Goal: Transaction & Acquisition: Purchase product/service

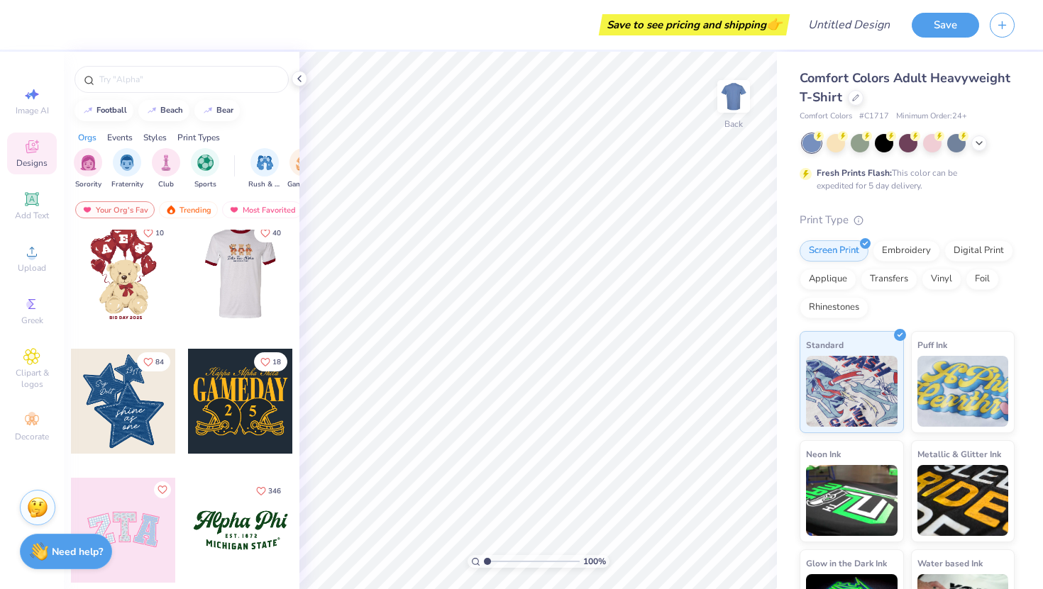
scroll to position [143, 0]
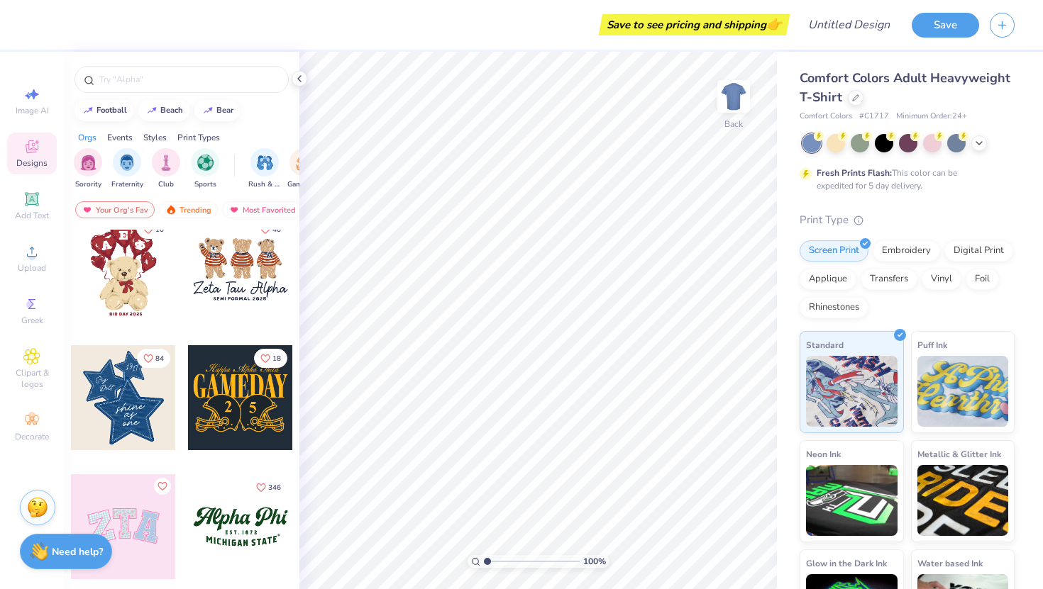
click at [138, 416] on div at bounding box center [123, 397] width 105 height 105
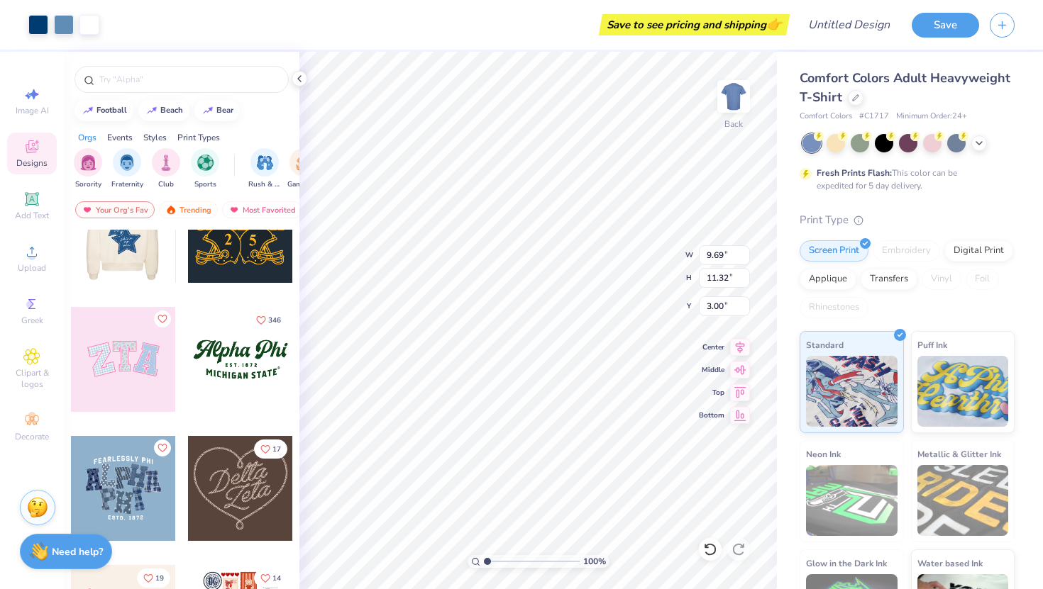
scroll to position [314, 0]
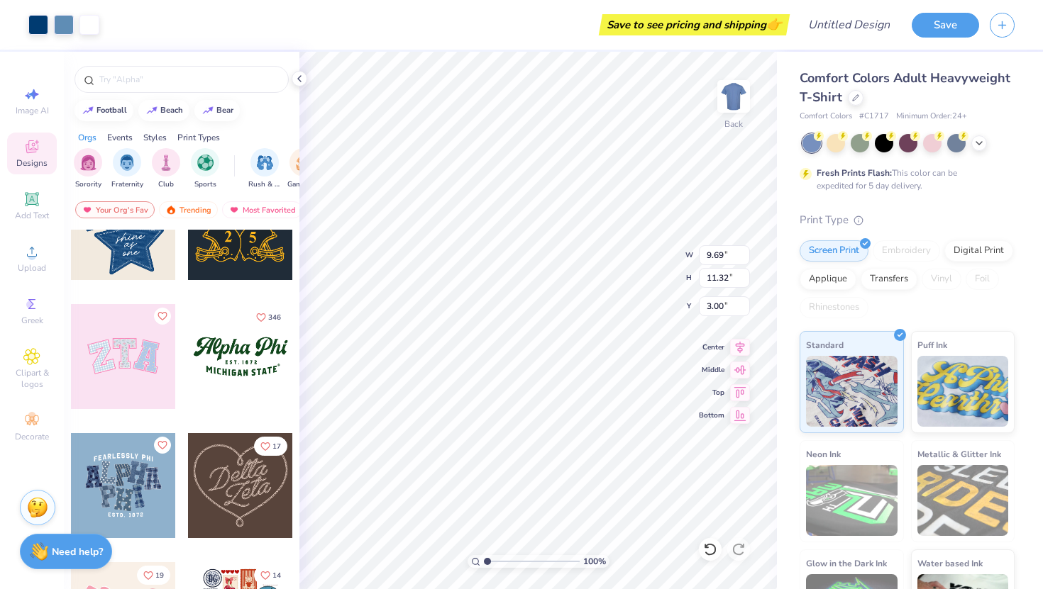
click at [138, 380] on div at bounding box center [123, 356] width 105 height 105
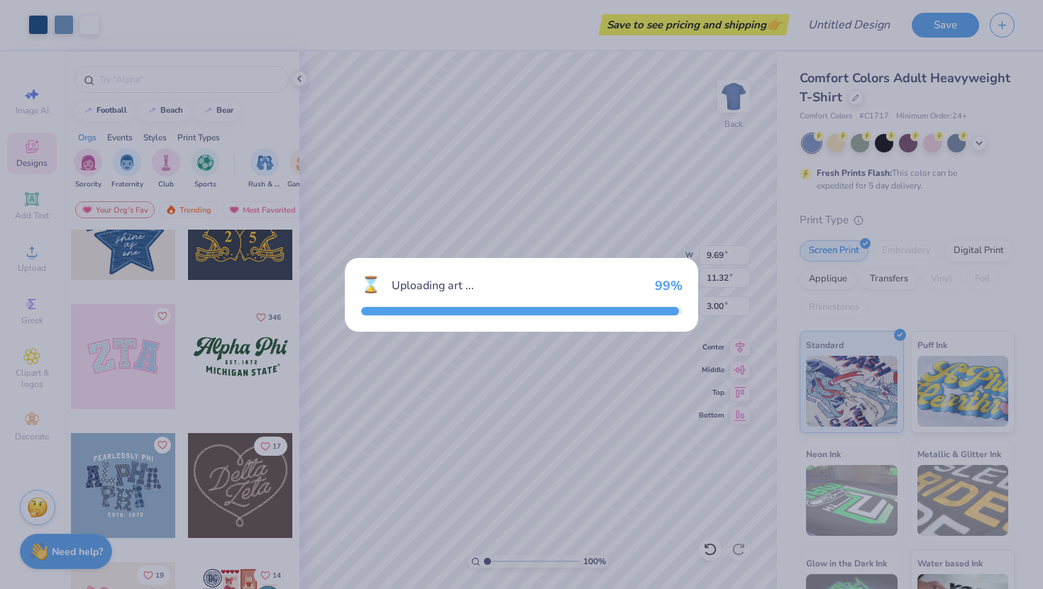
type input "9.71"
type input "4.86"
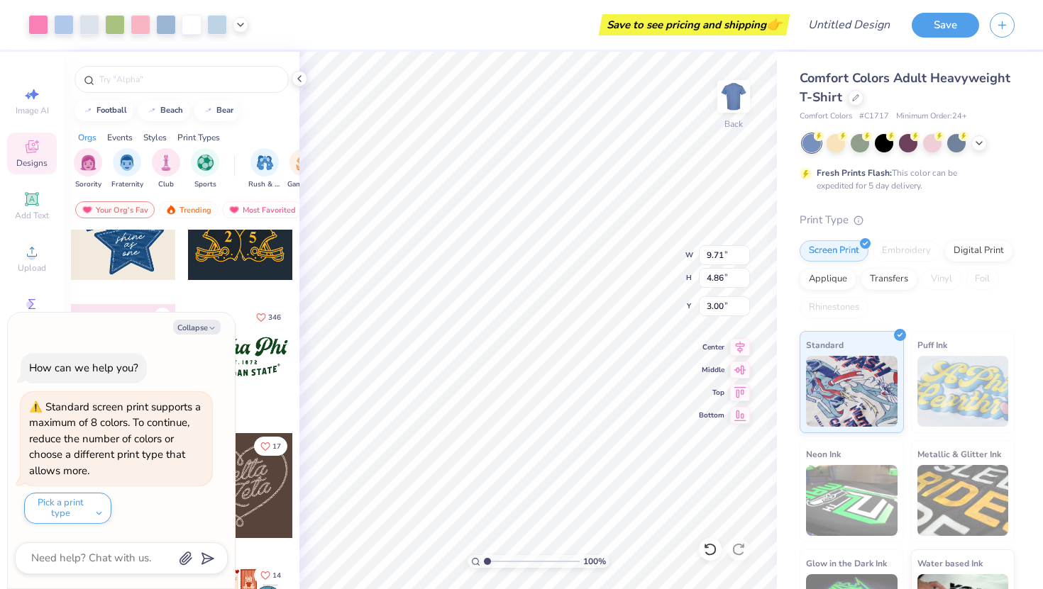
type textarea "x"
type input "9.69"
type input "11.32"
type textarea "x"
type input "9.48"
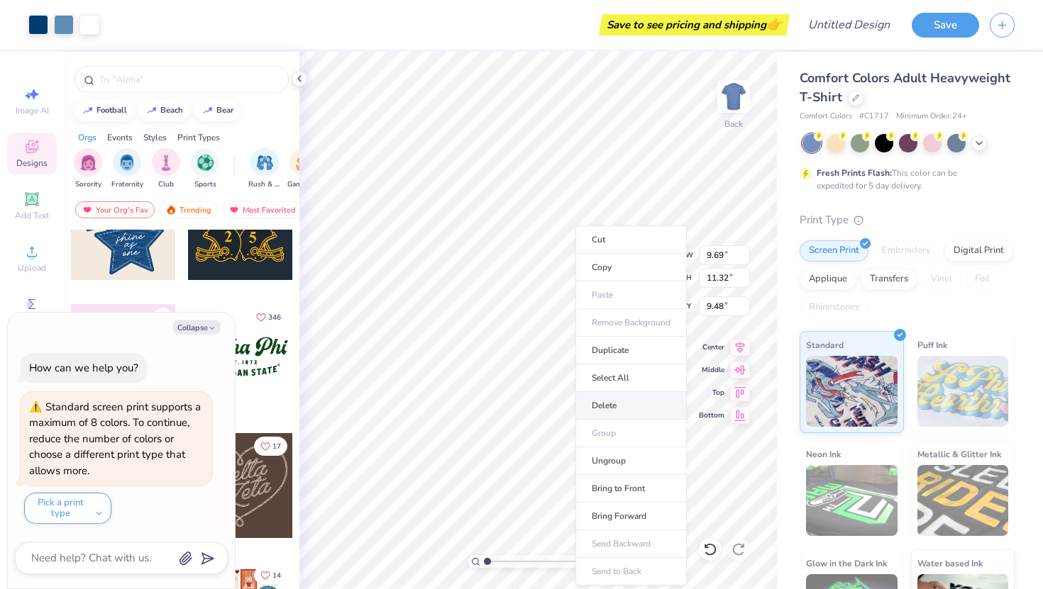
click at [591, 397] on li "Delete" at bounding box center [630, 406] width 111 height 28
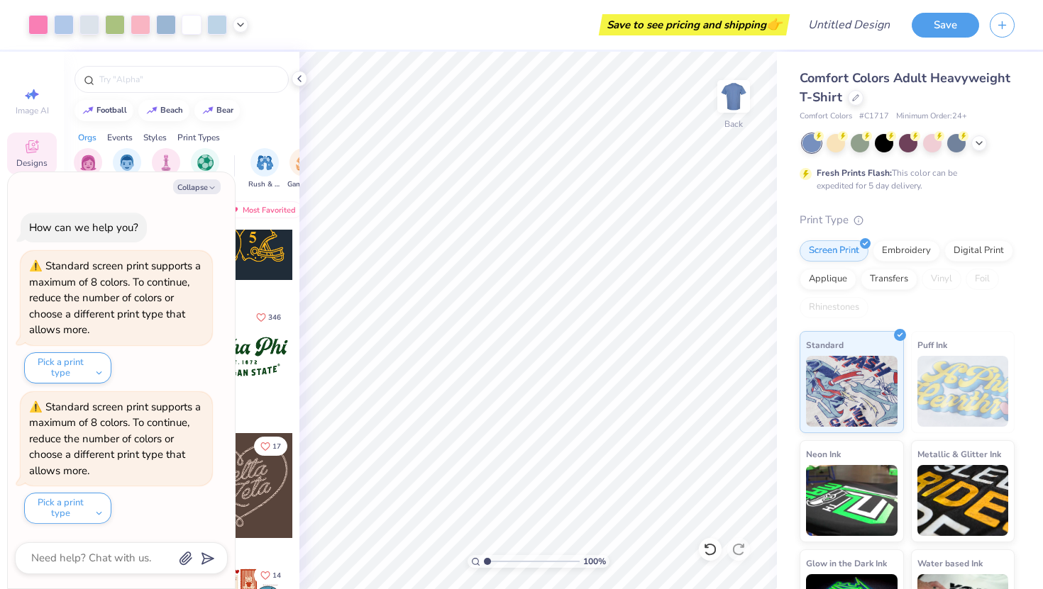
click at [228, 137] on div "Orgs Events Styles Print Types" at bounding box center [182, 134] width 236 height 20
click at [71, 573] on div at bounding box center [121, 559] width 213 height 32
click at [68, 111] on div "football beach bear" at bounding box center [182, 110] width 236 height 21
click at [267, 126] on div "Orgs Events Styles Print Types" at bounding box center [182, 134] width 236 height 20
click at [296, 70] on div at bounding box center [182, 76] width 236 height 48
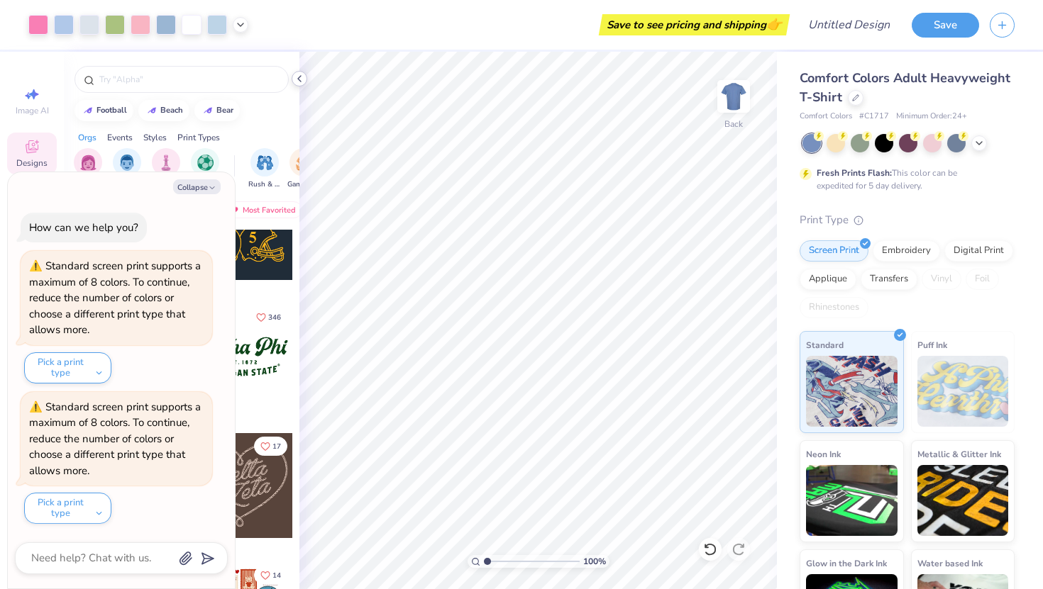
click at [299, 77] on polyline at bounding box center [299, 79] width 3 height 6
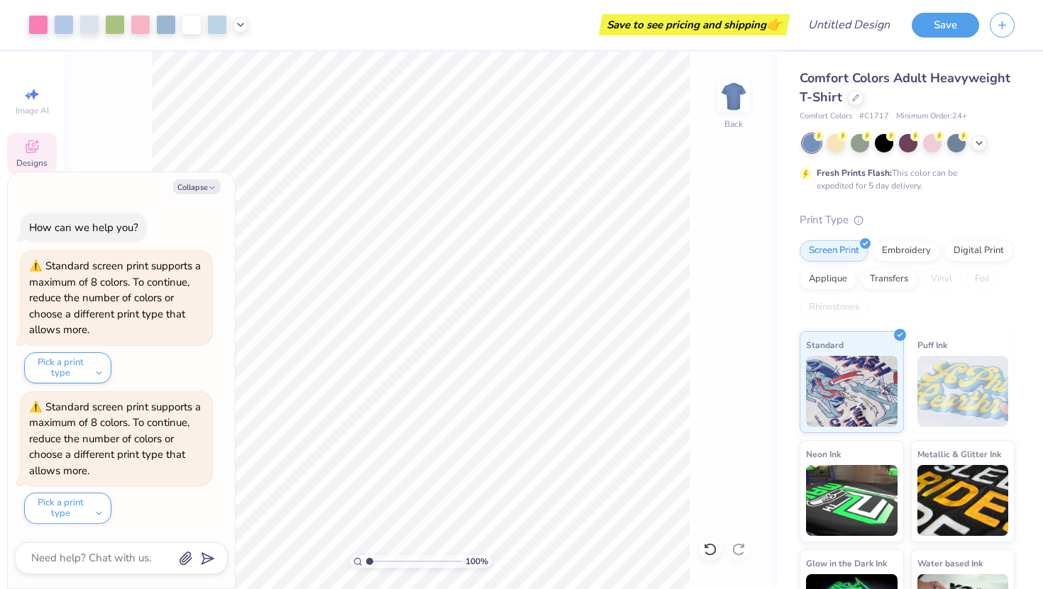
click at [193, 223] on div "How can we help you? Standard screen print supports a maximum of 8 colors. To c…" at bounding box center [121, 368] width 213 height 335
click at [171, 199] on div "Collapse How can we help you? Standard screen print supports a maximum of 8 col…" at bounding box center [121, 380] width 227 height 417
click at [166, 253] on body "Art colors Save to see pricing and shipping 👉 Design Title Save Image AI Design…" at bounding box center [521, 294] width 1043 height 589
click at [165, 187] on div "Collapse" at bounding box center [121, 186] width 213 height 15
drag, startPoint x: 216, startPoint y: 214, endPoint x: 187, endPoint y: 214, distance: 29.8
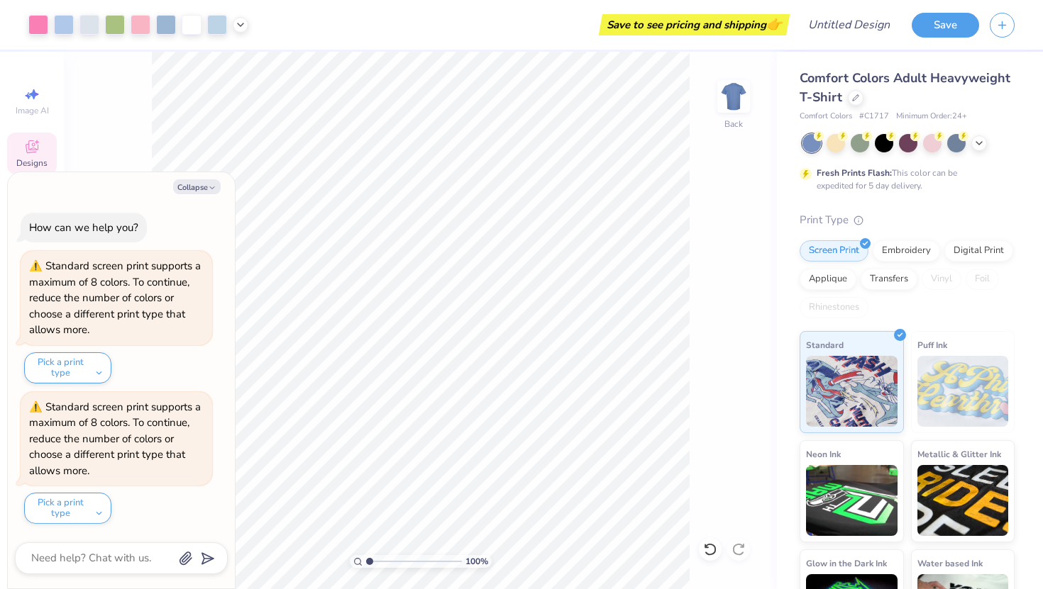
click at [187, 214] on div "How can we help you? Standard screen print supports a maximum of 8 colors. To c…" at bounding box center [121, 368] width 213 height 335
click at [187, 172] on div "Collapse How can we help you? Standard screen print supports a maximum of 8 col…" at bounding box center [121, 380] width 227 height 417
click at [190, 179] on button "Collapse" at bounding box center [197, 186] width 48 height 15
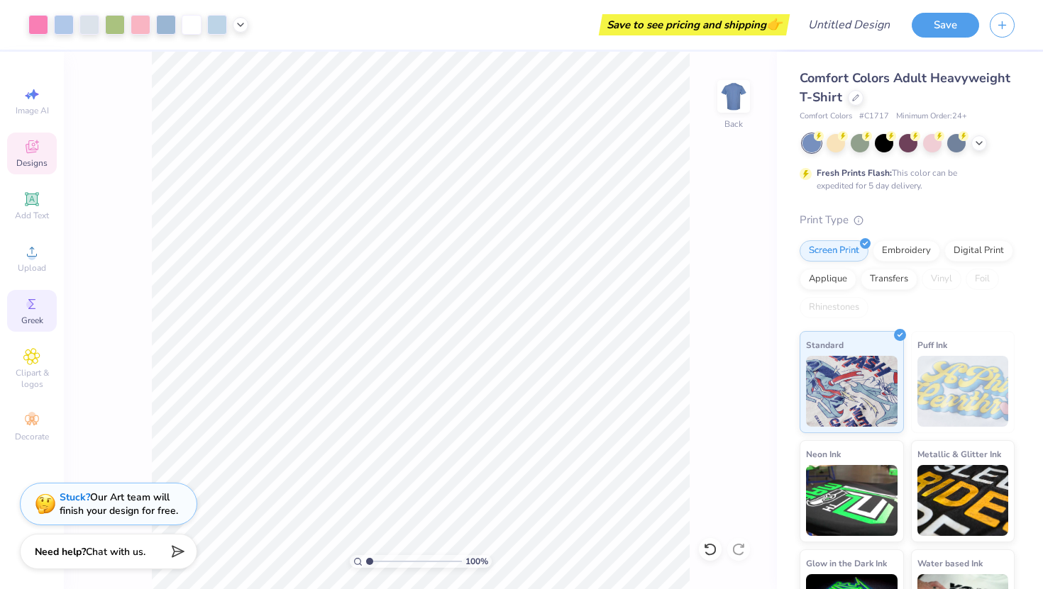
click at [39, 315] on span "Greek" at bounding box center [32, 320] width 22 height 11
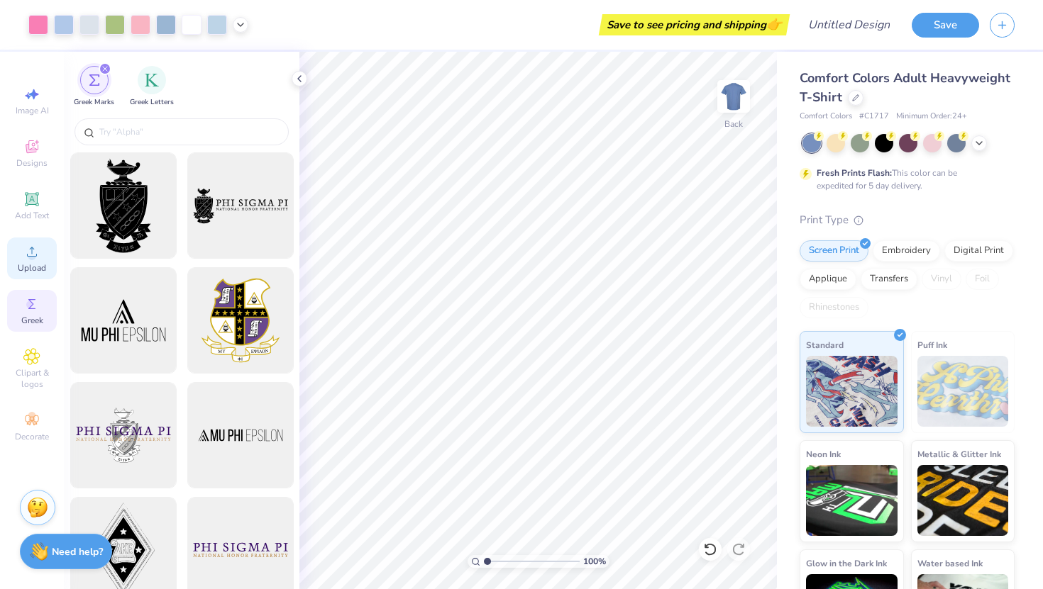
click at [37, 274] on div "Upload" at bounding box center [32, 259] width 50 height 42
click at [9, 167] on div "Designs" at bounding box center [32, 154] width 50 height 42
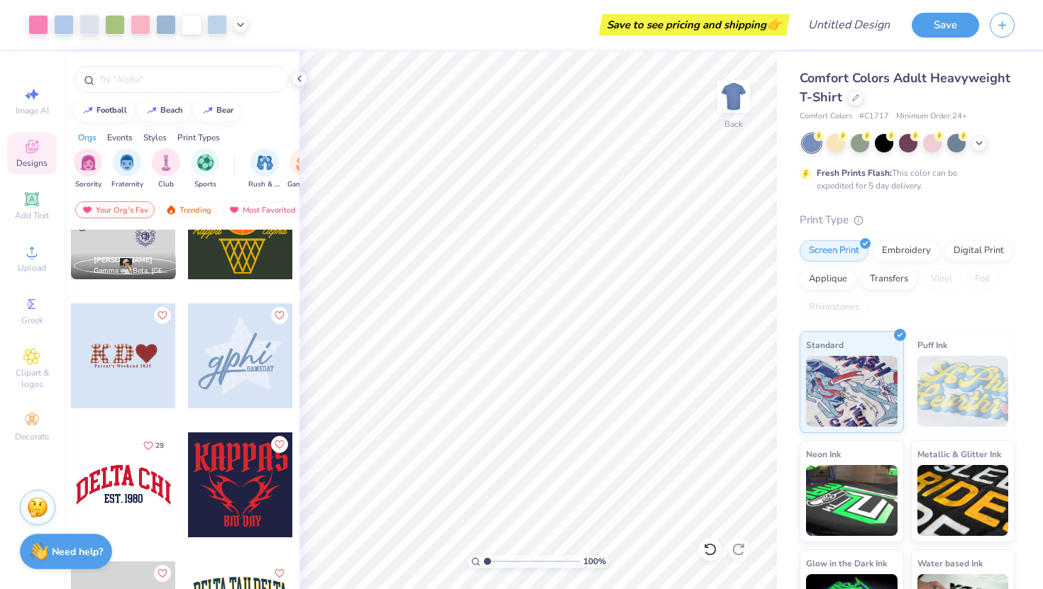
scroll to position [1086, 0]
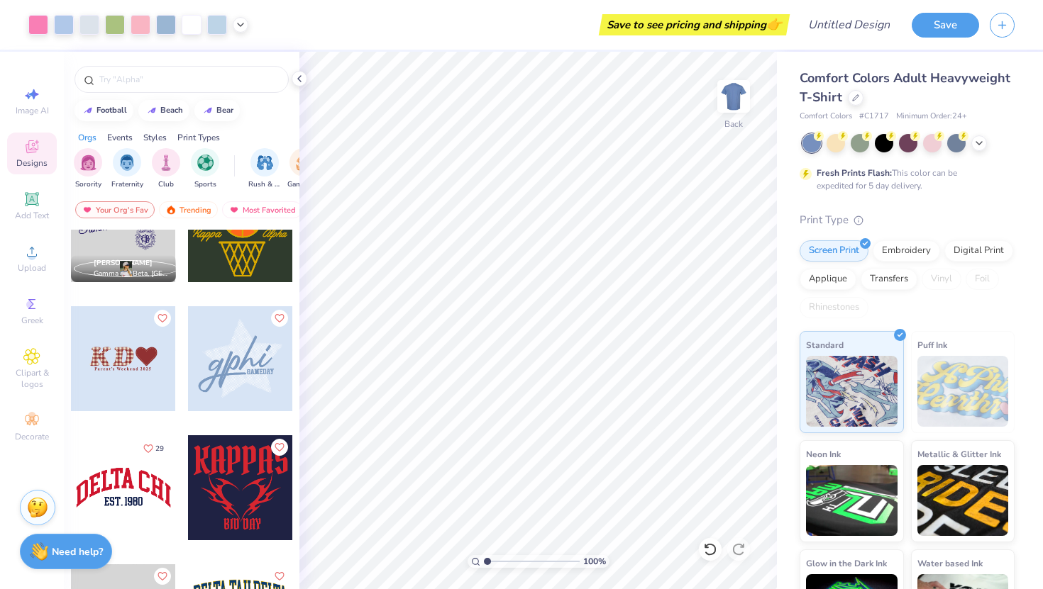
click at [234, 365] on div at bounding box center [240, 358] width 105 height 105
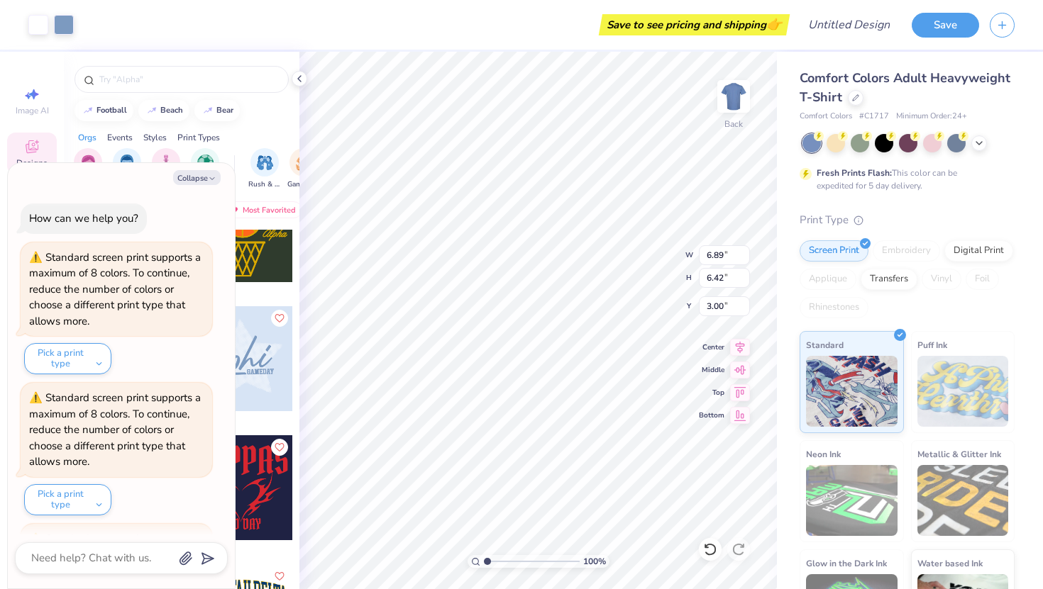
scroll to position [132, 0]
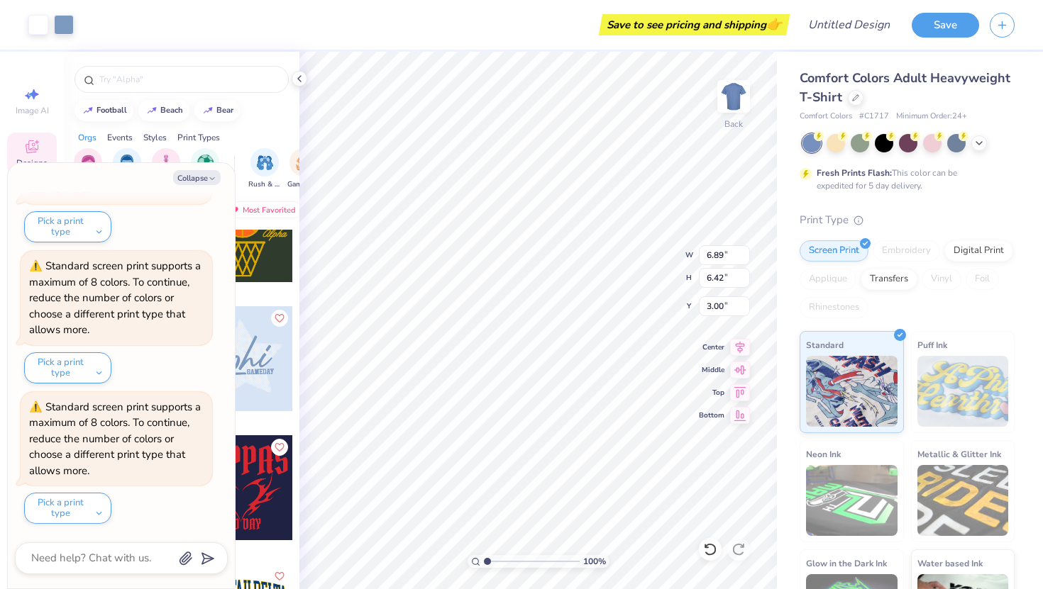
type textarea "x"
type input "9.71"
type input "4.86"
type textarea "x"
type input "6.89"
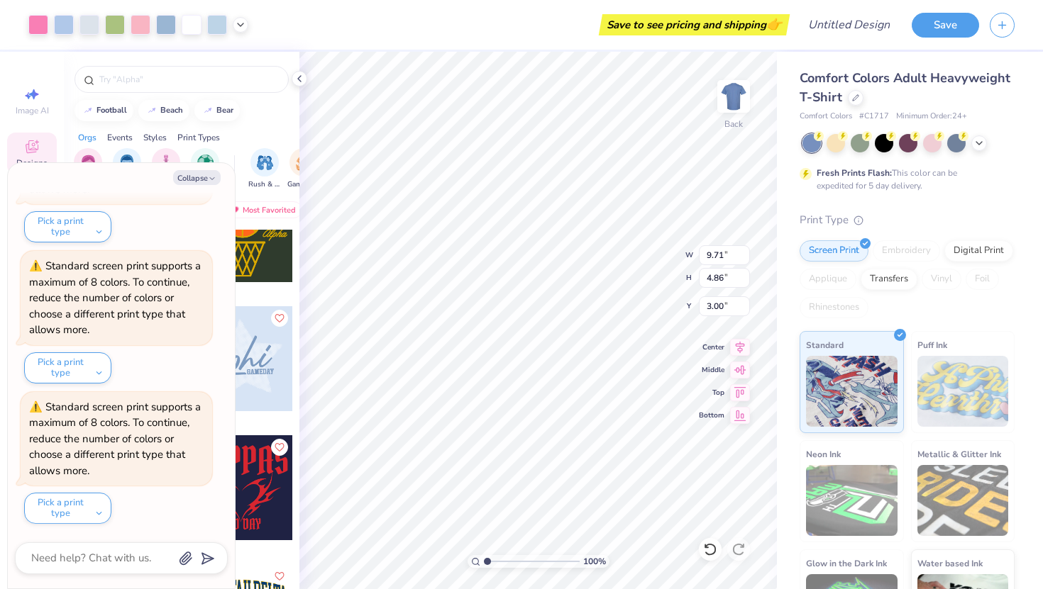
type input "6.42"
type textarea "x"
type input "9.71"
type input "4.86"
click at [483, 383] on li "Delete" at bounding box center [518, 379] width 111 height 28
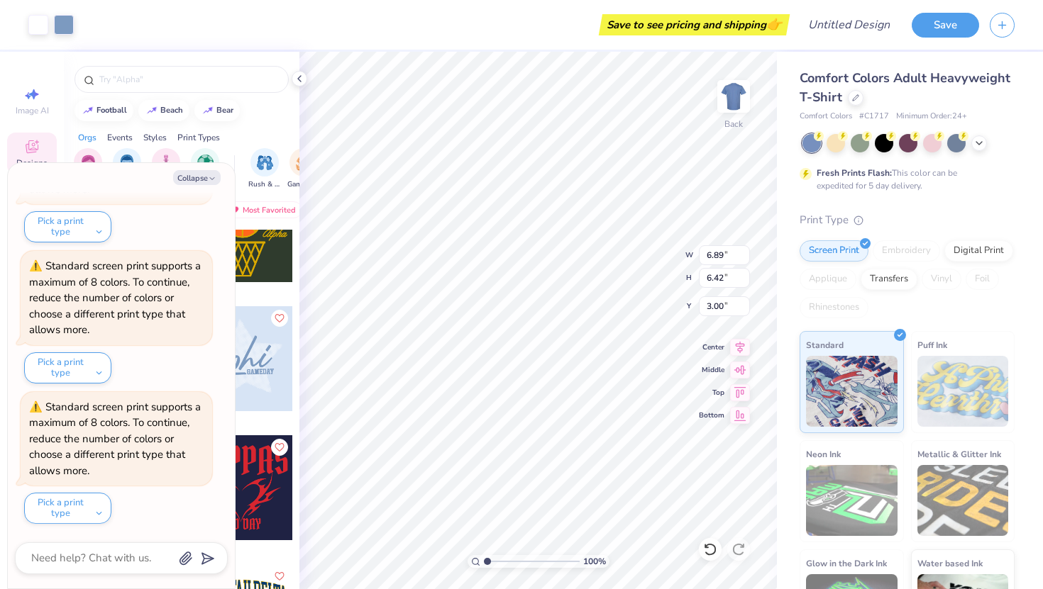
type textarea "x"
type input "6.04"
type input "4.63"
type input "4.96"
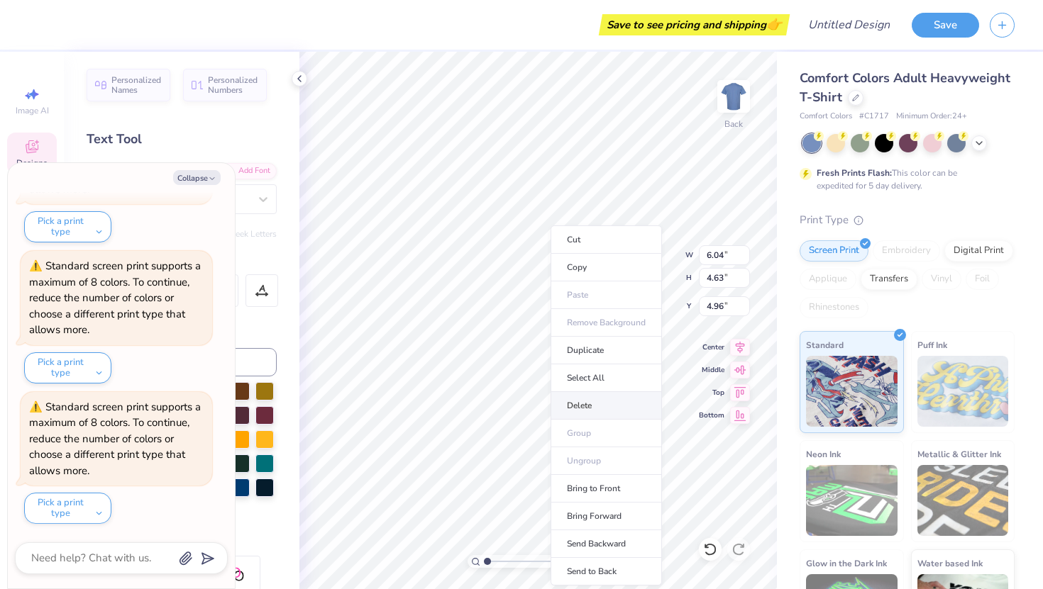
click at [581, 408] on li "Delete" at bounding box center [605, 406] width 111 height 28
type textarea "x"
type input "3.62"
click at [594, 396] on li "Delete" at bounding box center [612, 406] width 111 height 28
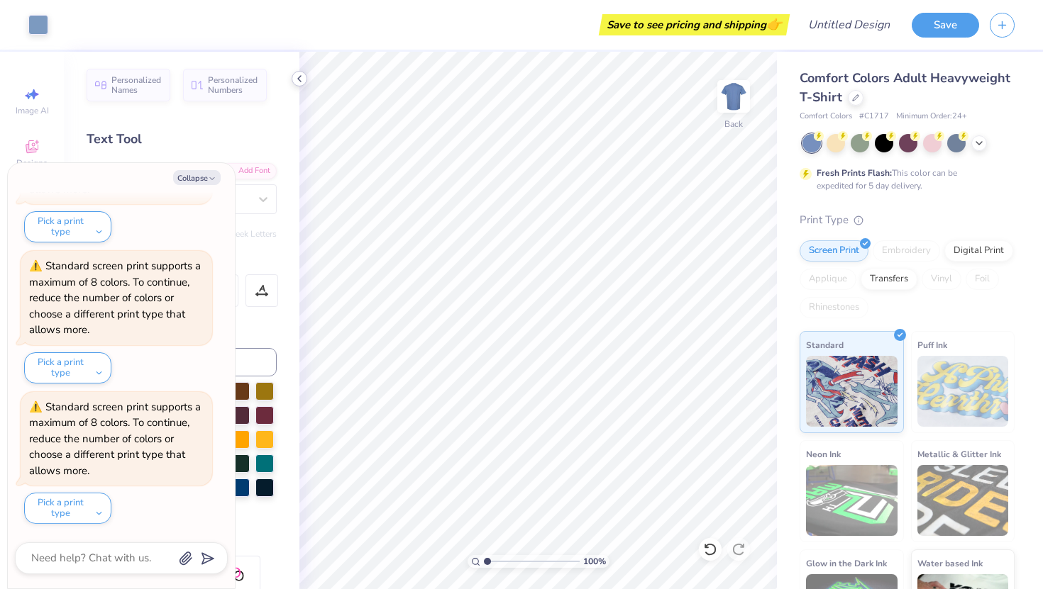
click at [301, 79] on icon at bounding box center [299, 78] width 11 height 11
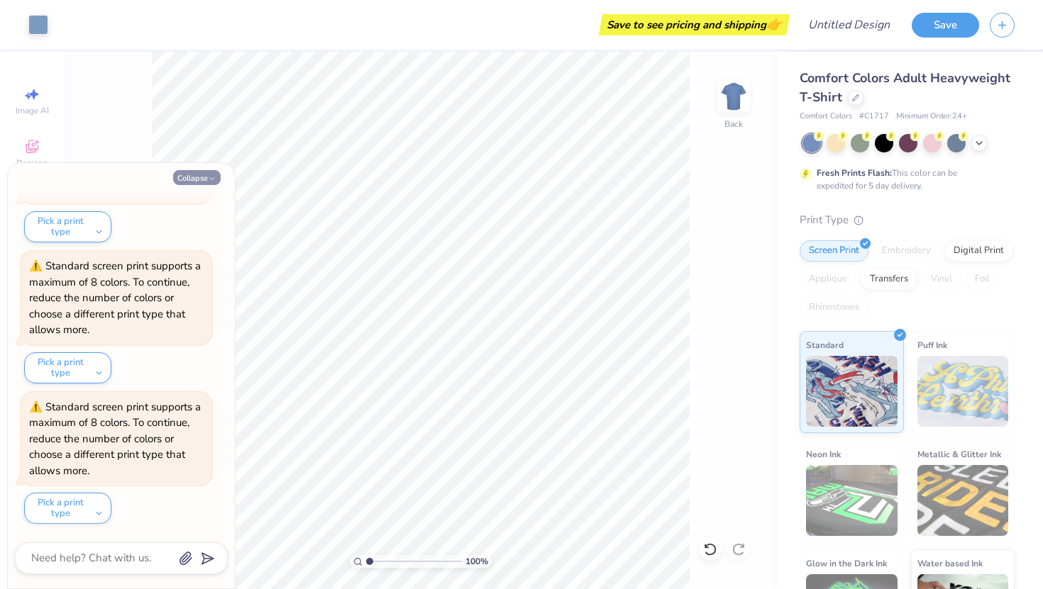
click at [208, 177] on icon "button" at bounding box center [212, 179] width 9 height 9
type textarea "x"
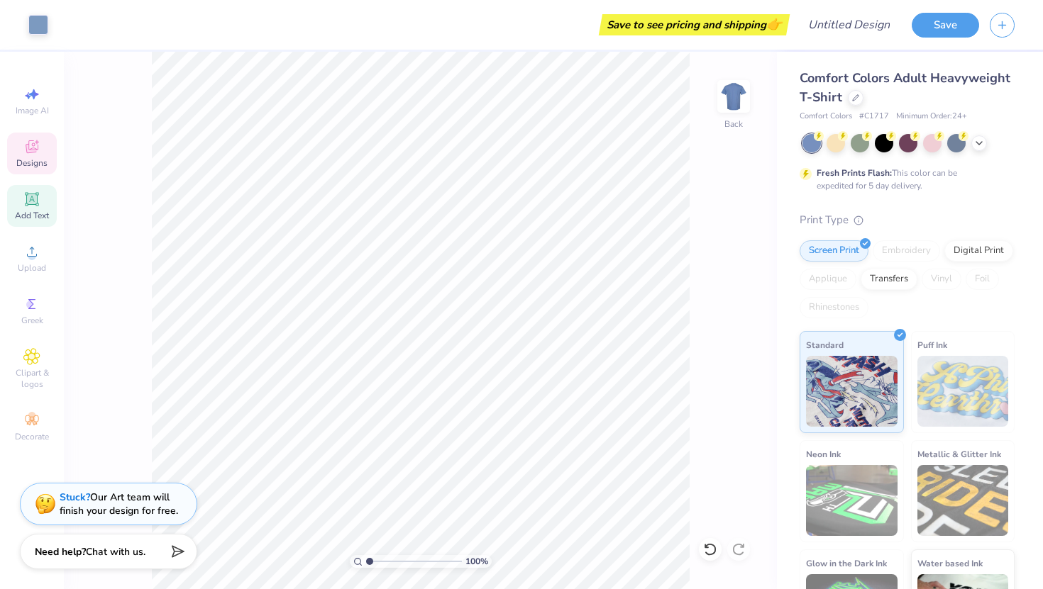
click at [35, 144] on icon at bounding box center [31, 146] width 17 height 17
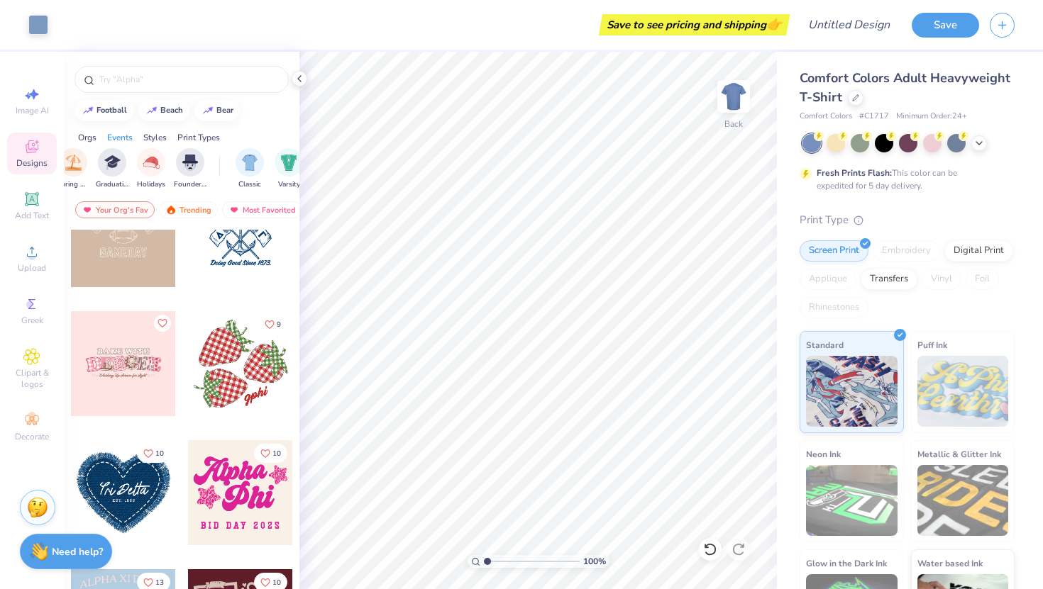
scroll to position [1986, 0]
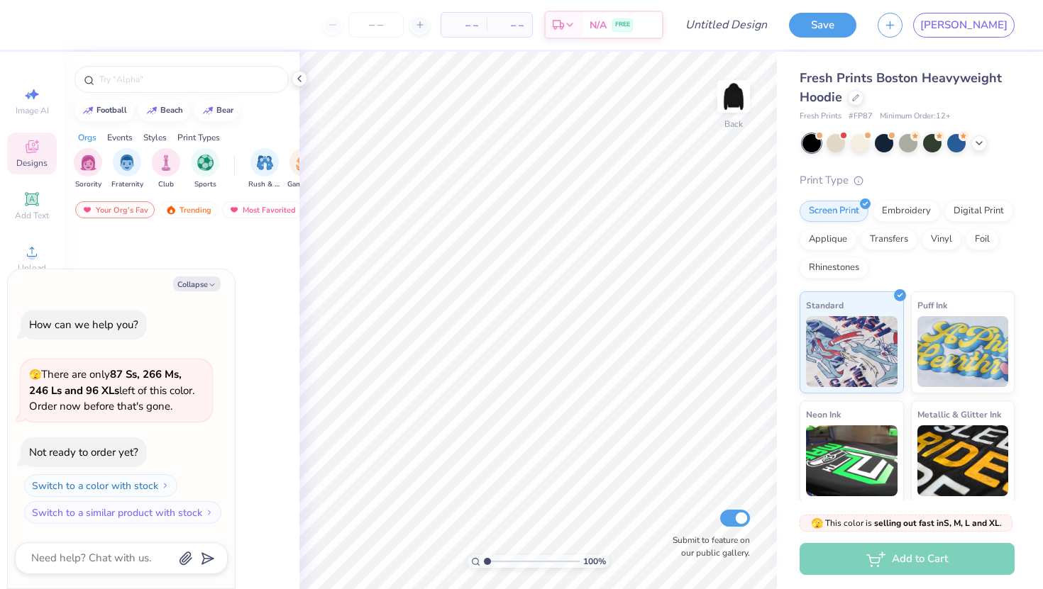
type textarea "x"
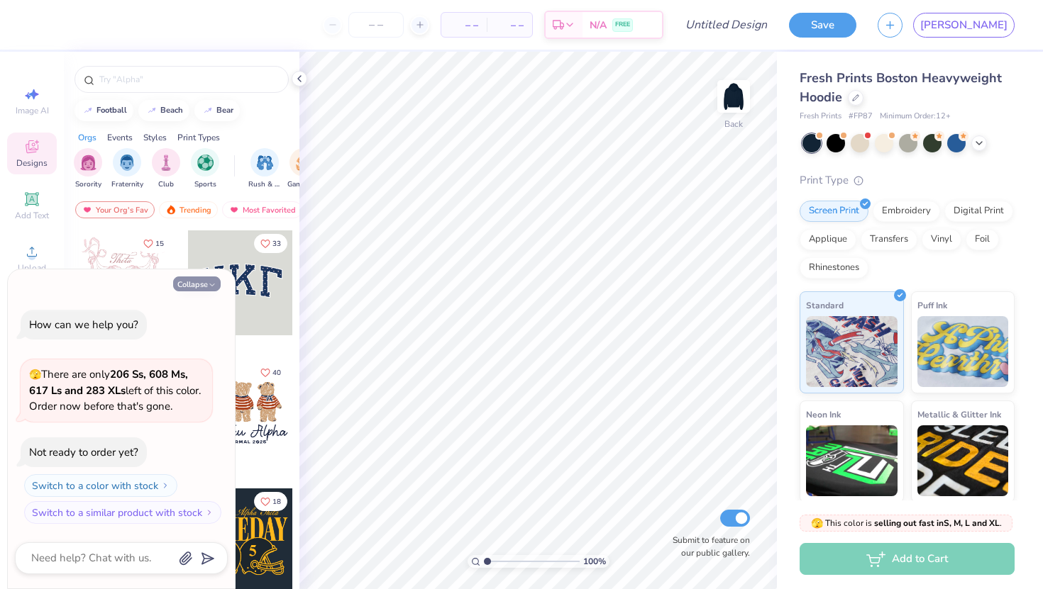
click at [208, 282] on icon "button" at bounding box center [212, 285] width 9 height 9
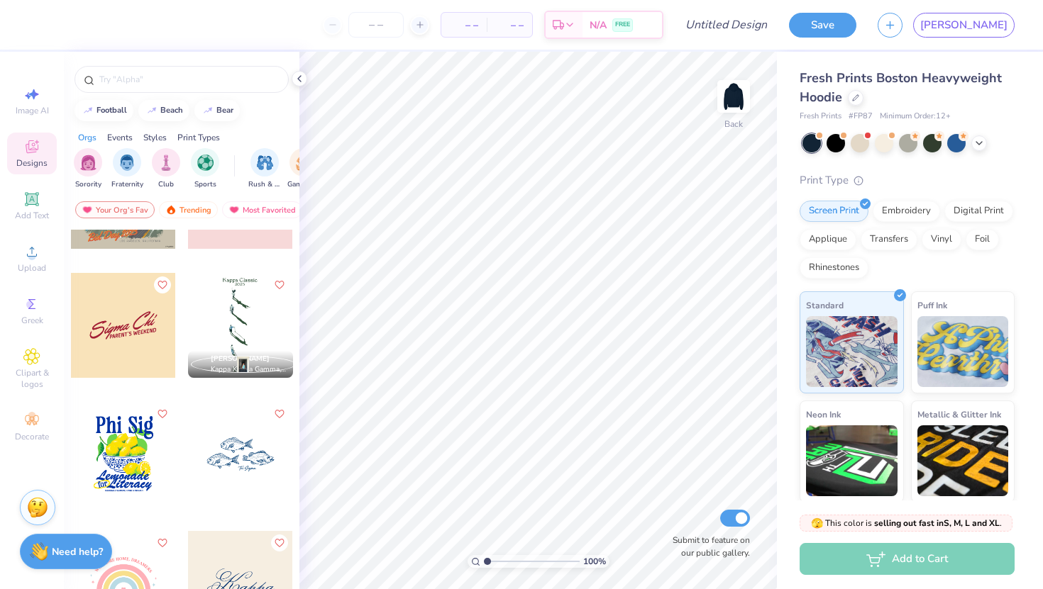
scroll to position [5639, 0]
click at [118, 295] on div at bounding box center [123, 324] width 105 height 105
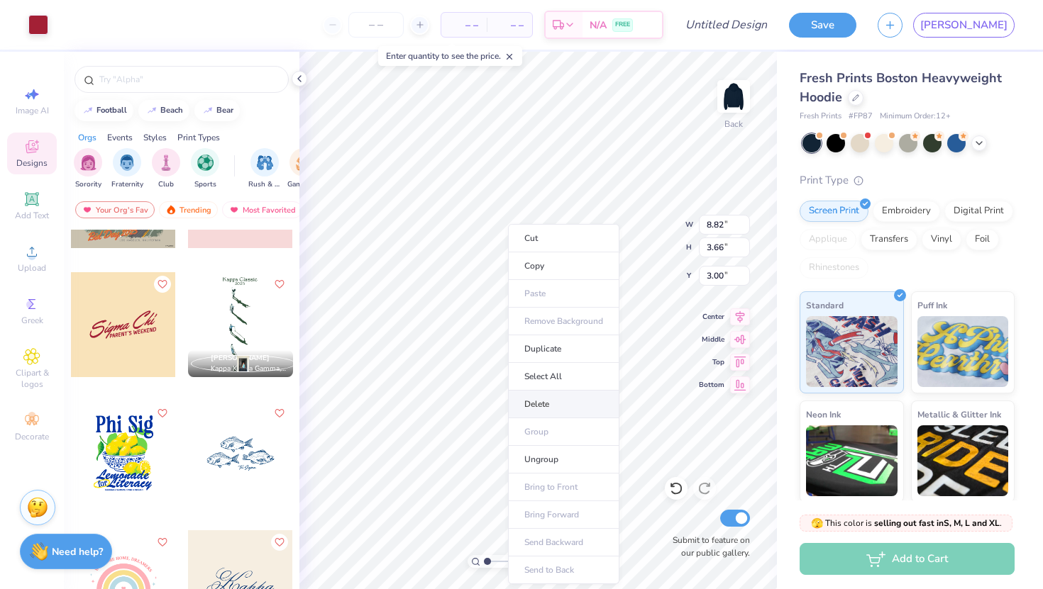
click at [543, 397] on li "Delete" at bounding box center [563, 405] width 111 height 28
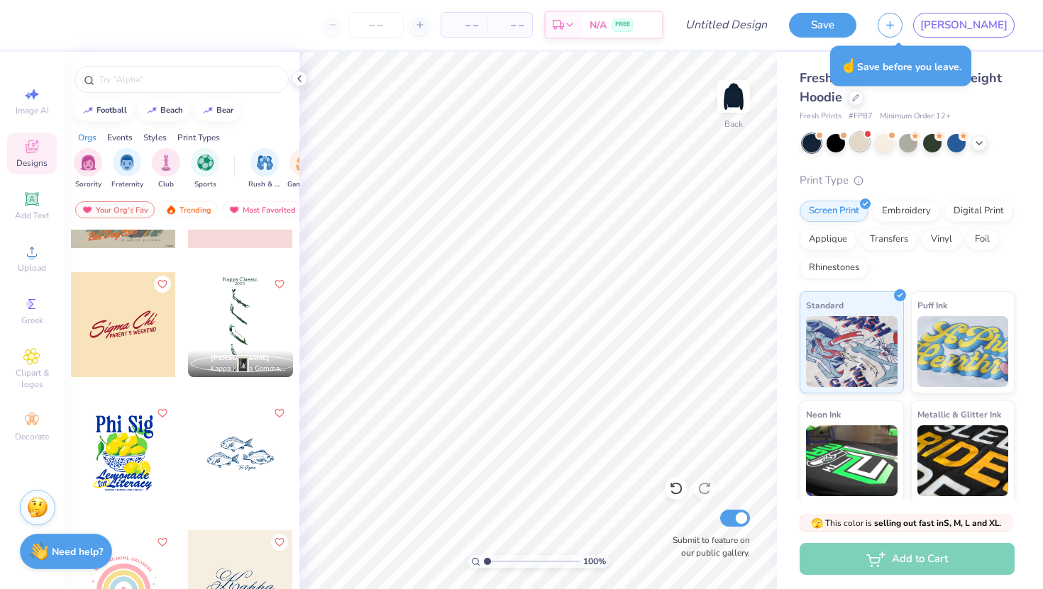
click at [867, 146] on div at bounding box center [860, 142] width 18 height 18
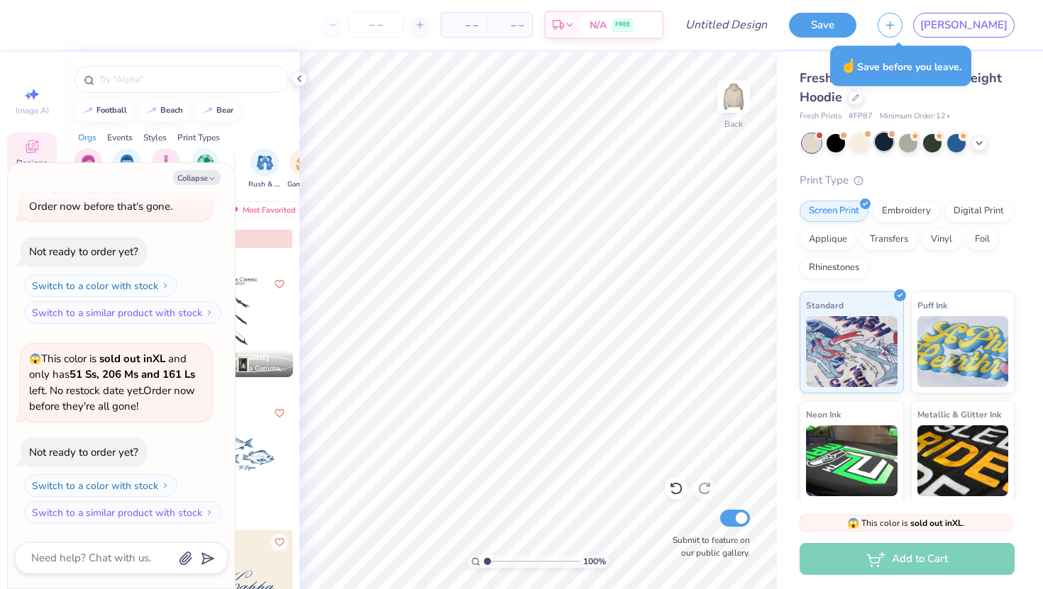
click at [891, 144] on div at bounding box center [884, 142] width 18 height 18
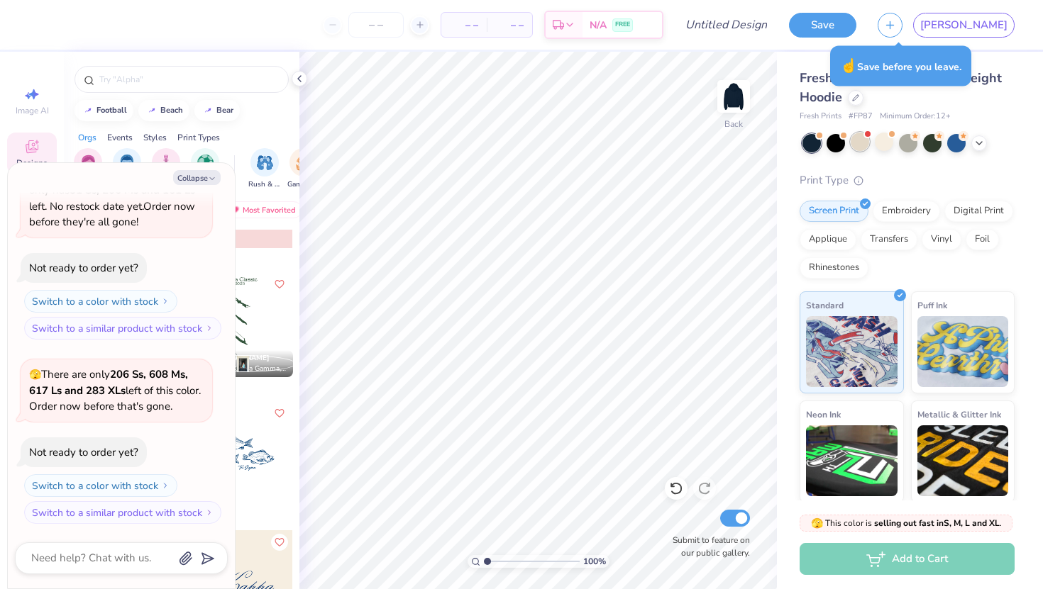
click at [868, 144] on div at bounding box center [860, 142] width 18 height 18
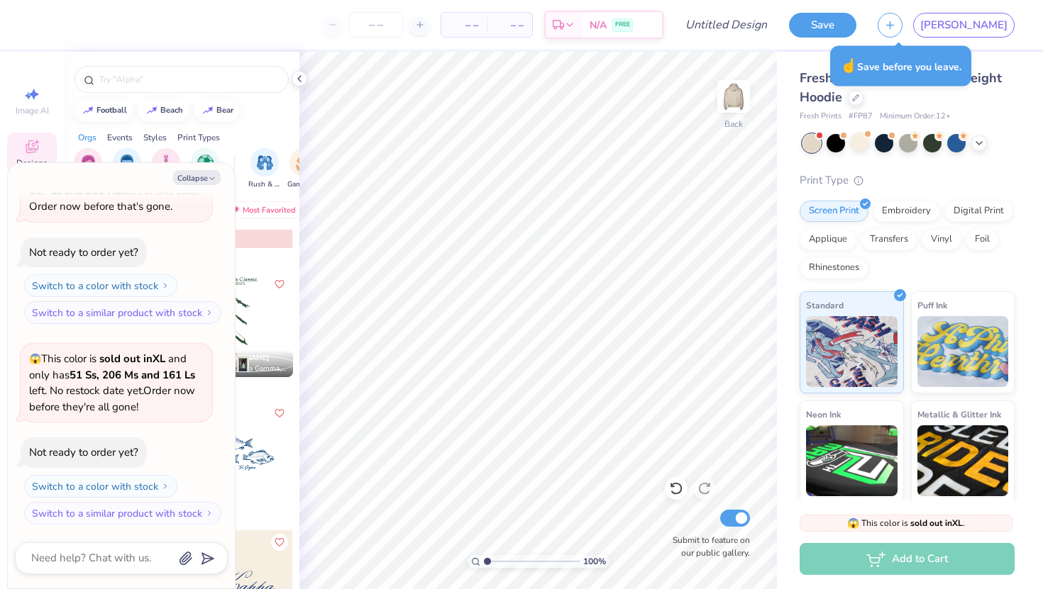
click at [813, 140] on div at bounding box center [811, 143] width 18 height 18
click at [982, 146] on icon at bounding box center [978, 141] width 11 height 11
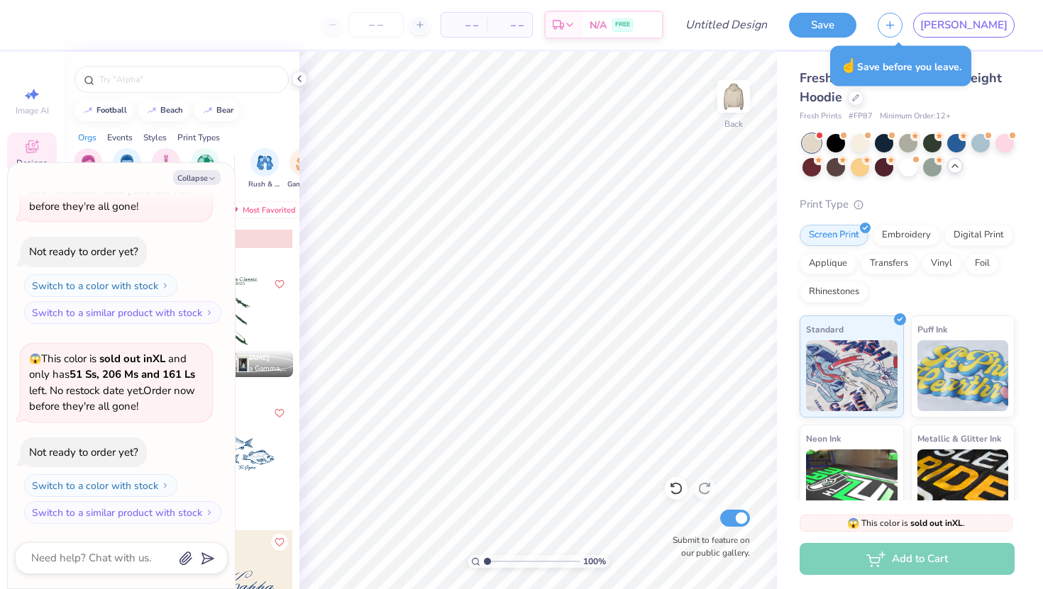
click at [919, 166] on div at bounding box center [908, 155] width 212 height 43
click at [909, 166] on div at bounding box center [908, 166] width 18 height 18
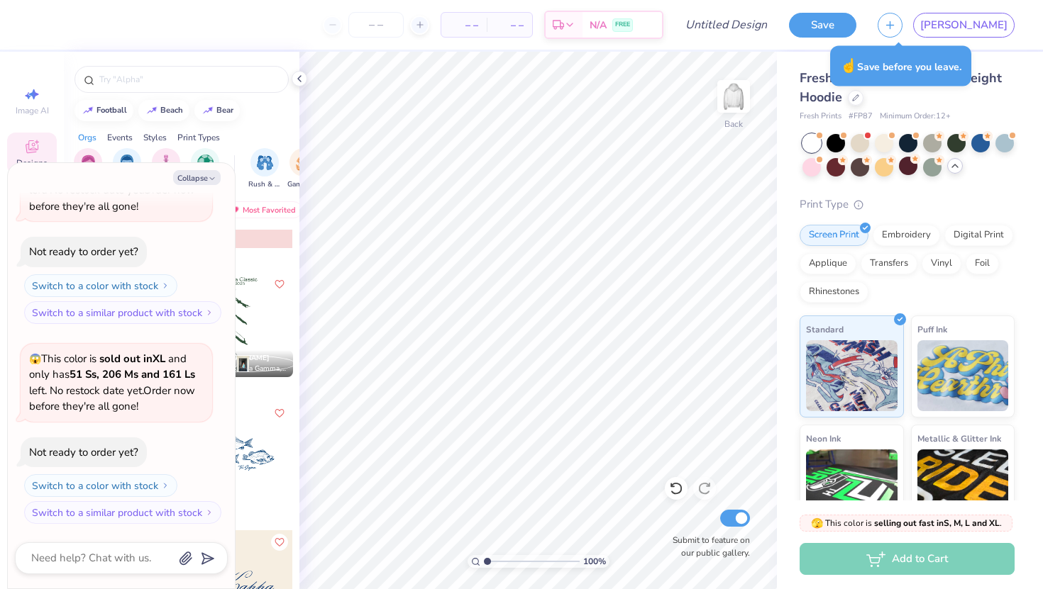
scroll to position [864, 0]
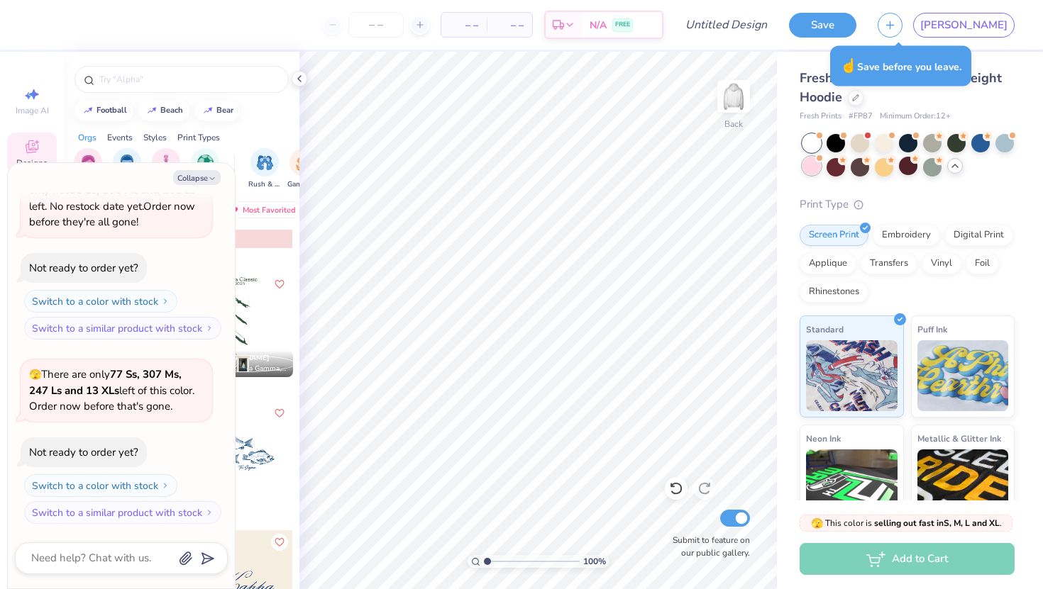
click at [812, 160] on div at bounding box center [811, 166] width 18 height 18
click at [197, 186] on div "Collapse How can we help you? 🫣 There are only 206 Ss, 608 Ms, 617 Ls and 283 X…" at bounding box center [121, 376] width 227 height 426
click at [189, 179] on button "Collapse" at bounding box center [197, 177] width 48 height 15
type textarea "x"
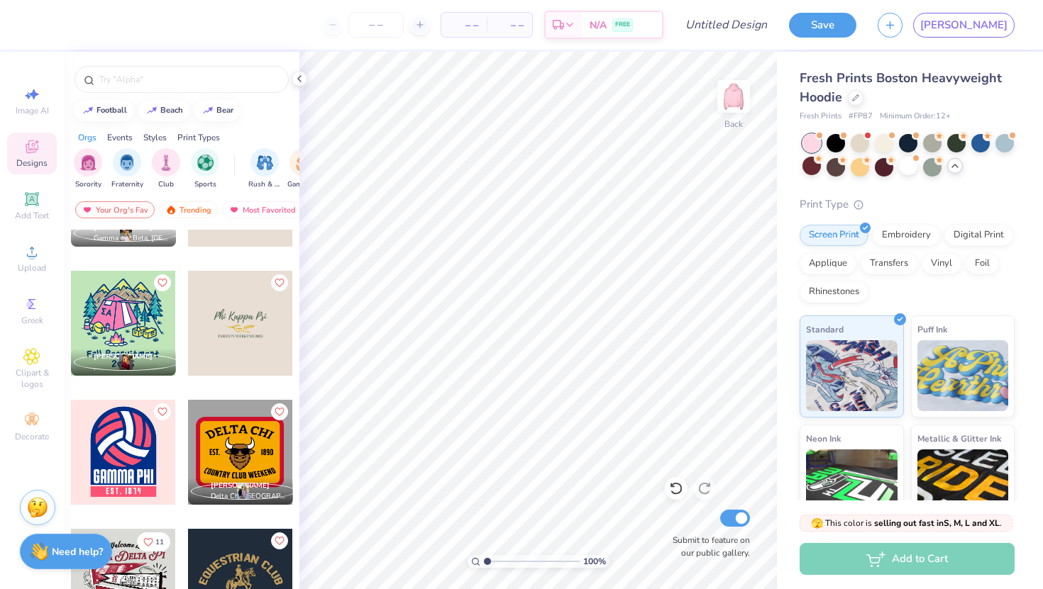
scroll to position [6084, 0]
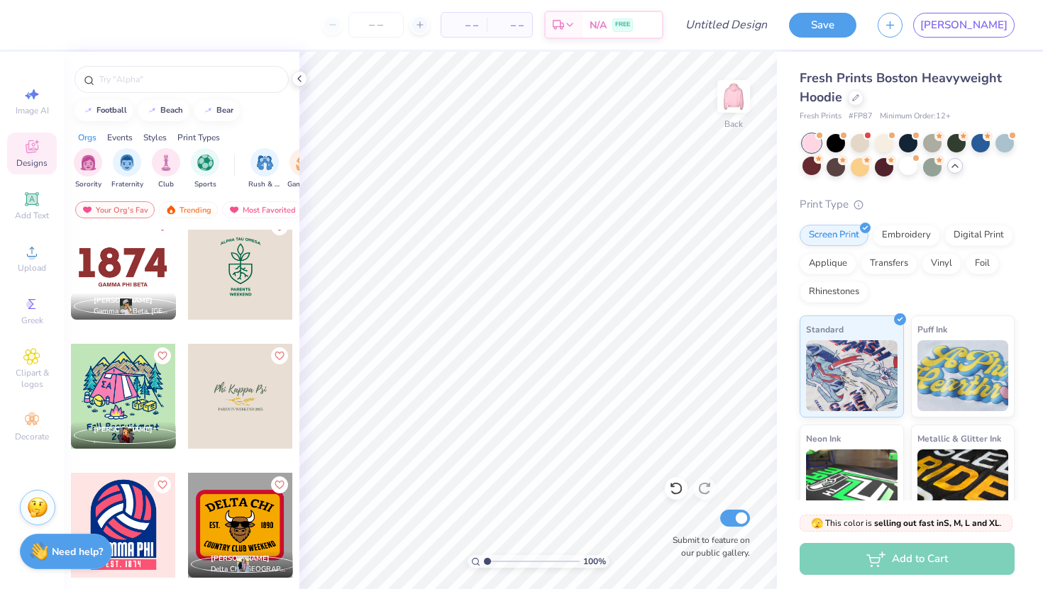
drag, startPoint x: 482, startPoint y: 563, endPoint x: 563, endPoint y: 556, distance: 81.1
click at [563, 556] on div "100 %" at bounding box center [538, 561] width 142 height 13
click at [728, 104] on img at bounding box center [733, 96] width 57 height 57
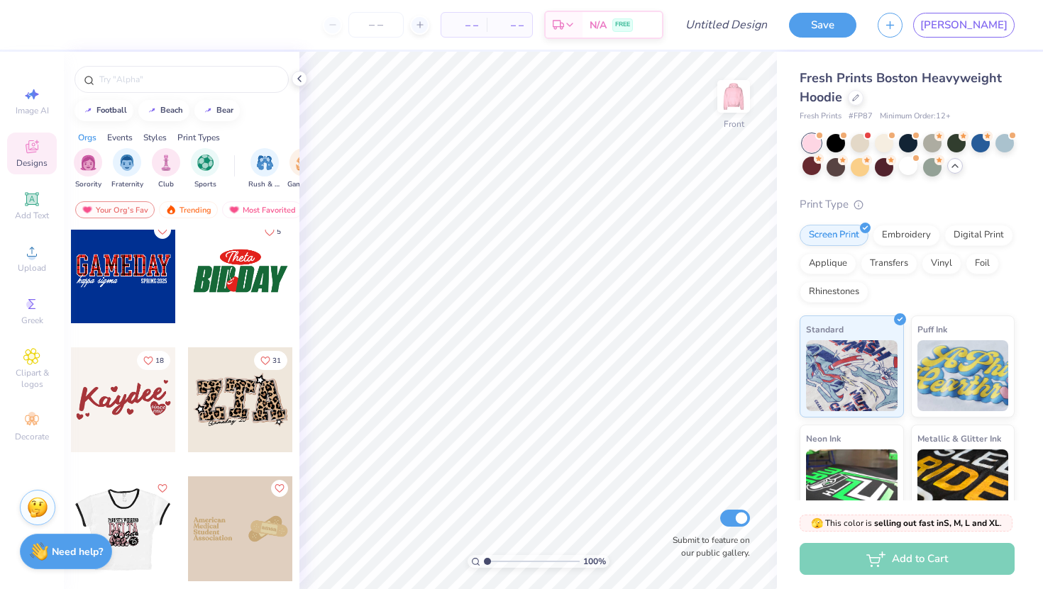
scroll to position [7402, 0]
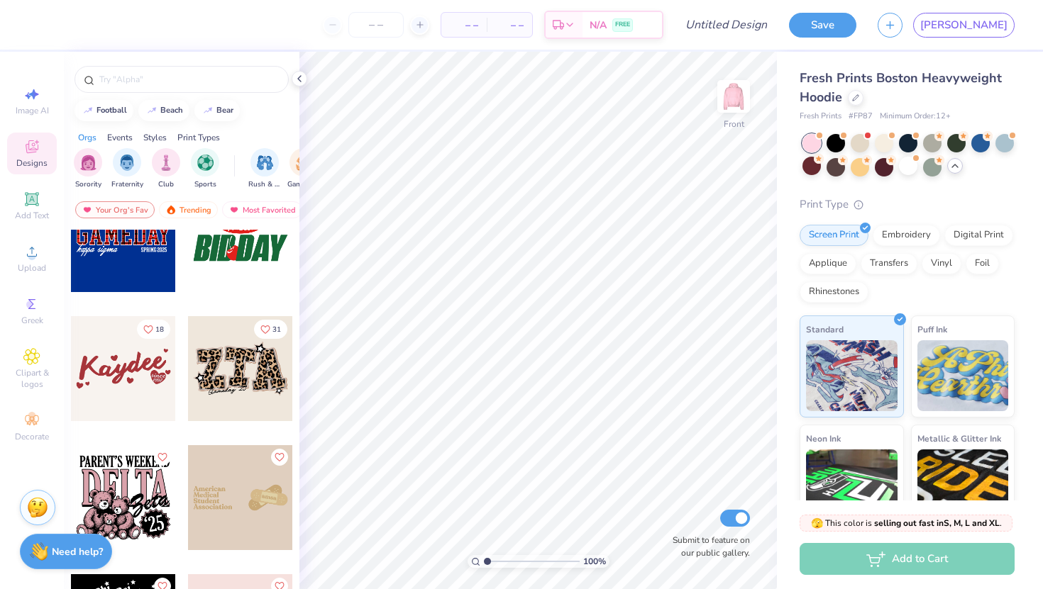
click at [234, 404] on div at bounding box center [240, 368] width 105 height 105
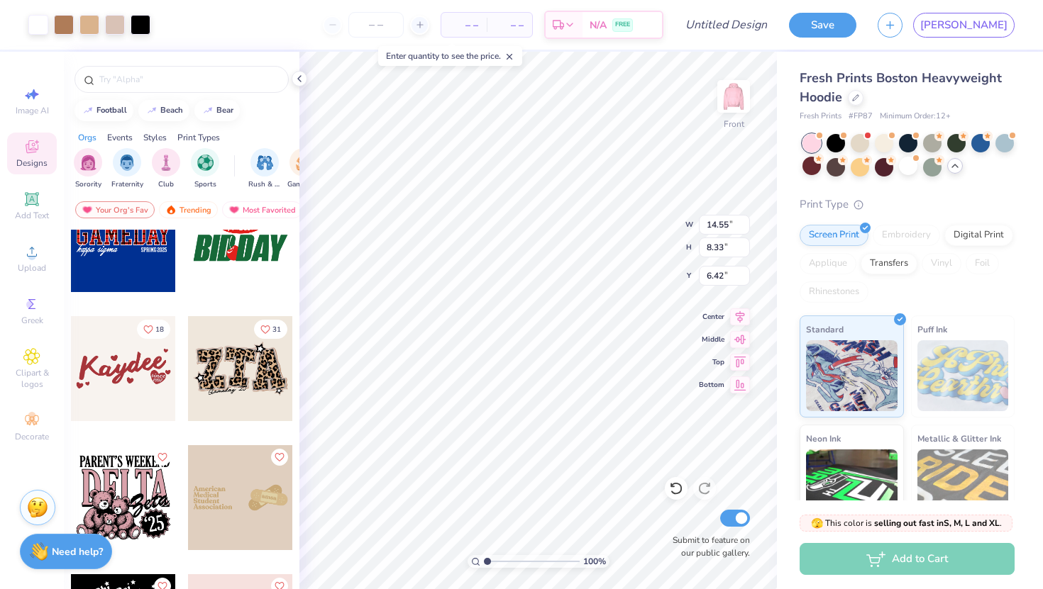
type input "6.42"
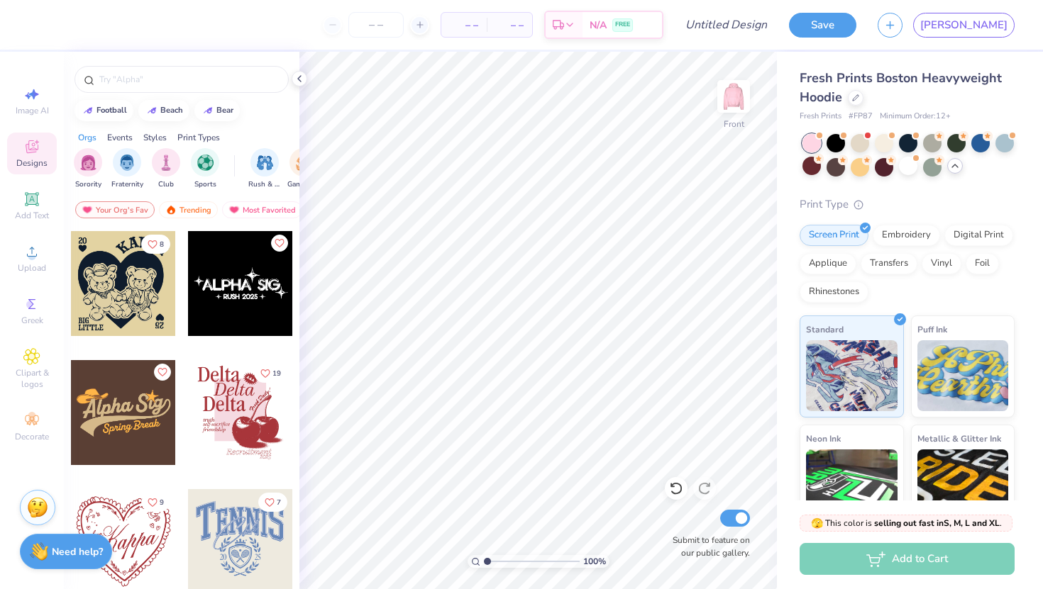
scroll to position [8260, 0]
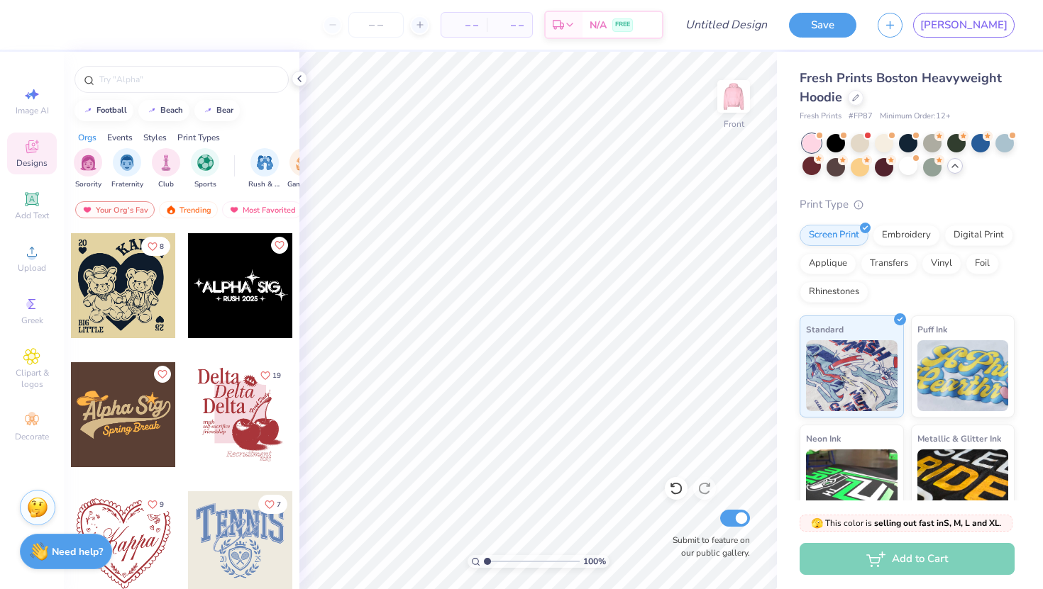
click at [210, 289] on div at bounding box center [240, 285] width 105 height 105
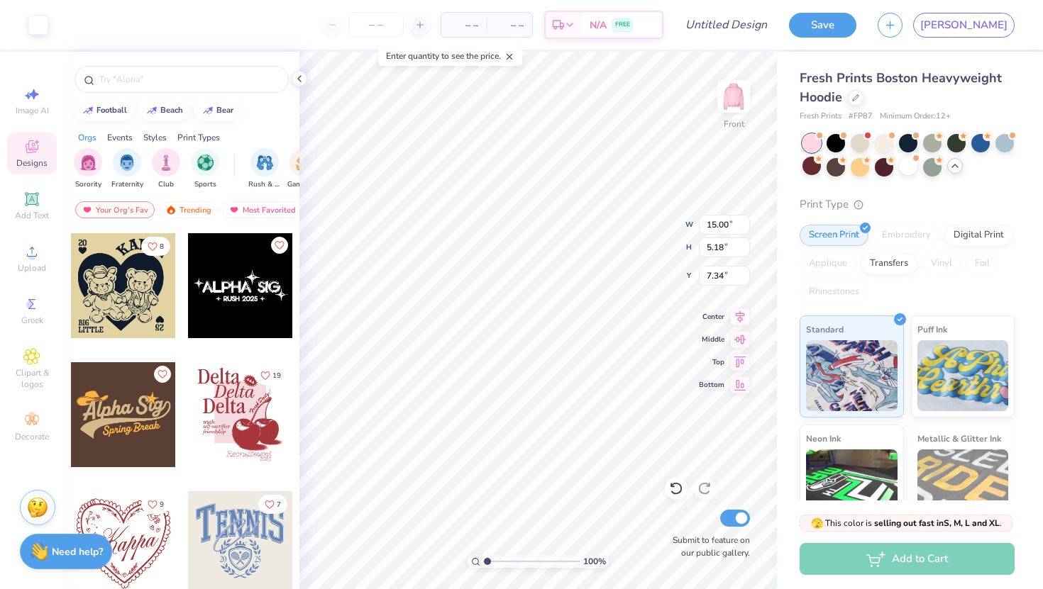
type input "7.34"
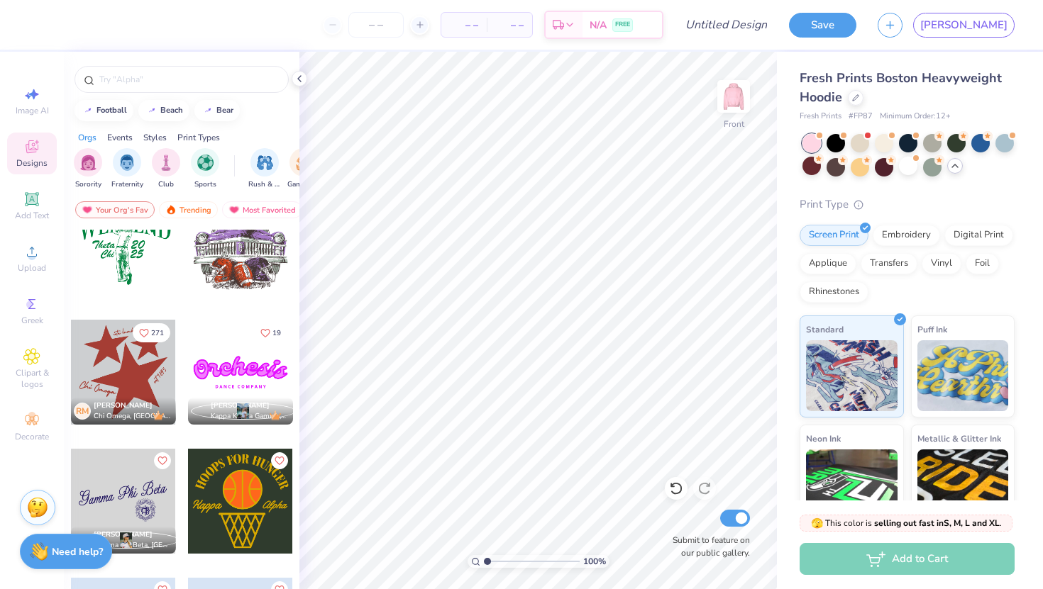
scroll to position [815, 0]
click at [120, 372] on div at bounding box center [123, 371] width 105 height 105
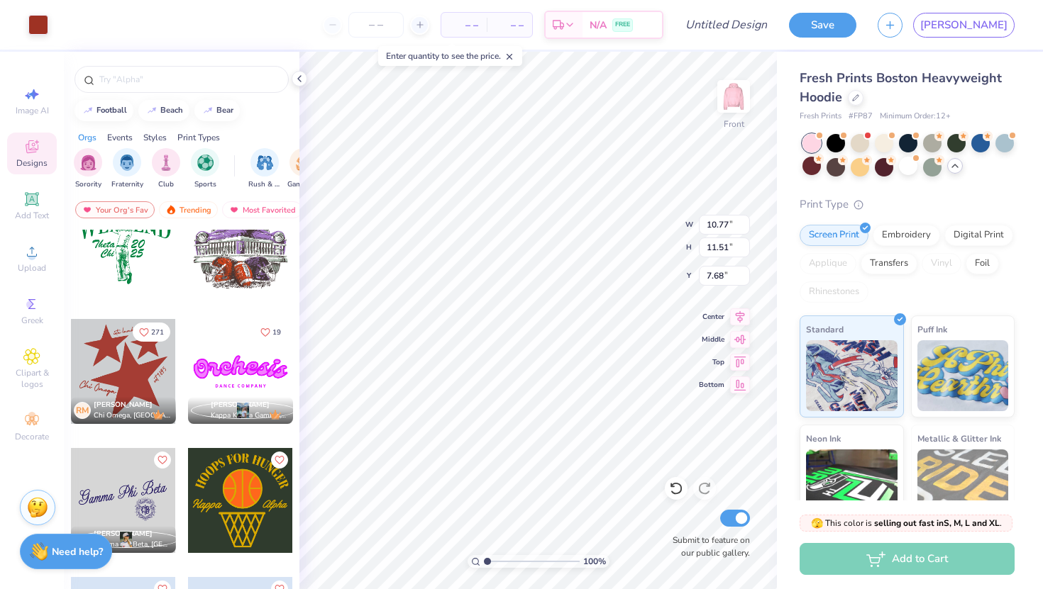
type input "7.68"
click at [857, 140] on div at bounding box center [860, 142] width 18 height 18
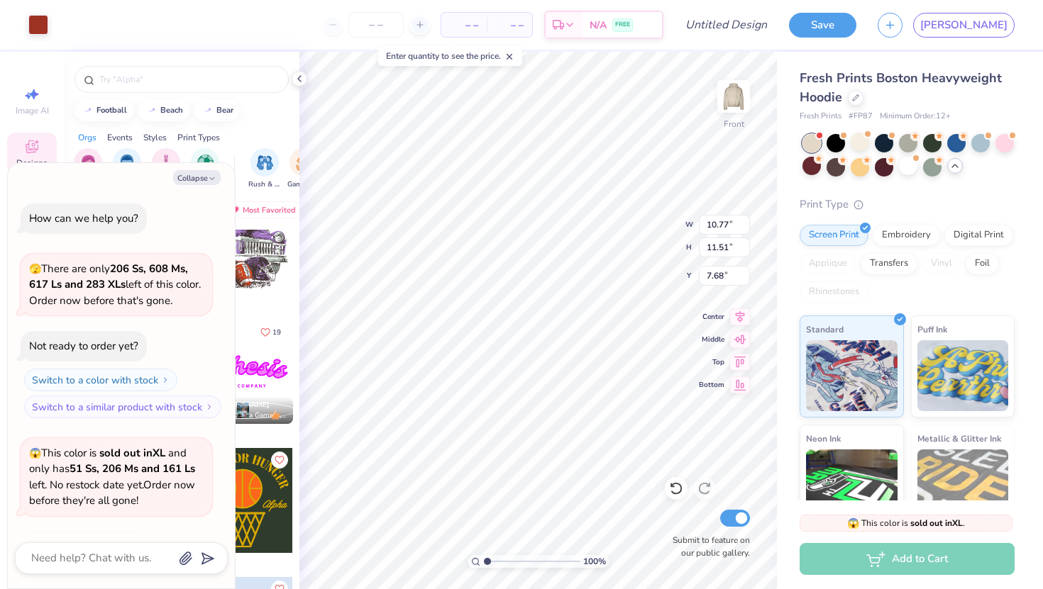
scroll to position [1248, 0]
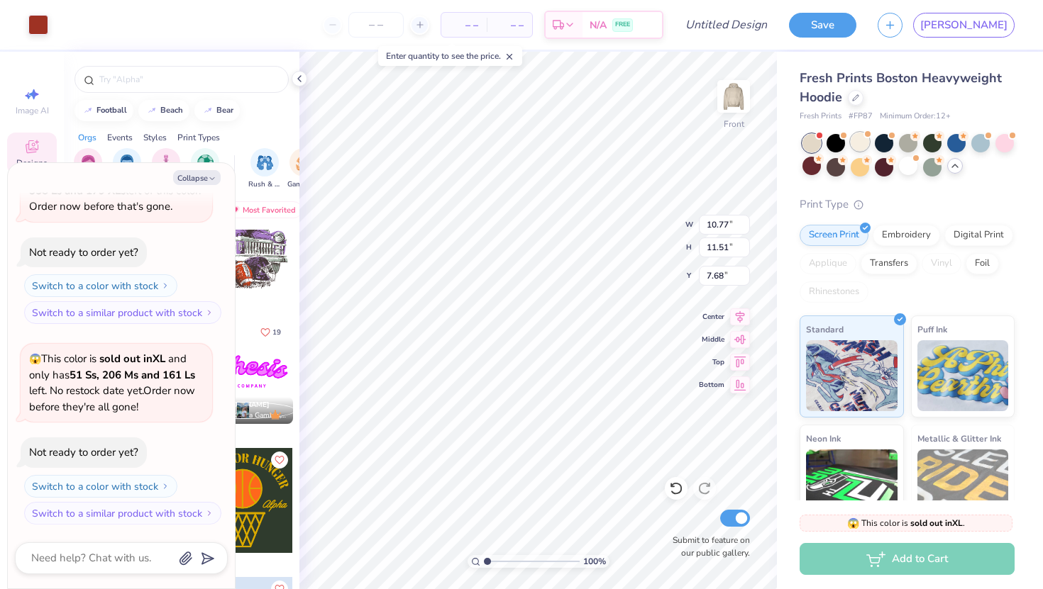
click at [857, 143] on div at bounding box center [860, 142] width 18 height 18
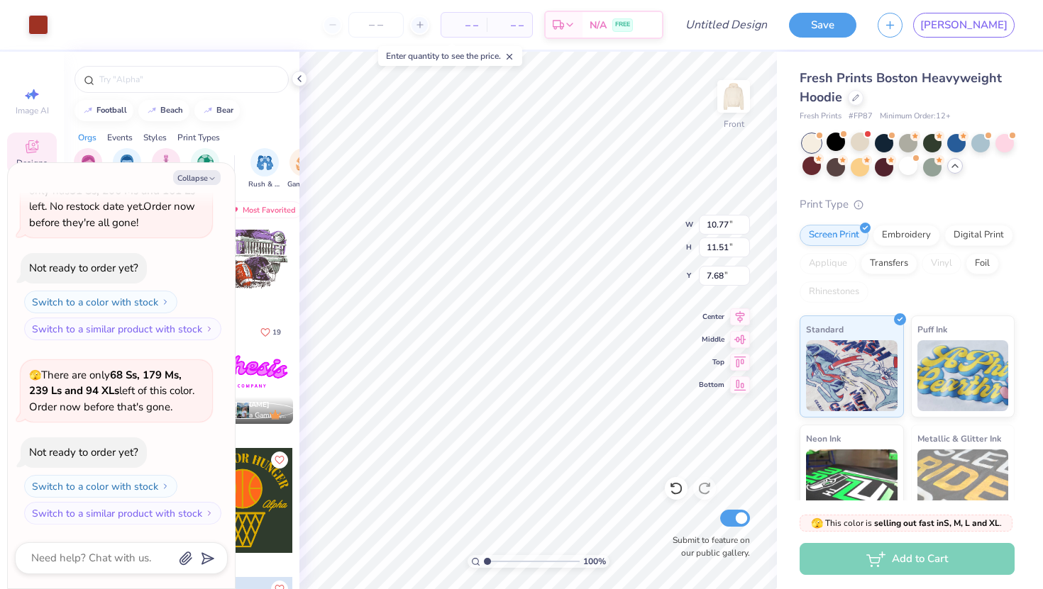
type textarea "x"
type input "7.67"
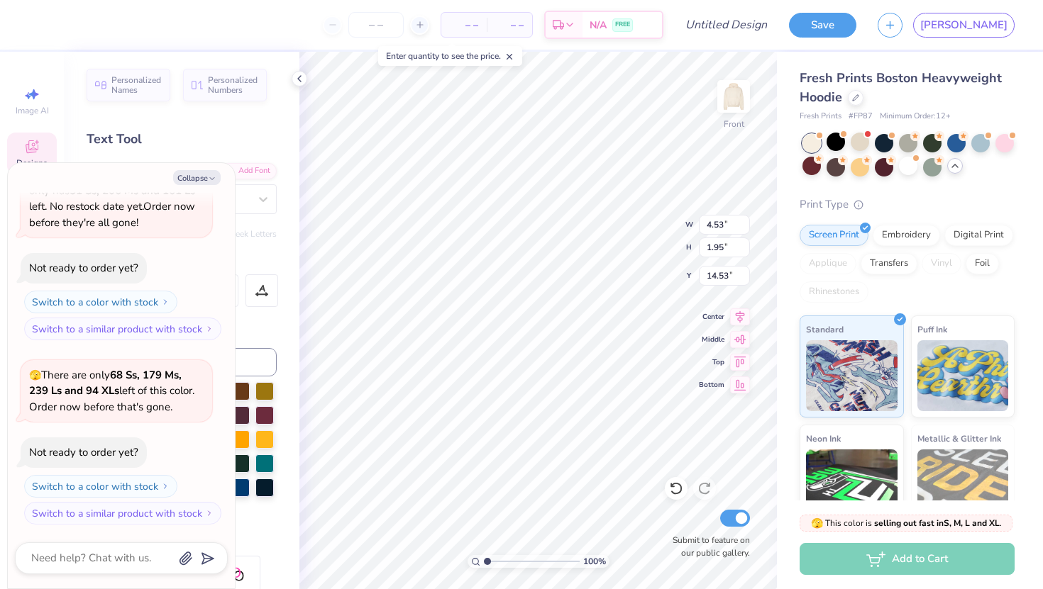
type textarea "x"
type input "3.12"
type input "1.22"
type input "7.82"
type textarea "x"
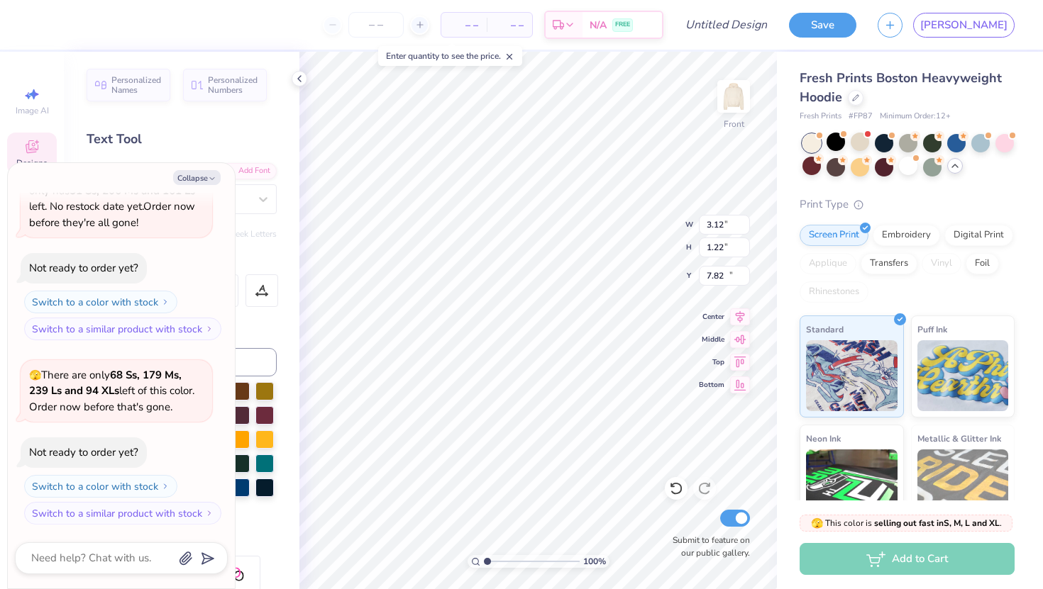
type input "8.07"
type textarea "x"
type input "4.53"
type input "1.95"
type input "14.53"
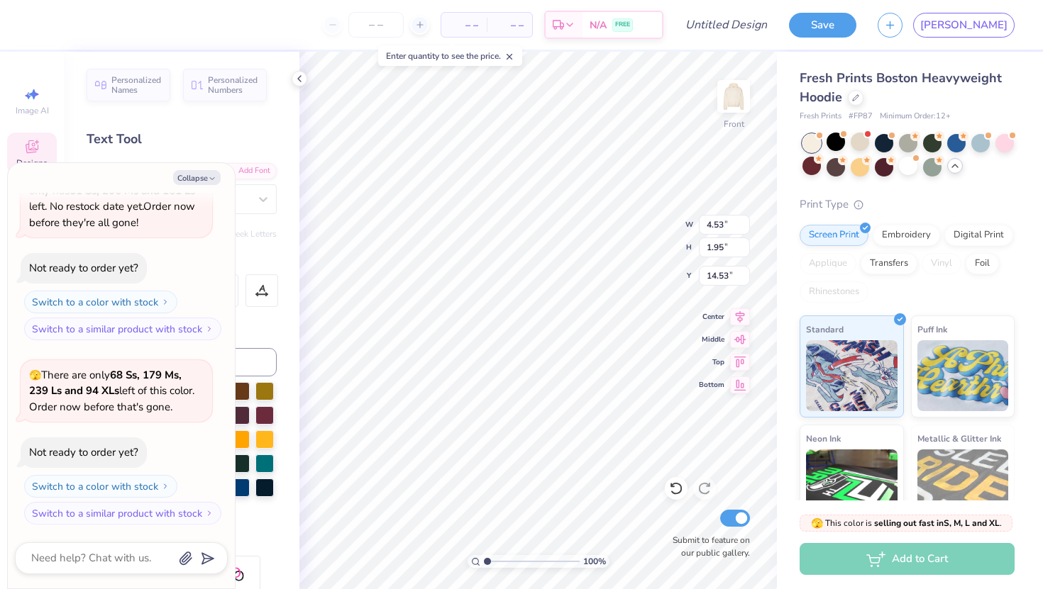
scroll to position [0, 2]
type textarea "x"
type textarea "Chi"
type textarea "x"
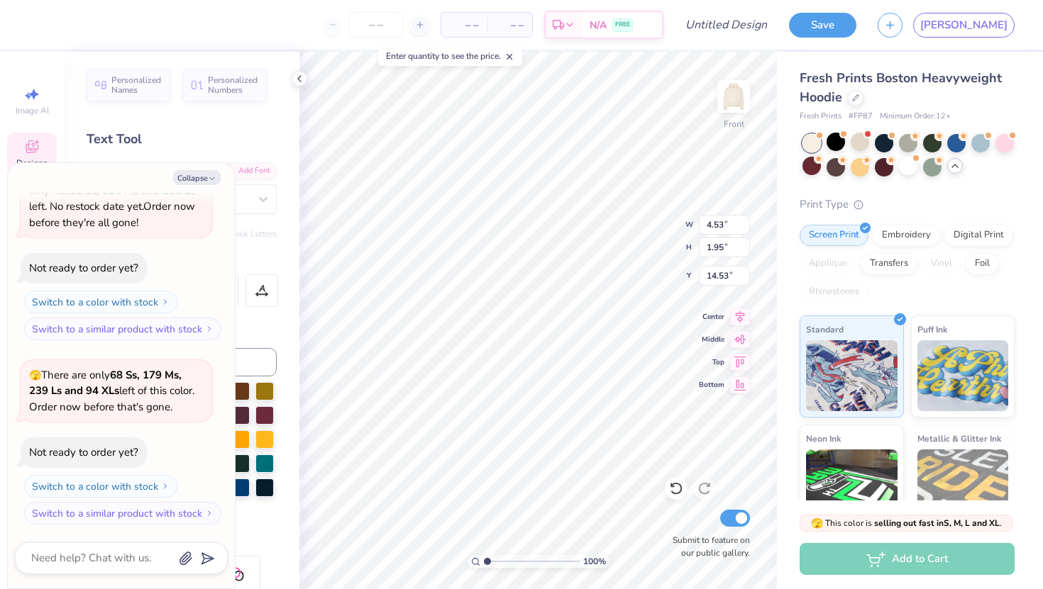
type textarea "Ch"
type textarea "x"
type textarea "C"
type textarea "x"
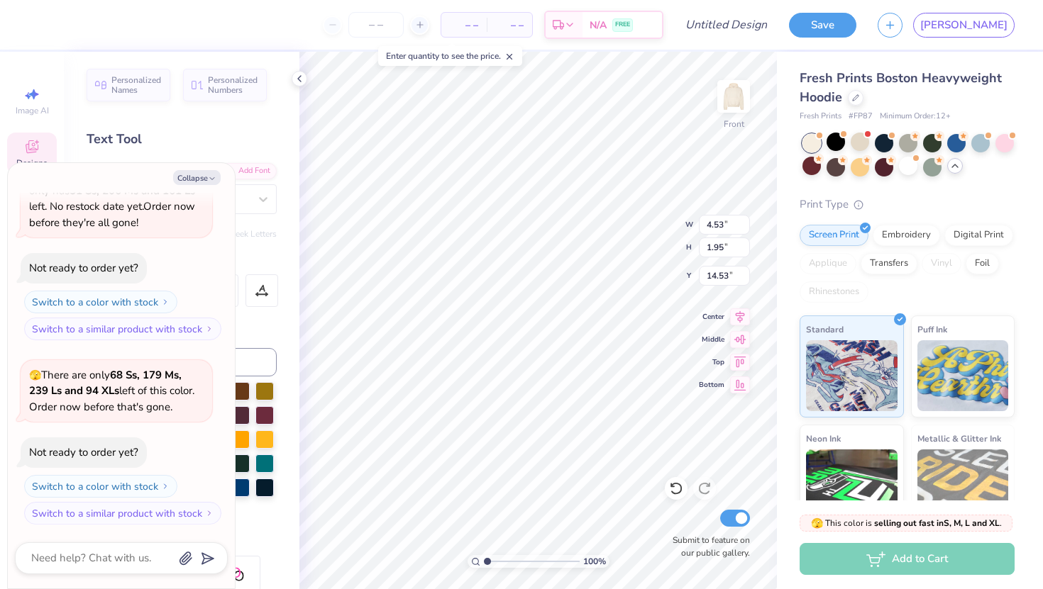
type textarea "B"
type textarea "x"
type textarea "Ba"
type textarea "x"
type textarea "Ban"
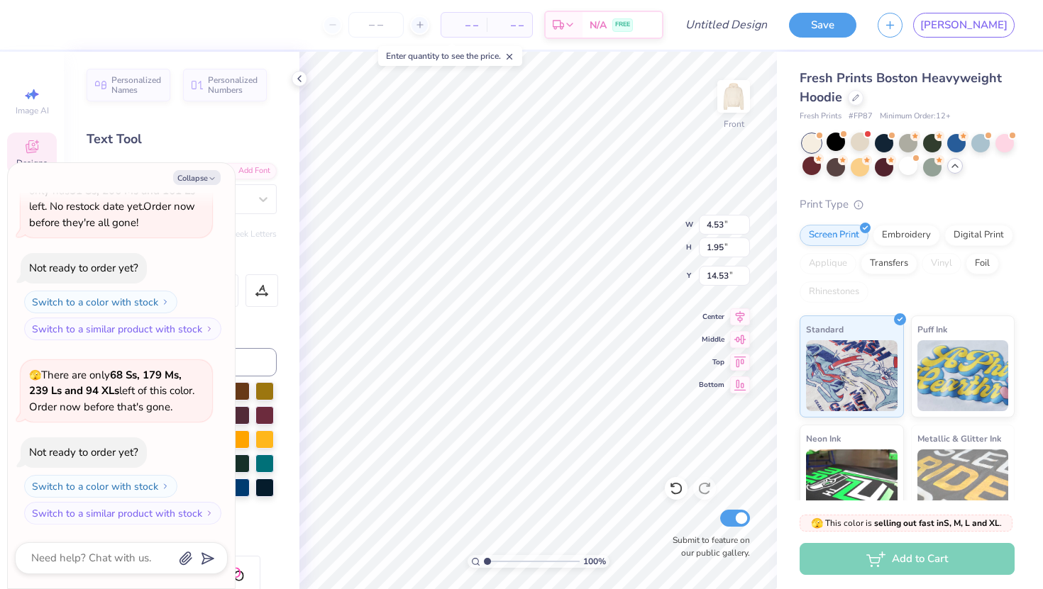
type textarea "x"
type textarea "Bani"
type textarea "x"
type textarea "Bani"
type textarea "x"
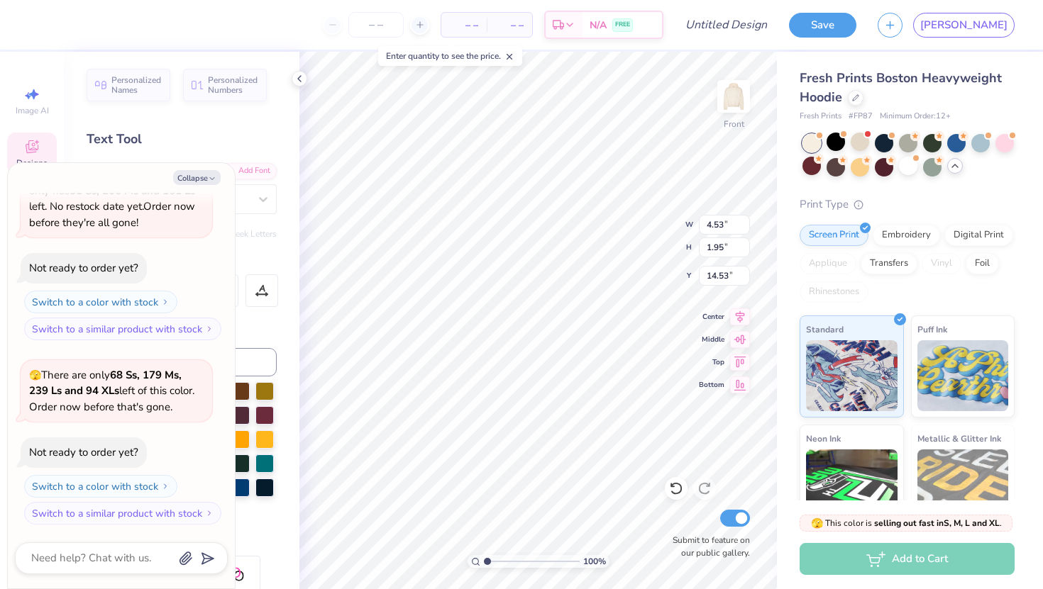
type textarea "Bani B"
type textarea "x"
type textarea "Bani Br"
type textarea "x"
type textarea "Bani Bri"
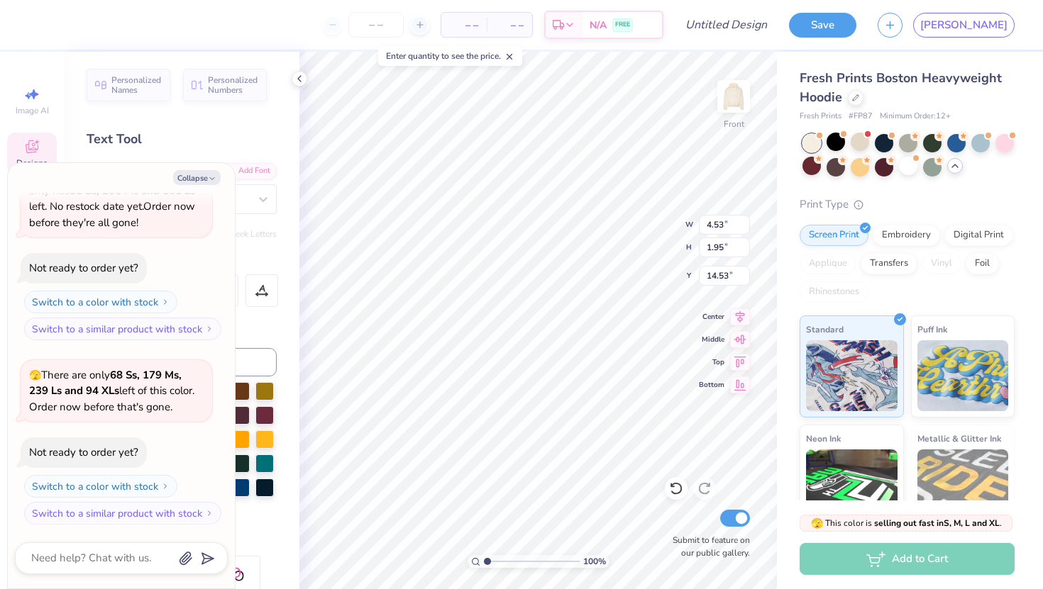
type textarea "x"
type textarea "Bani Brit"
type textarea "x"
type textarea "Bani Brith"
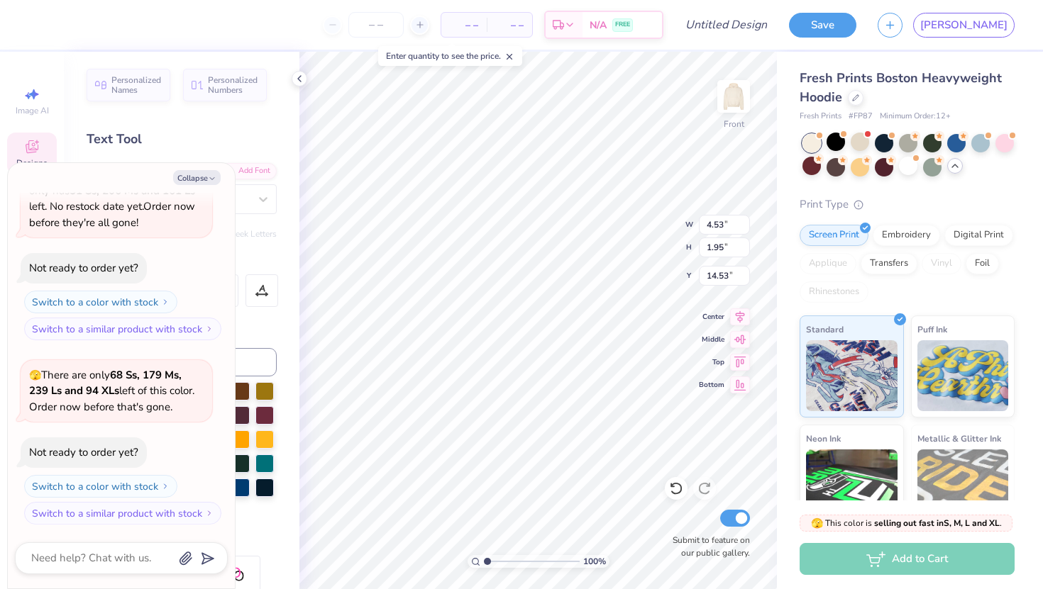
type textarea "x"
type textarea "Bani Brith g"
type textarea "x"
type textarea "Bani Brith gi"
type textarea "x"
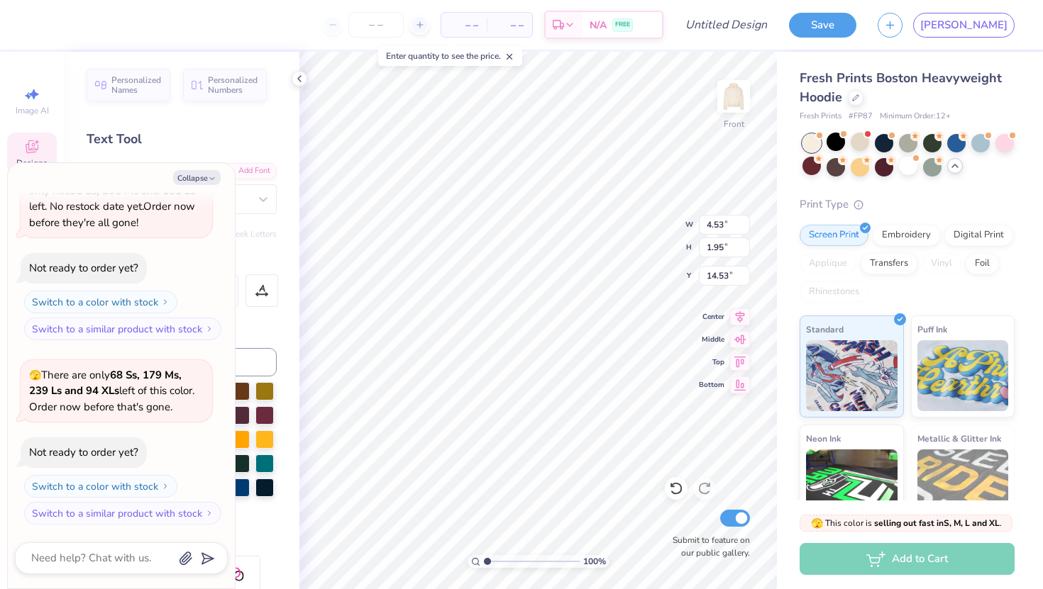
type textarea "Bani Brith gir"
type textarea "x"
type textarea "Bani Brith gi"
type textarea "x"
type textarea "Bani Brith g"
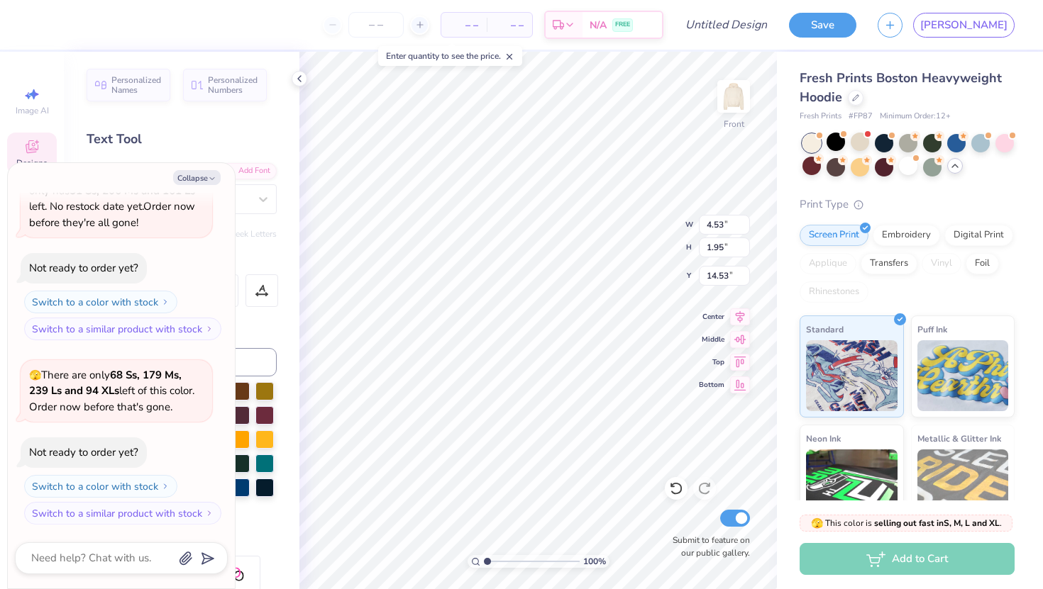
type textarea "x"
type textarea "Bani Brith"
type textarea "x"
type textarea "Bani Brith G"
type textarea "x"
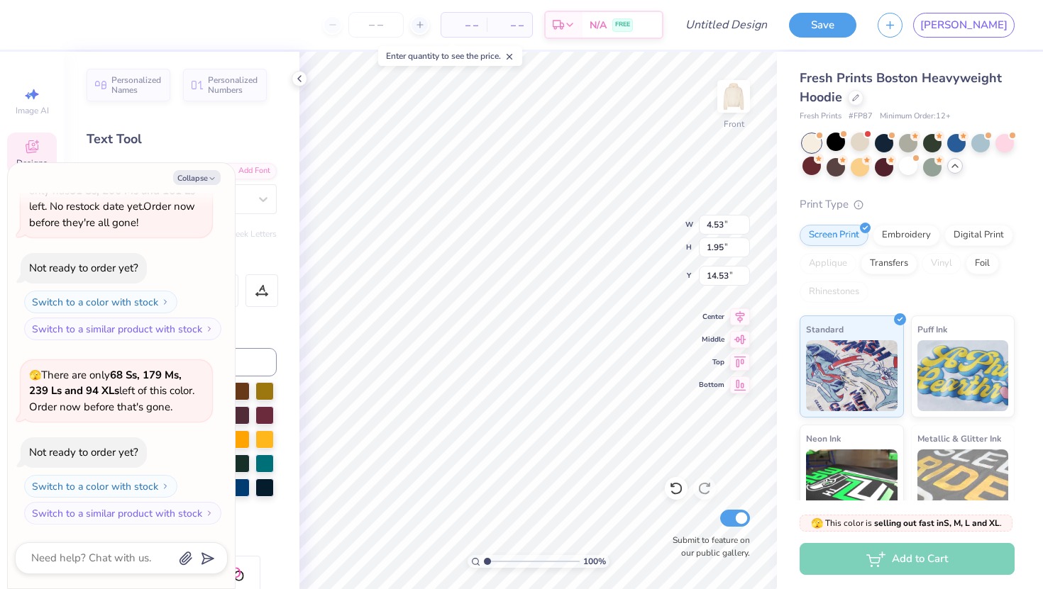
type textarea "Bani Brith Gi"
type textarea "x"
type textarea "Bani Brith Gir"
type textarea "x"
type textarea "Bani Brith Girl"
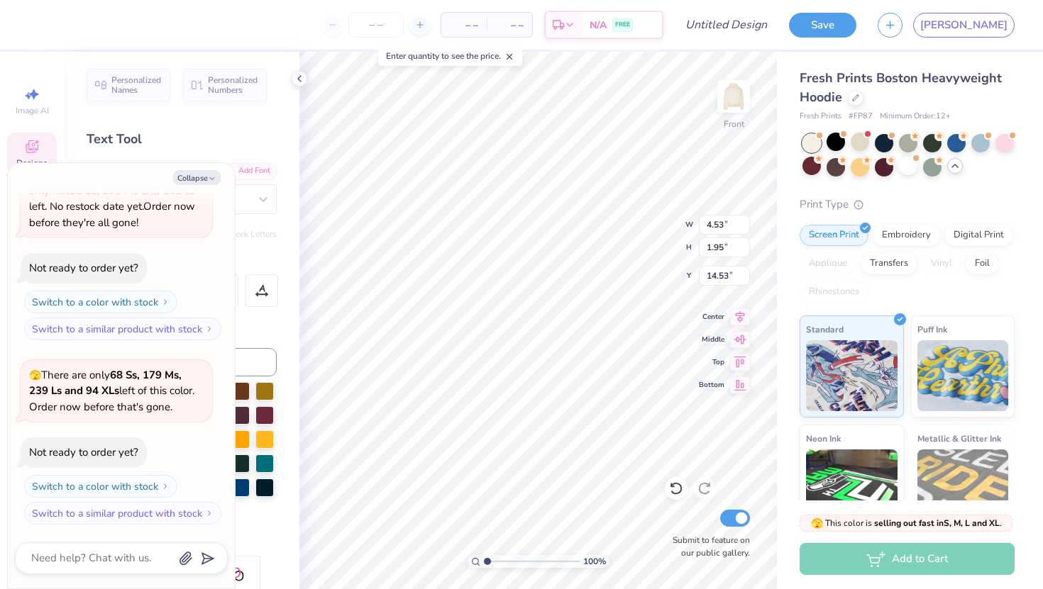
type textarea "x"
type textarea "Bani Brith Girls"
type textarea "x"
type input "6.85"
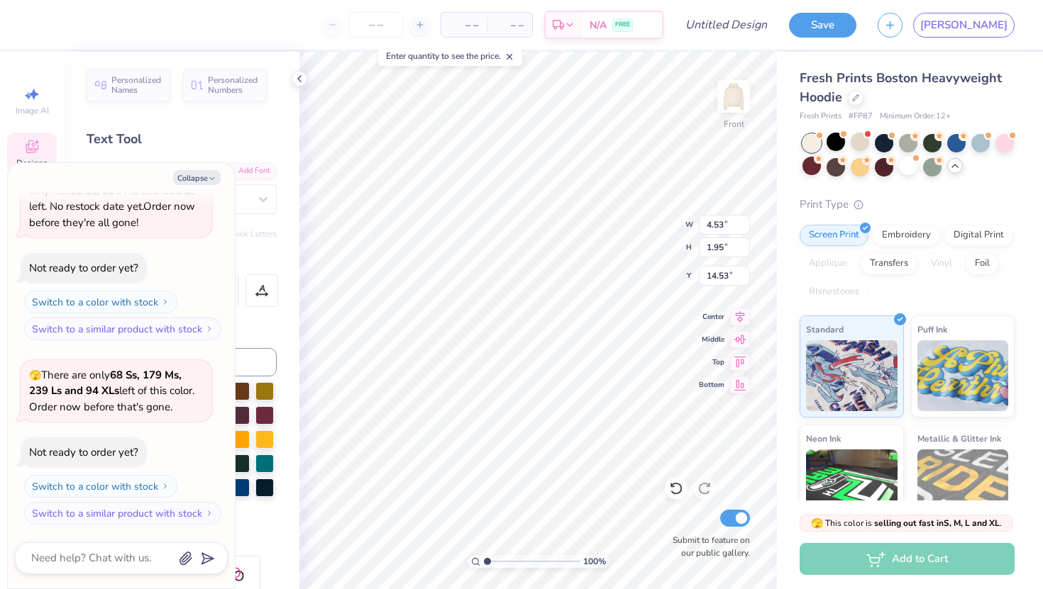
type input "2.09"
type input "14.51"
type textarea "x"
type input "9.39"
type input "9.36"
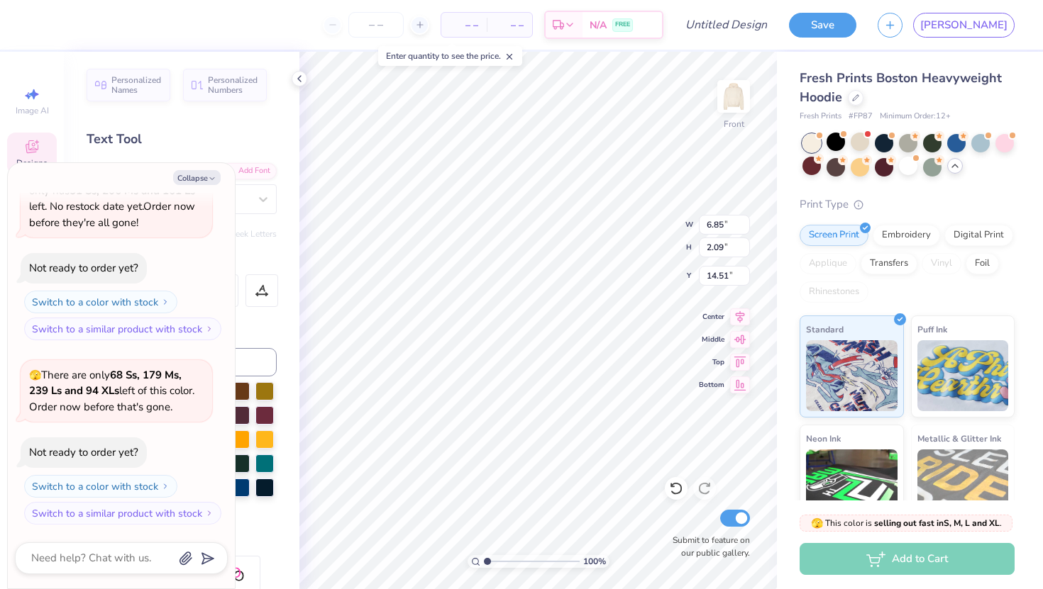
type input "9.82"
type textarea "x"
type input "6.85"
type input "2.09"
type input "14.51"
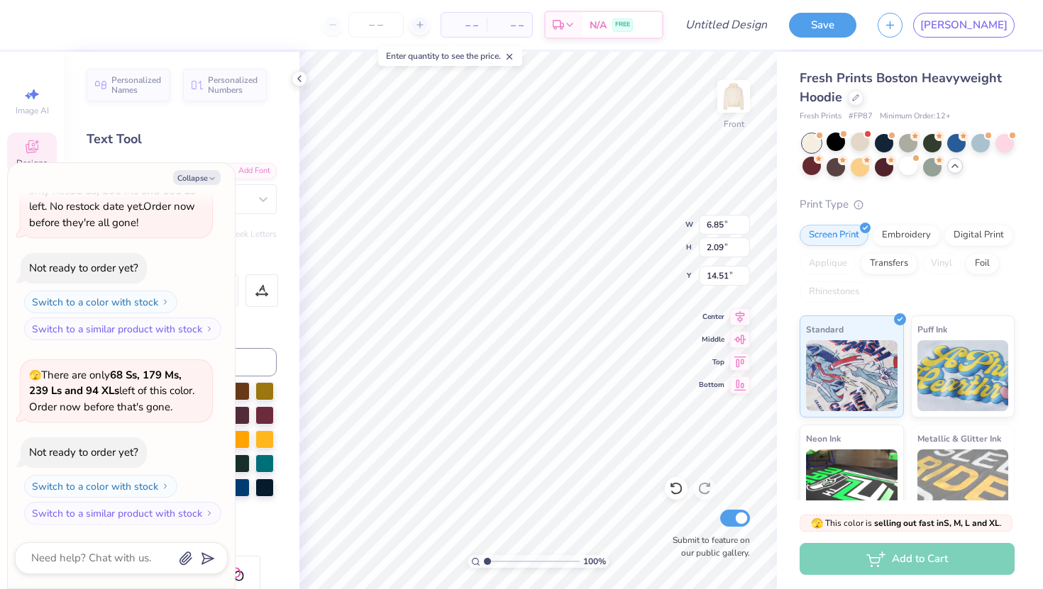
type textarea "x"
type input "6.36"
type input "1.94"
type input "14.49"
type textarea "x"
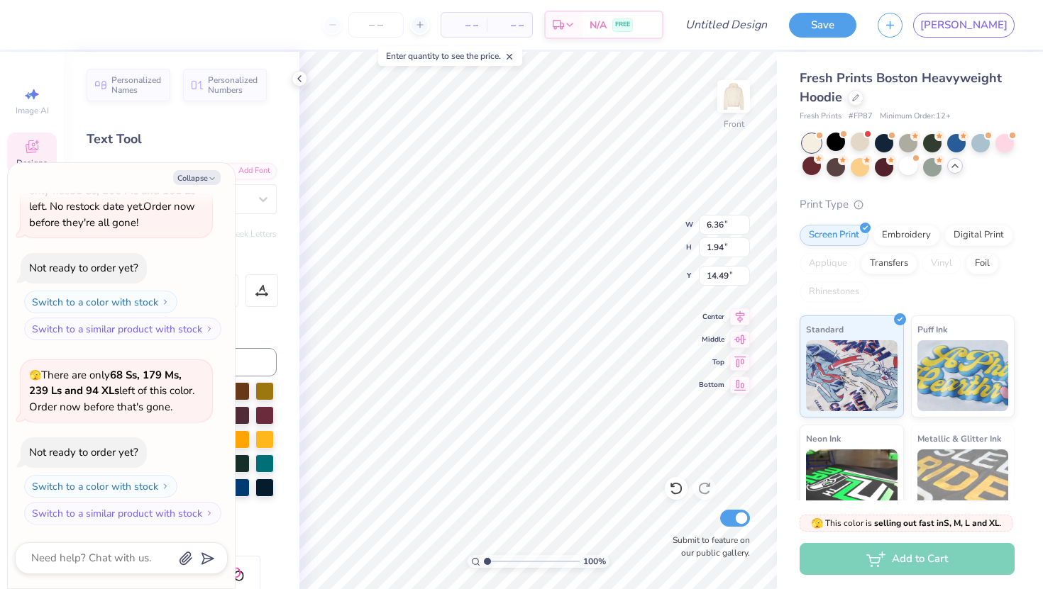
type input "5.91"
type input "3.40"
type input "13.80"
type textarea "x"
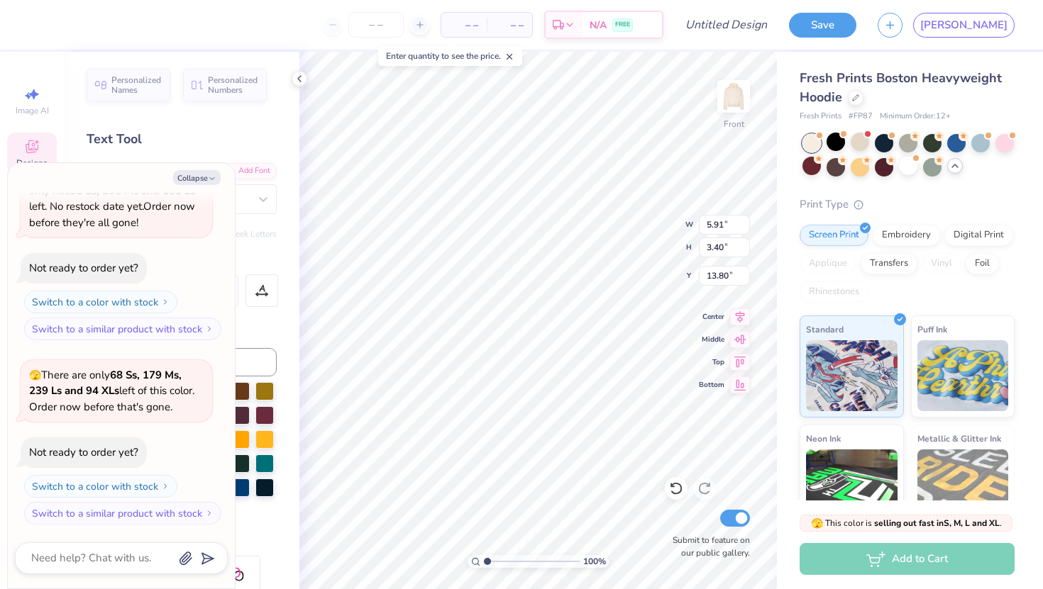
type input "4.79"
type input "2.76"
type input "14.49"
type textarea "x"
type input "4.79"
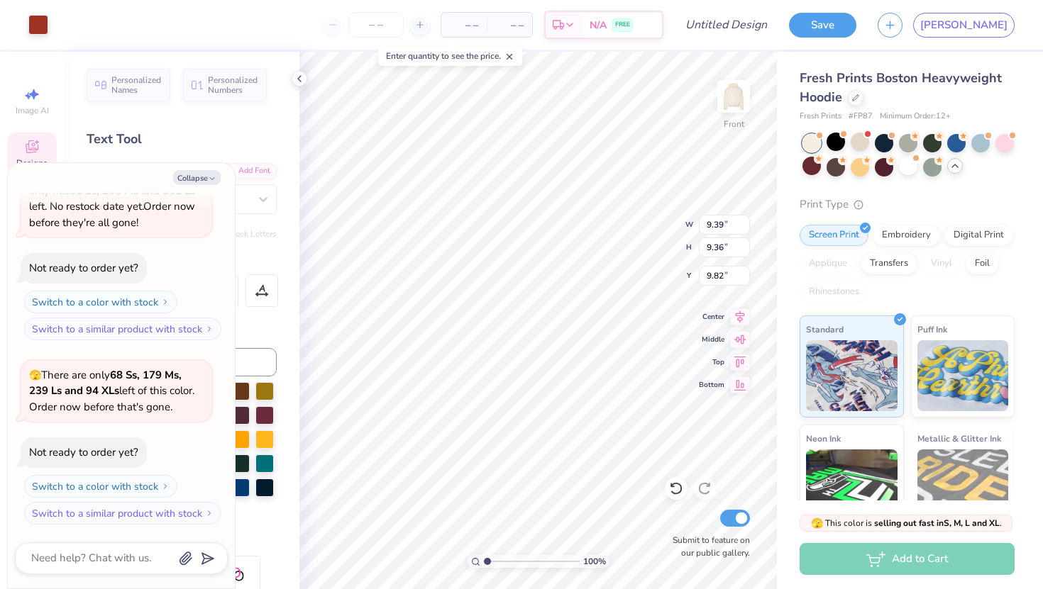
type input "2.76"
type input "14.49"
type textarea "x"
type input "4.50"
type input "3.36"
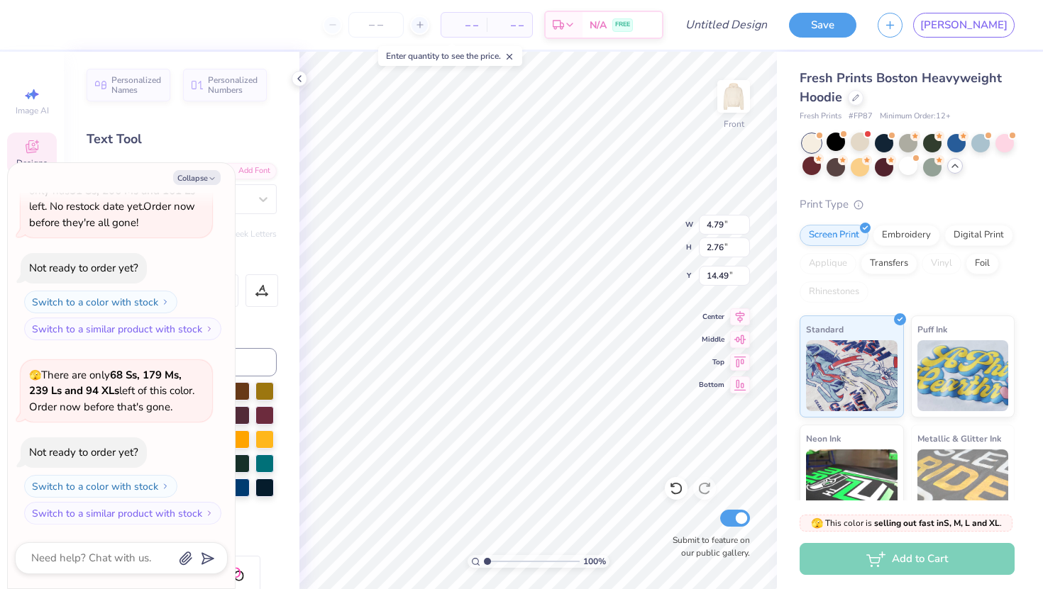
type input "14.19"
type textarea "x"
type textarea "est"
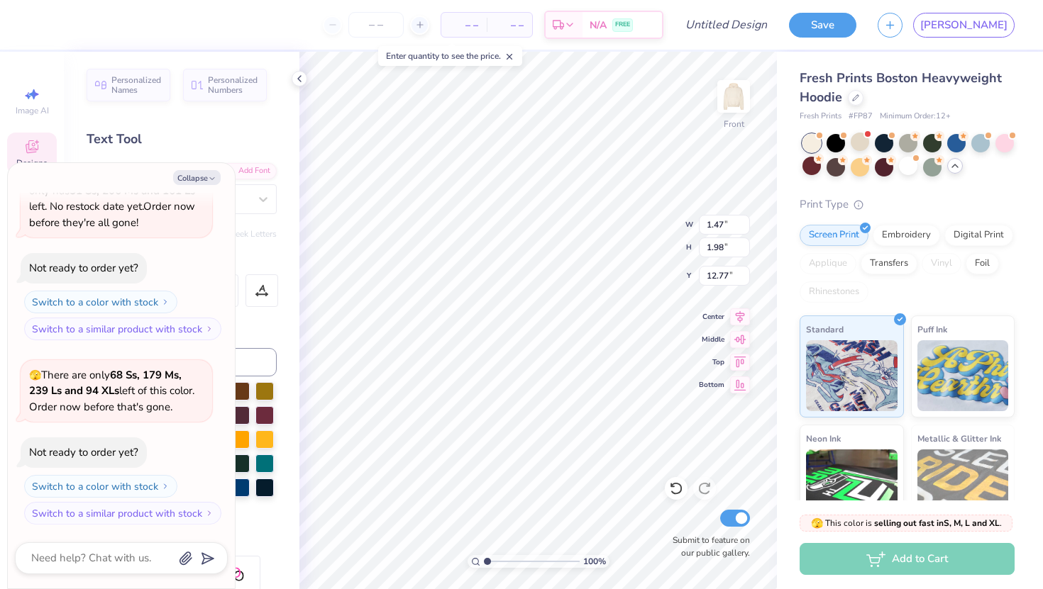
type textarea "x"
type textarea "est"
type textarea "x"
type textarea "es"
type textarea "x"
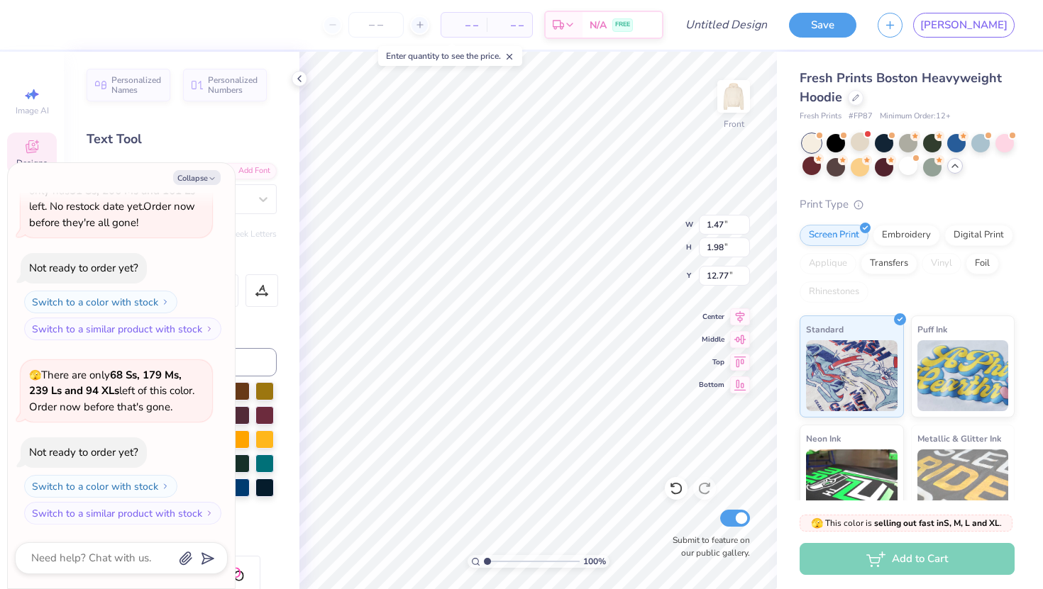
type textarea "e"
type textarea "x"
type textarea "e"
type textarea "x"
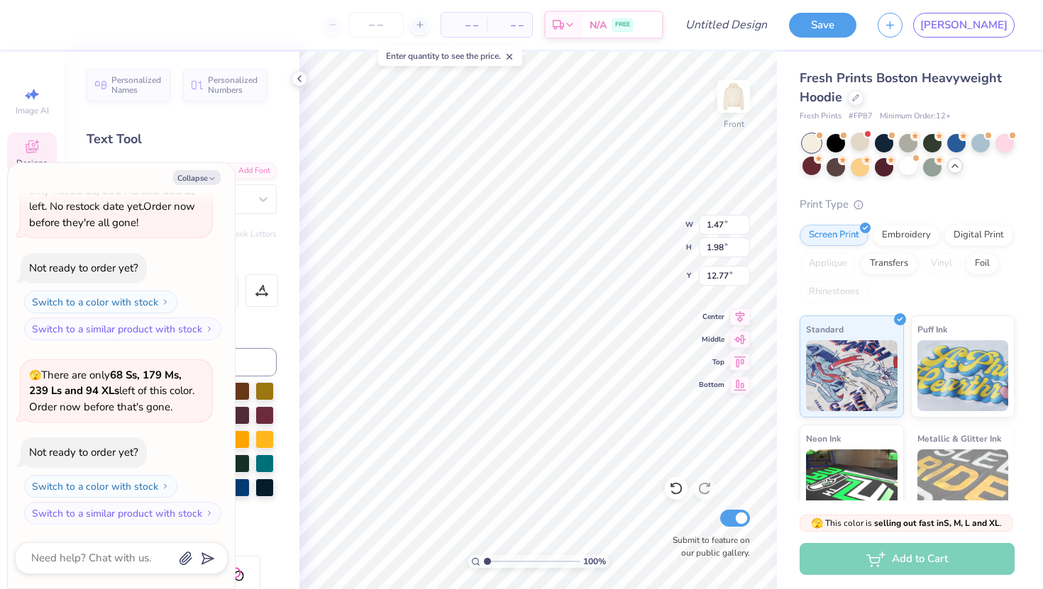
type textarea "es"
type textarea "x"
type textarea "est"
type textarea "x"
type textarea "est."
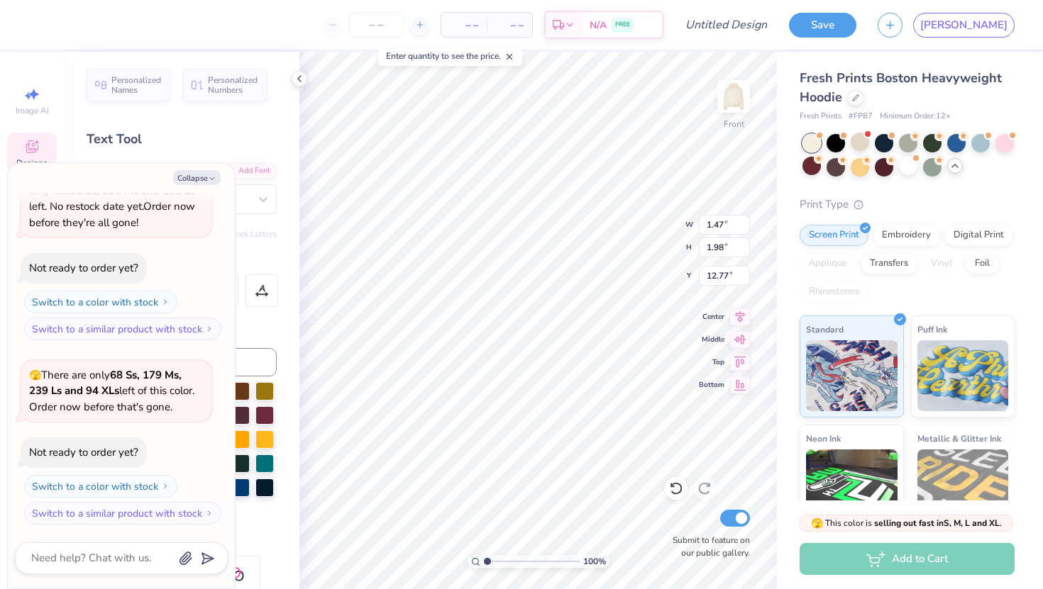
type textarea "x"
type textarea "est."
type textarea "x"
type textarea "est."
type textarea "x"
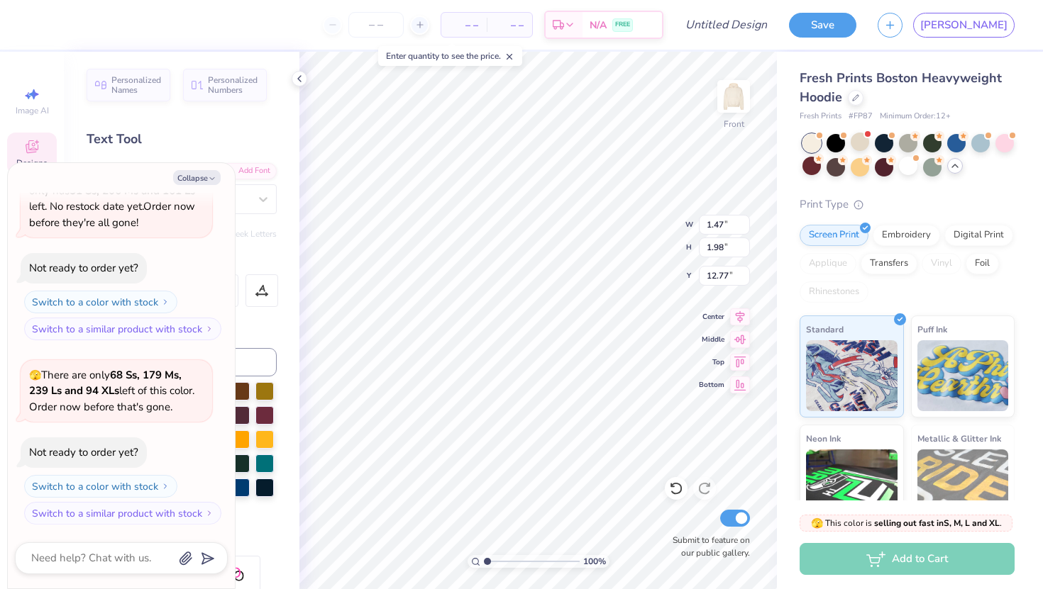
type textarea "est"
type textarea "x"
type textarea "es"
type textarea "x"
type textarea "e"
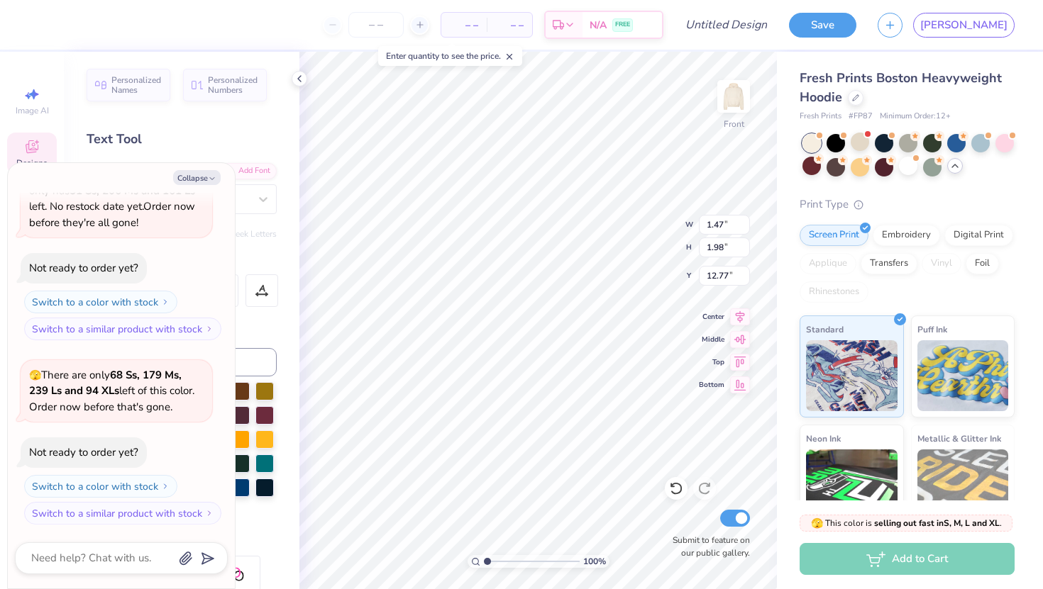
type textarea "x"
type textarea "E"
type textarea "x"
type textarea "ES"
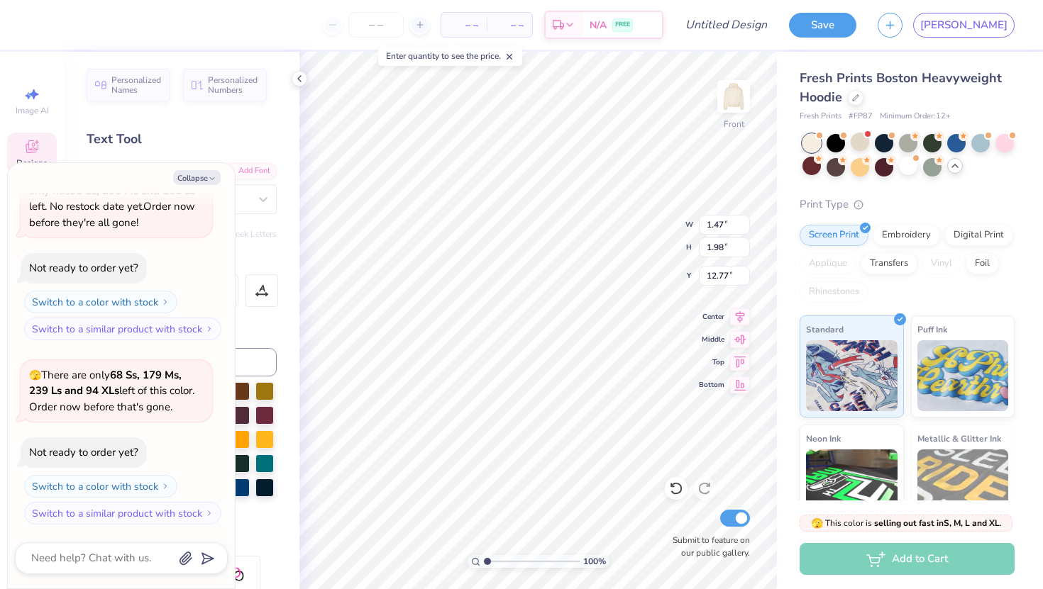
type textarea "x"
type textarea "ES"
type textarea "x"
type textarea "E"
type textarea "x"
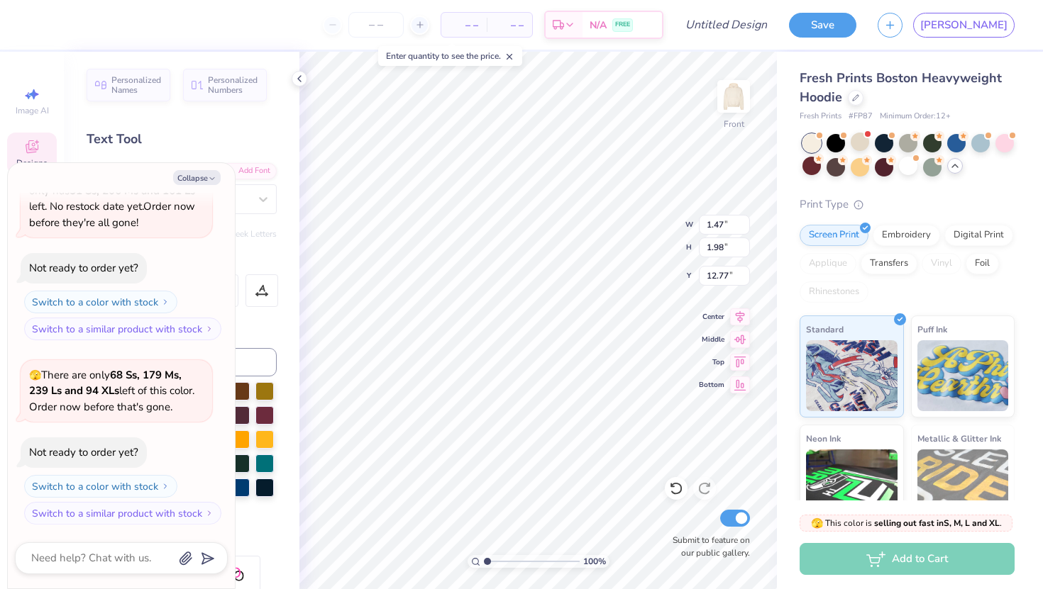
type textarea "x"
type textarea "E"
type textarea "x"
type textarea "Es"
type textarea "x"
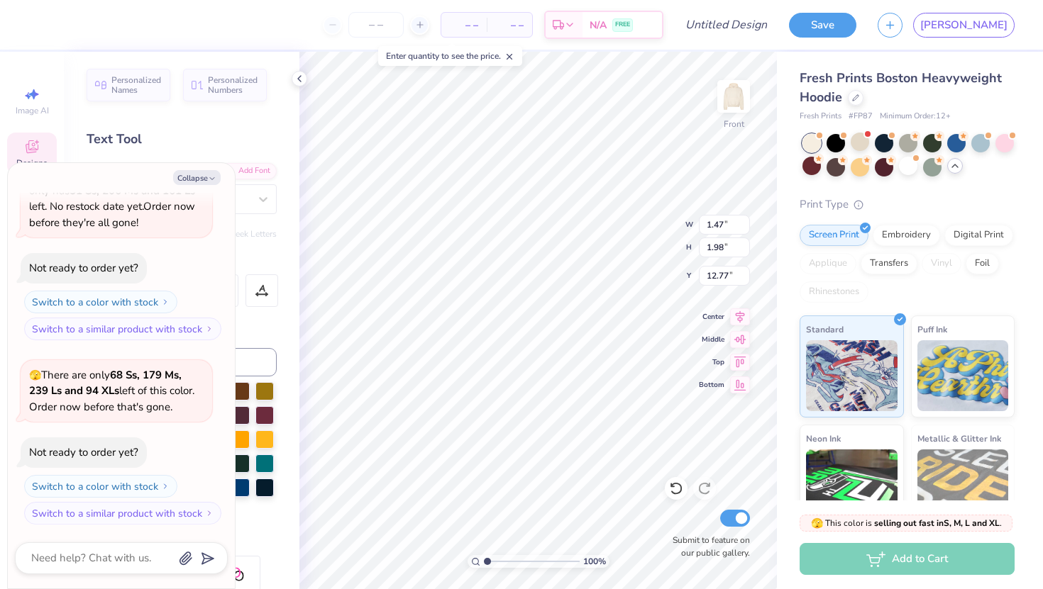
type textarea "Est"
type textarea "x"
type textarea "Est."
type textarea "x"
type textarea "Est."
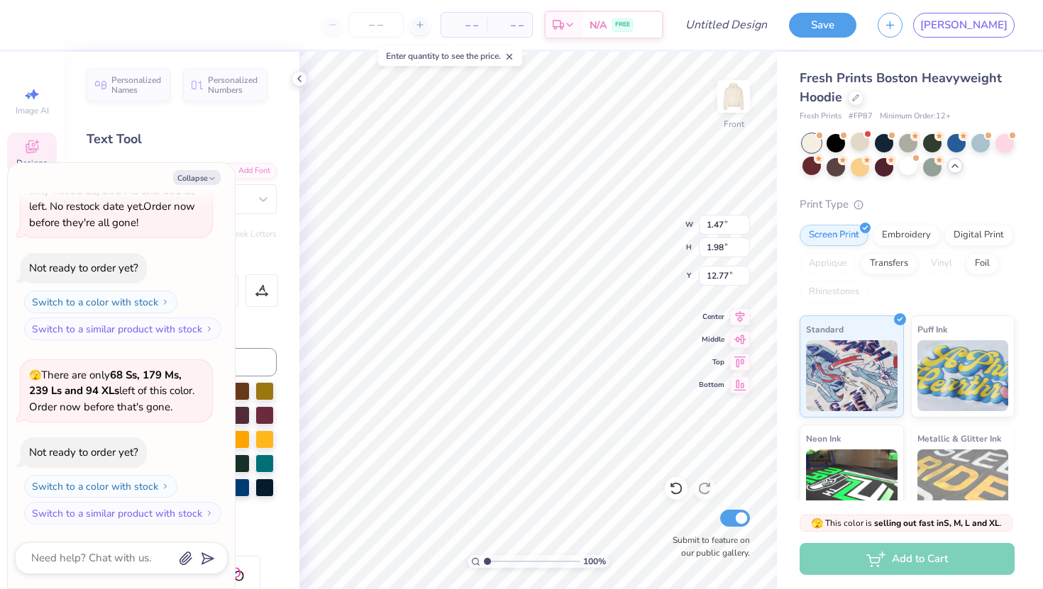
type textarea "x"
type textarea "Est. 1"
type textarea "x"
type textarea "Est. 19"
type textarea "x"
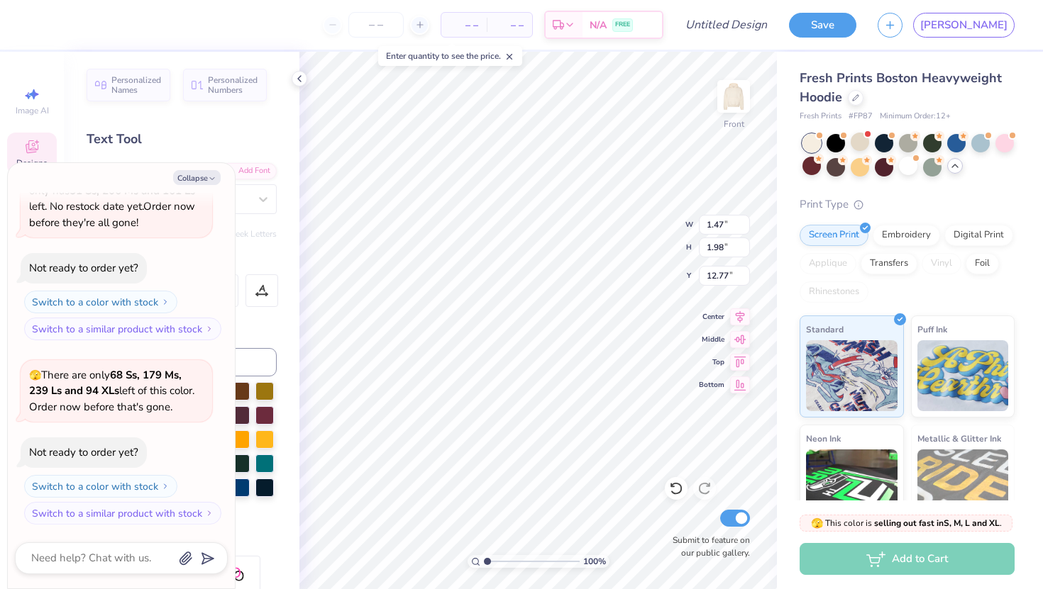
type textarea "Est. 194"
type textarea "x"
type textarea "Est. 1944"
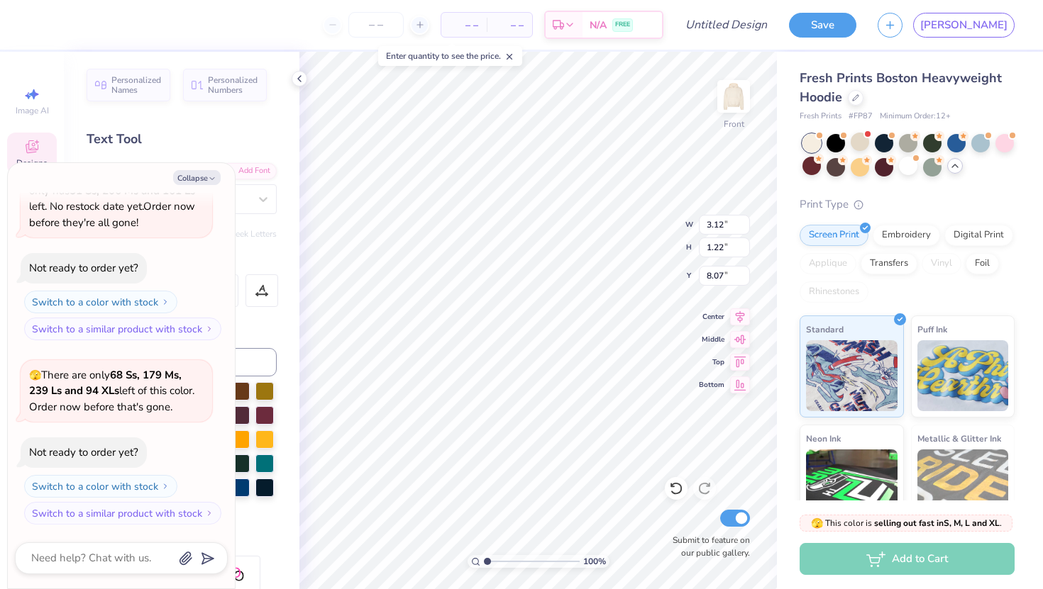
type textarea "x"
type textarea "iota lamba"
type textarea "x"
type textarea "iota laa"
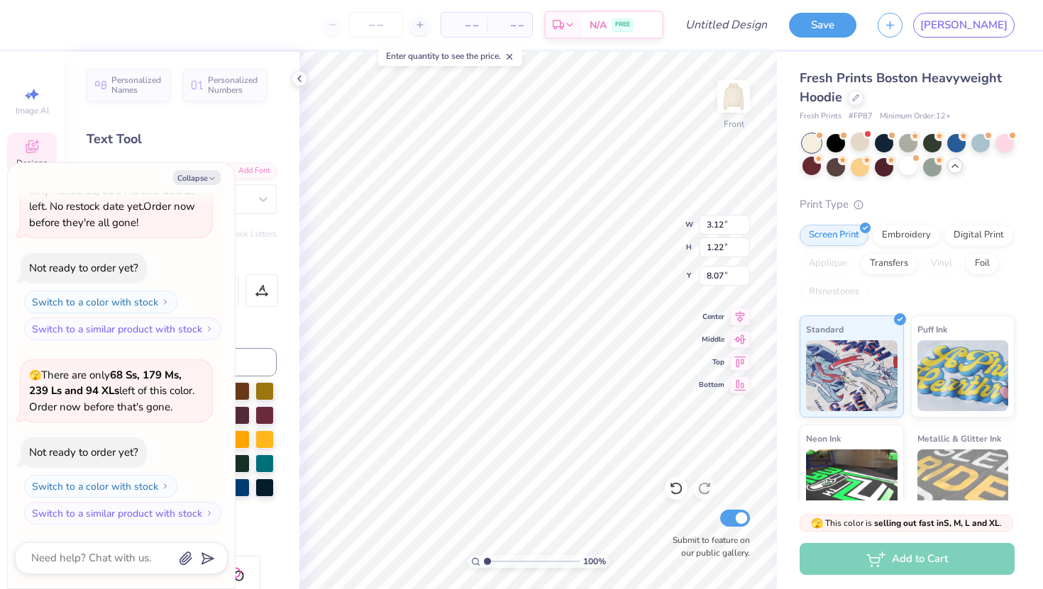
type textarea "x"
type textarea "iota la"
type textarea "x"
type textarea "iota a"
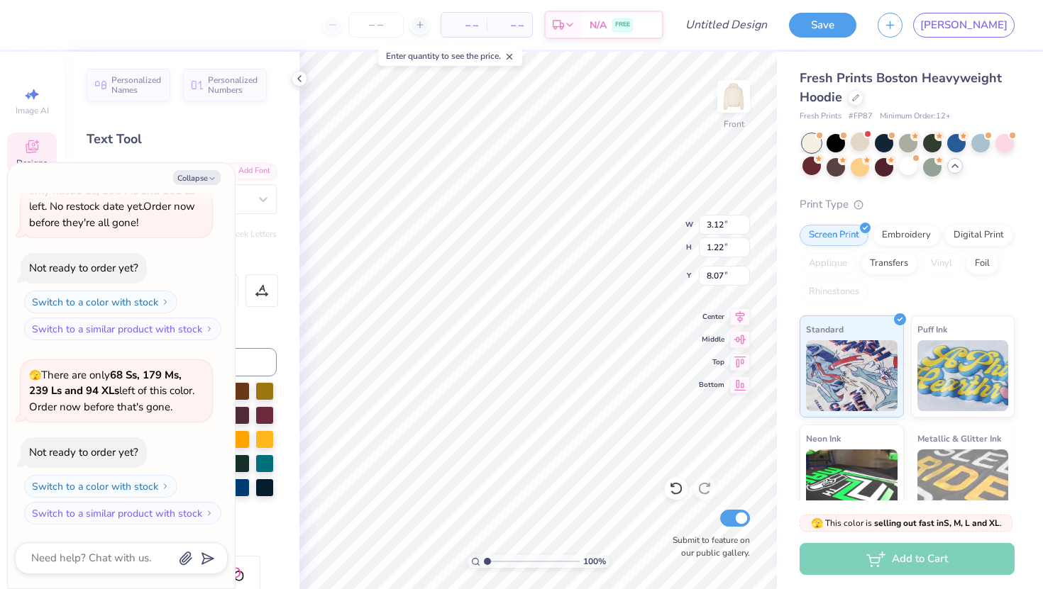
type textarea "x"
type textarea "iota"
type textarea "x"
type textarea "iota"
type textarea "x"
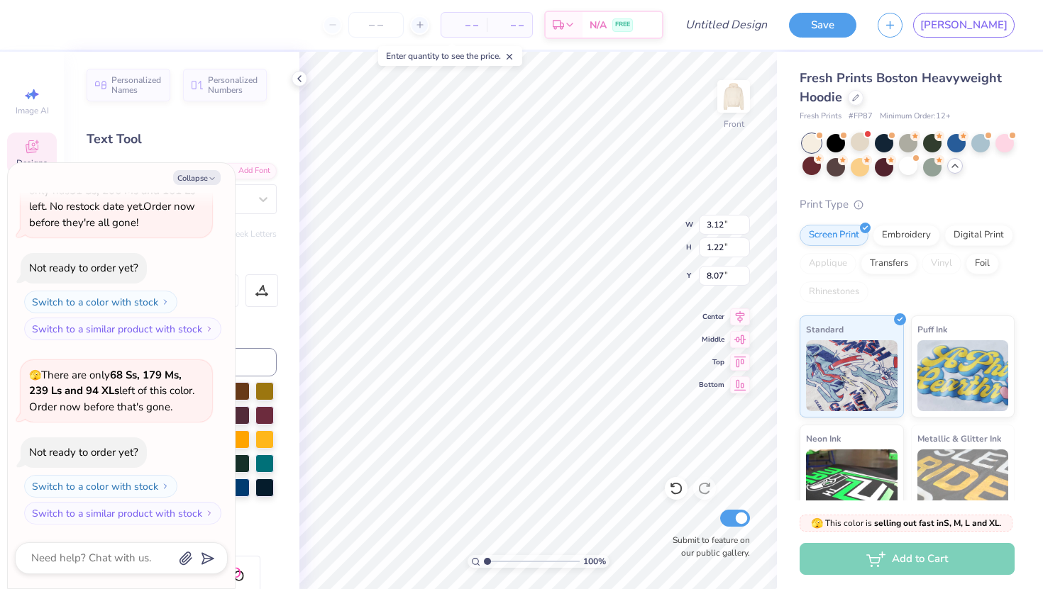
type textarea "iot"
type textarea "x"
type textarea "io"
type textarea "x"
type textarea "i"
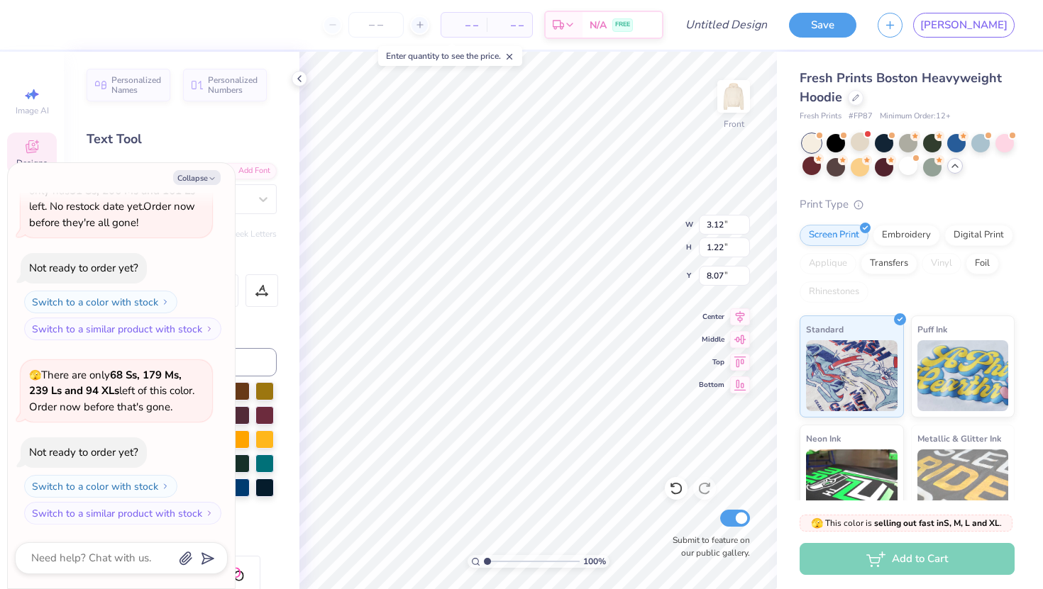
type textarea "x"
type textarea "N"
type textarea "x"
type textarea "NFR"
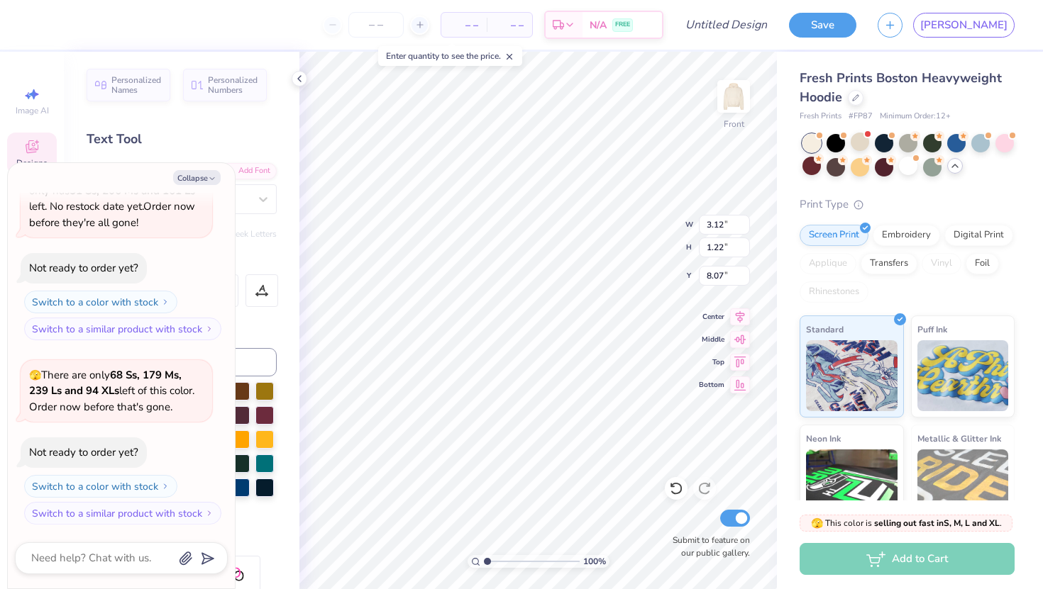
type textarea "x"
type textarea "NF"
type textarea "x"
type textarea "N"
type textarea "x"
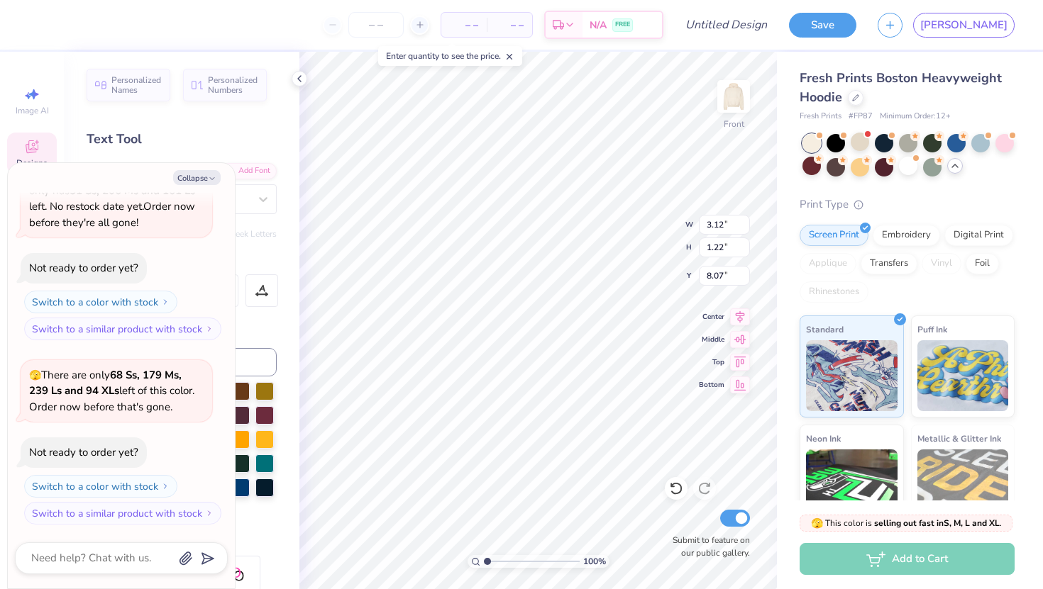
type textarea "x"
type textarea "N"
type textarea "x"
type textarea "No"
type textarea "x"
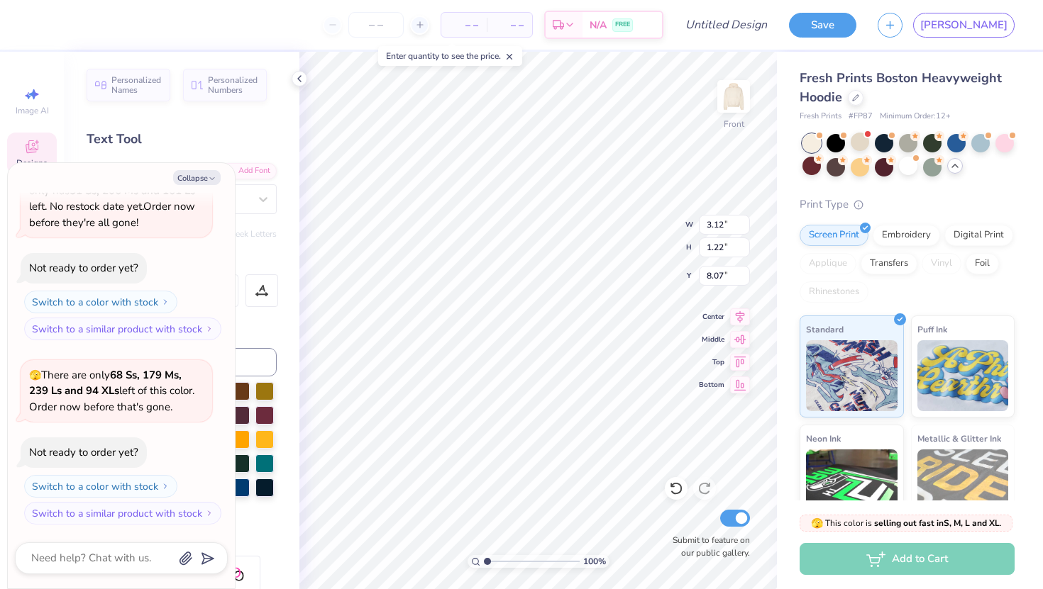
type textarea "Nor"
type textarea "x"
type textarea "Nort"
type textarea "x"
type textarea "North"
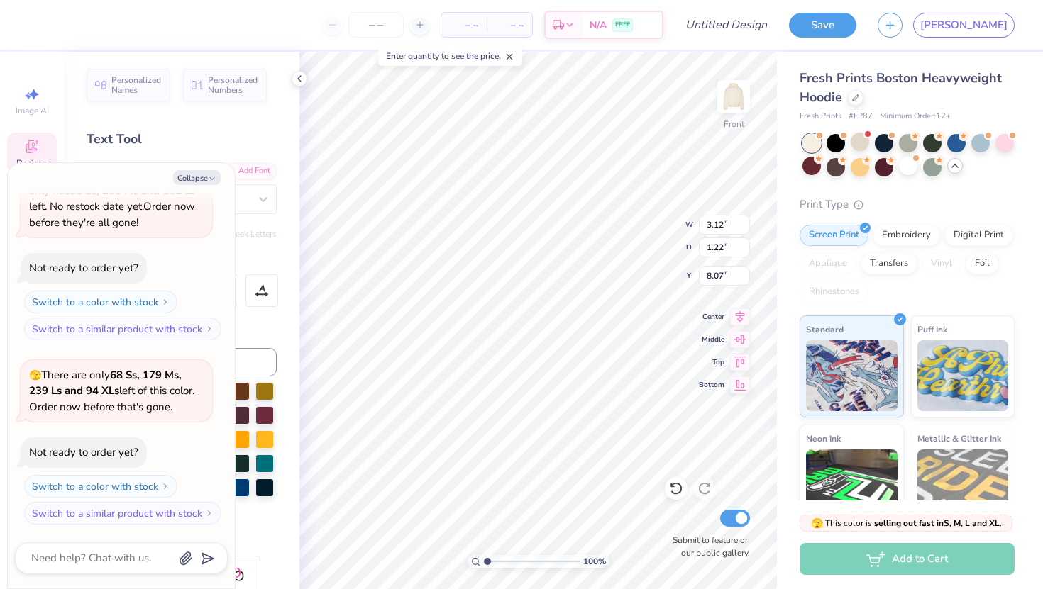
type textarea "x"
type textarea "North"
type textarea "x"
type textarea "North"
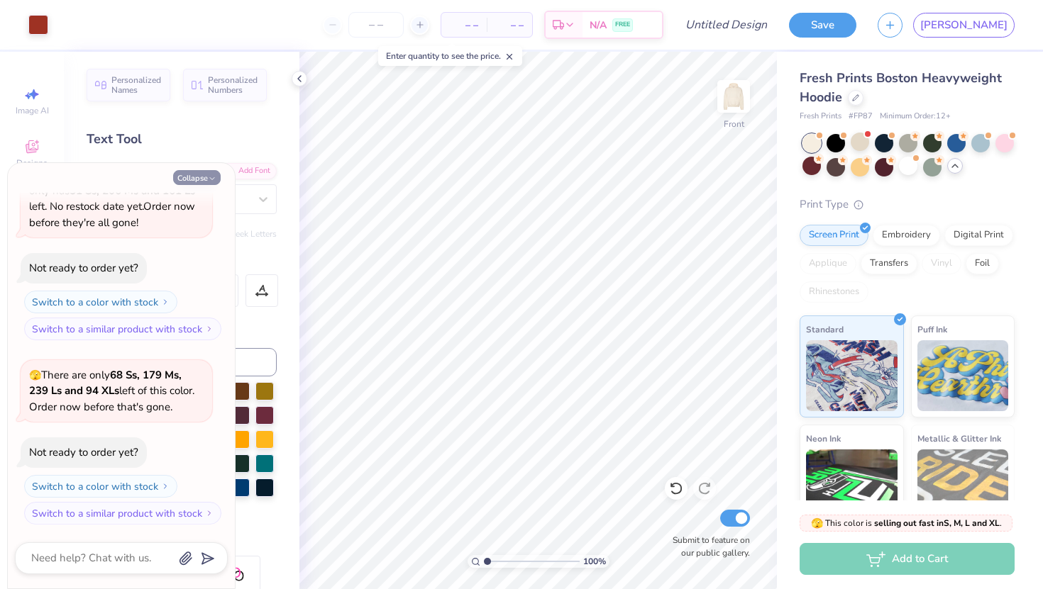
click at [190, 172] on button "Collapse" at bounding box center [197, 177] width 48 height 15
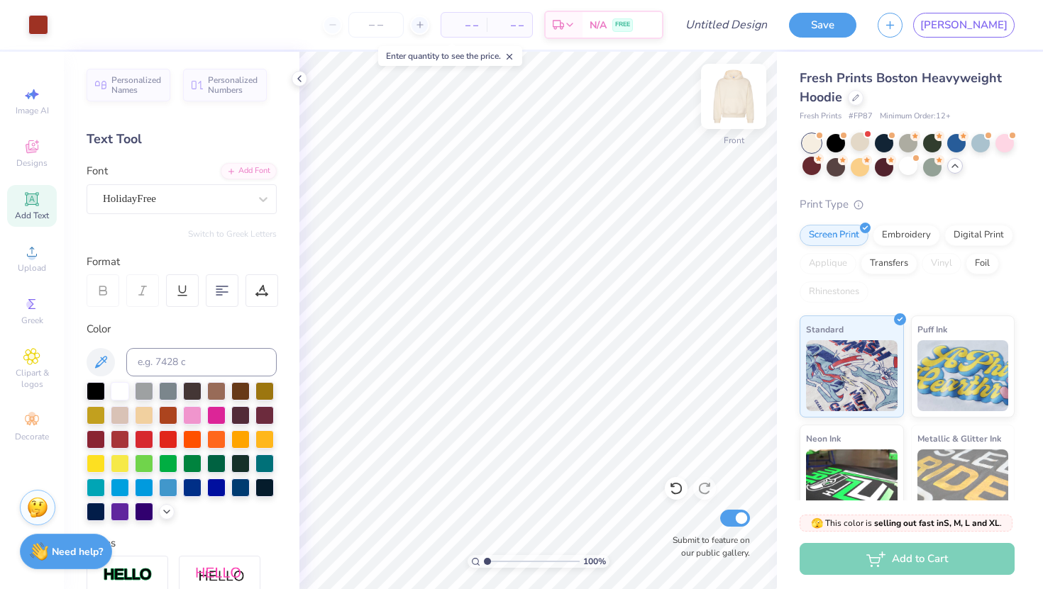
click at [742, 94] on img at bounding box center [733, 96] width 57 height 57
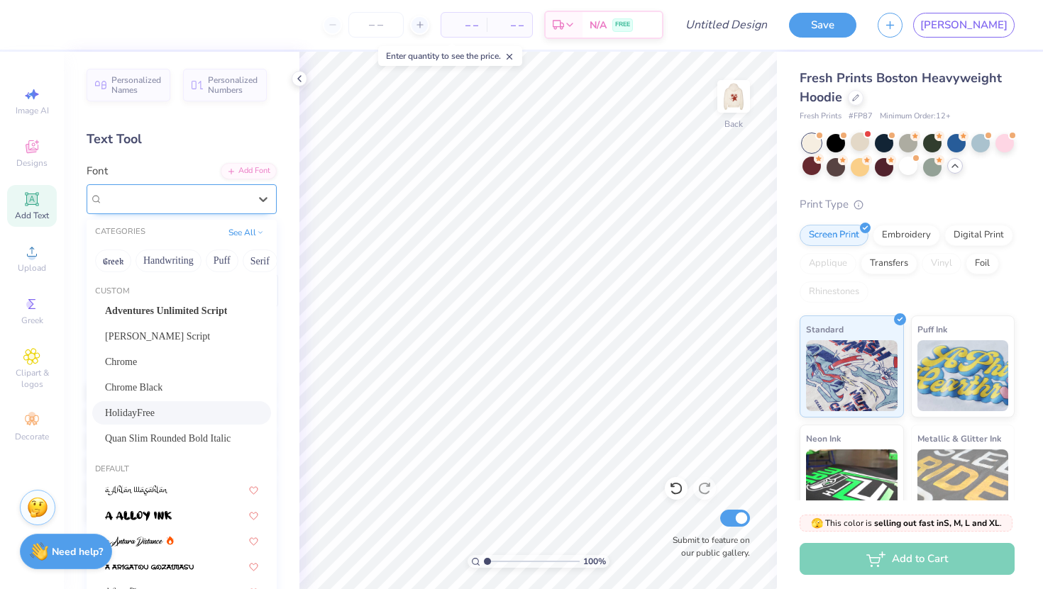
click at [175, 201] on div "HolidayFree" at bounding box center [175, 199] width 149 height 22
click at [175, 201] on div "HolidayFree" at bounding box center [176, 199] width 146 height 16
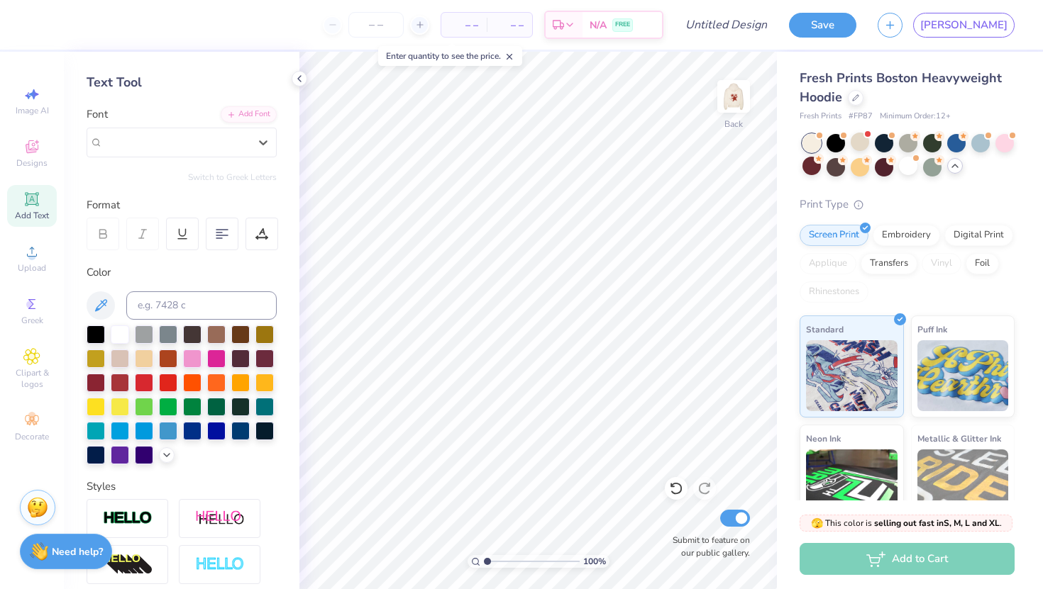
scroll to position [48, 0]
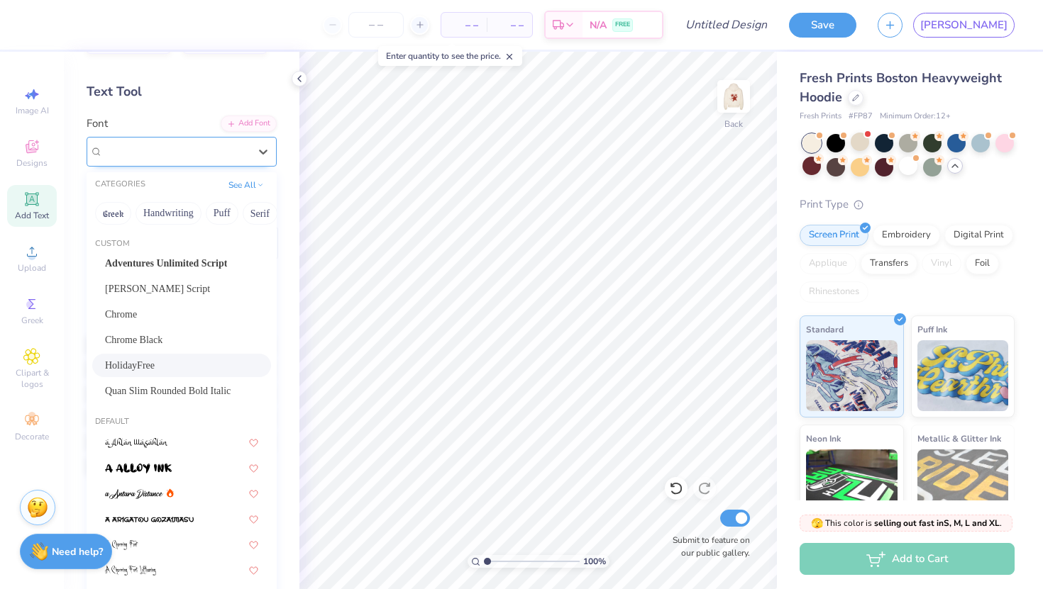
click at [204, 148] on div "HolidayFree" at bounding box center [176, 151] width 146 height 16
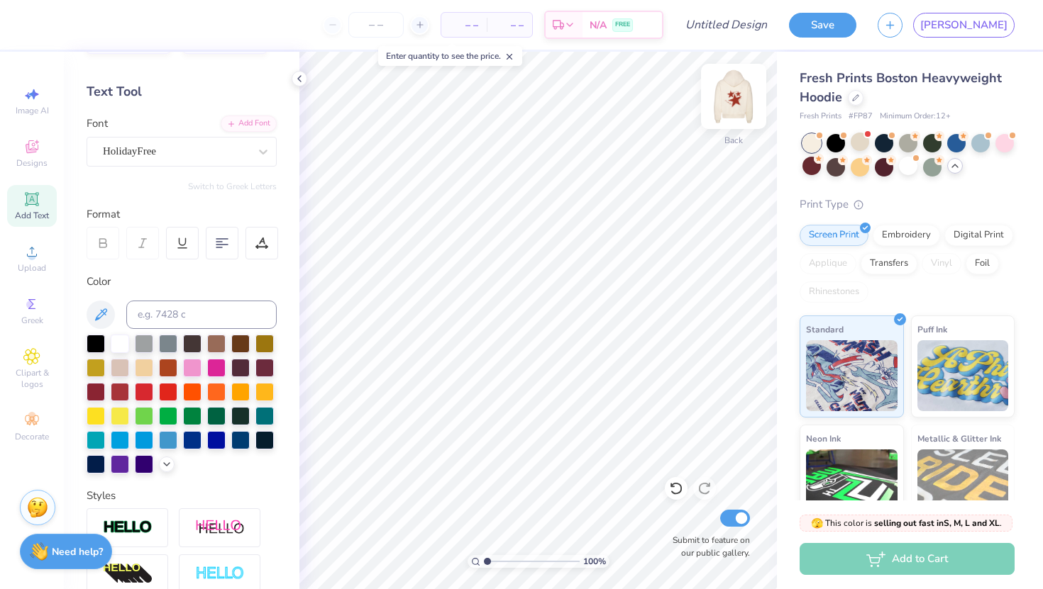
click at [736, 109] on img at bounding box center [733, 96] width 57 height 57
click at [731, 100] on img at bounding box center [733, 96] width 57 height 57
click at [734, 104] on img at bounding box center [733, 96] width 57 height 57
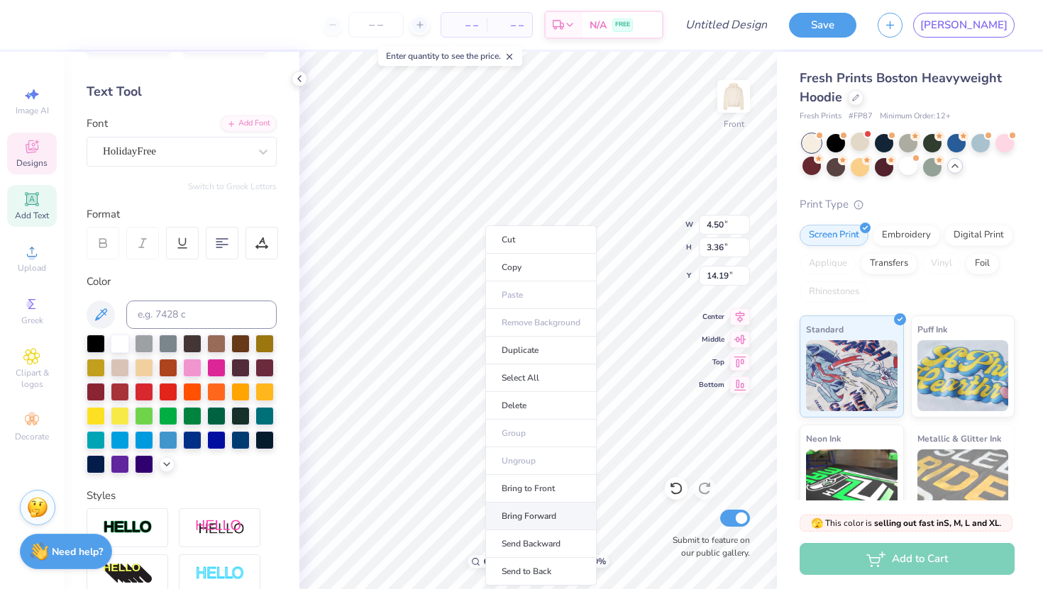
click at [526, 513] on li "Bring Forward" at bounding box center [540, 517] width 111 height 28
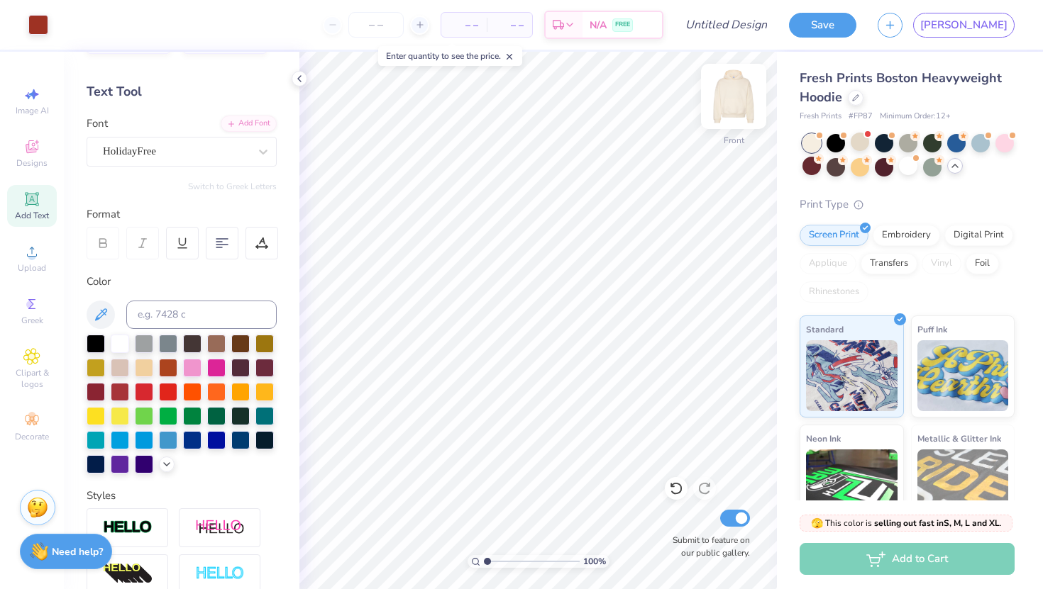
click at [724, 109] on img at bounding box center [733, 96] width 57 height 57
click at [250, 123] on div "Add Font" at bounding box center [249, 122] width 56 height 16
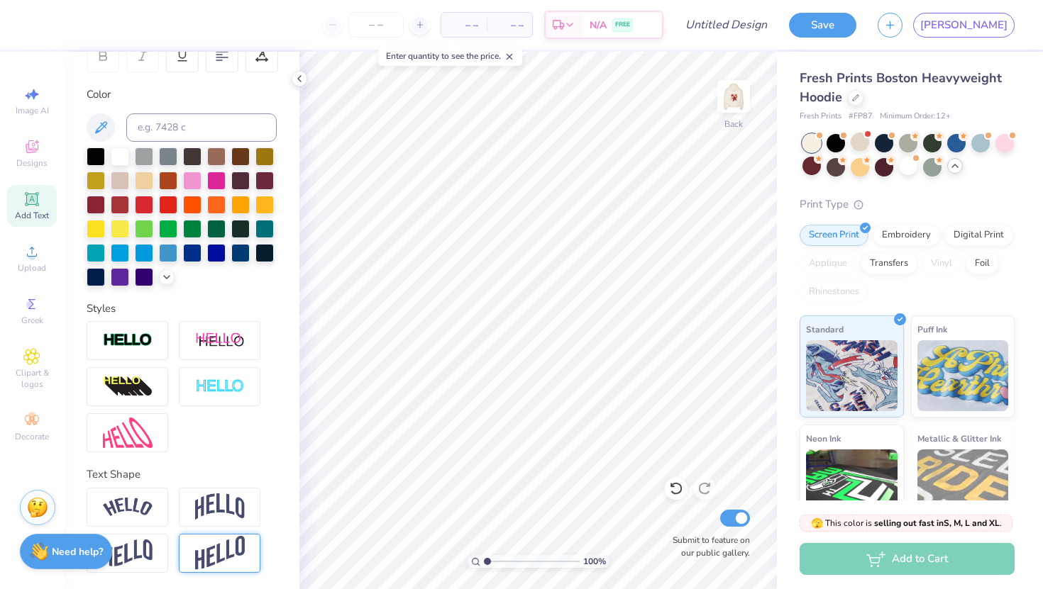
scroll to position [0, 0]
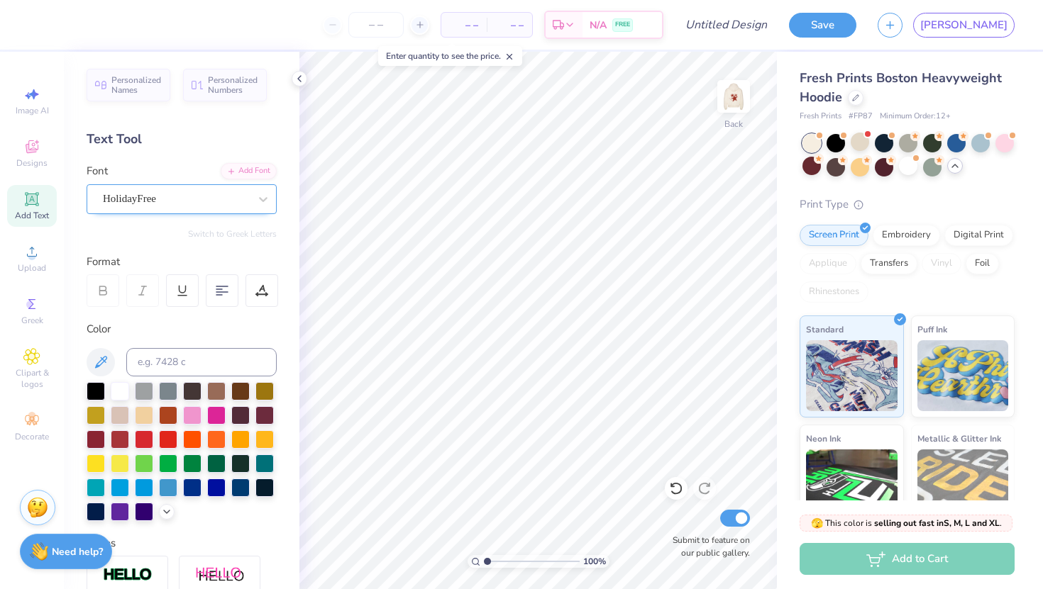
click at [234, 205] on div "HolidayFree" at bounding box center [175, 199] width 149 height 22
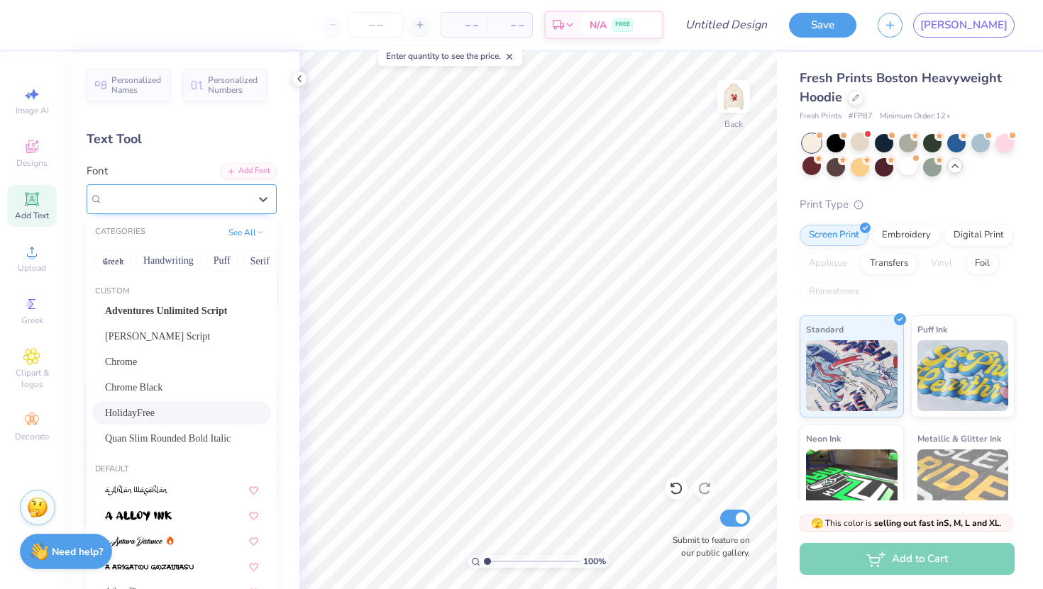
click at [234, 207] on div at bounding box center [176, 198] width 146 height 19
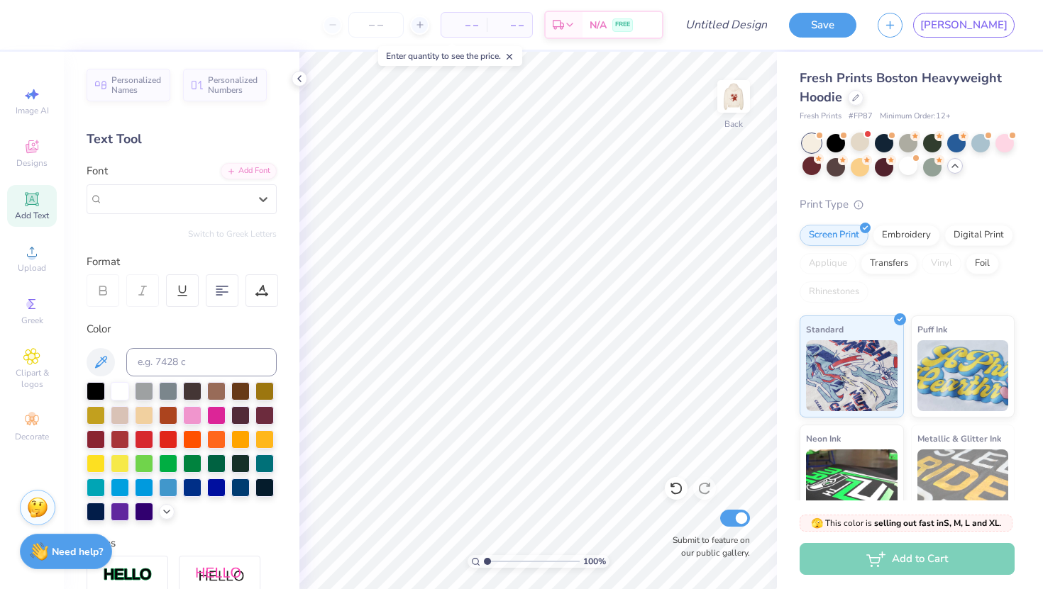
click at [45, 209] on div "Add Text" at bounding box center [32, 206] width 50 height 42
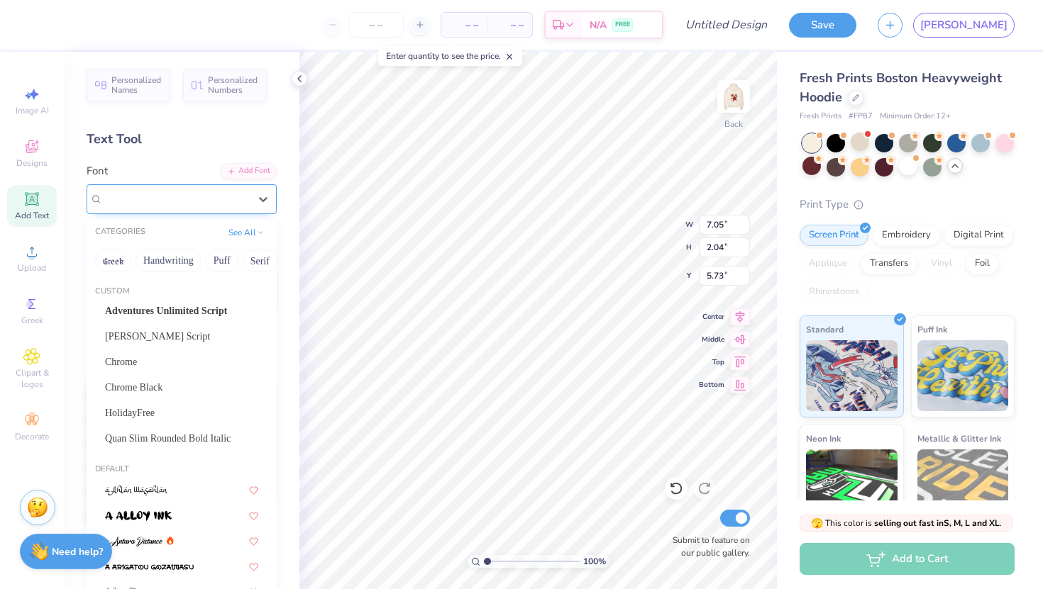
click at [192, 186] on div "Super Dream" at bounding box center [182, 199] width 190 height 30
click at [116, 333] on span "[PERSON_NAME] Script" at bounding box center [157, 336] width 105 height 15
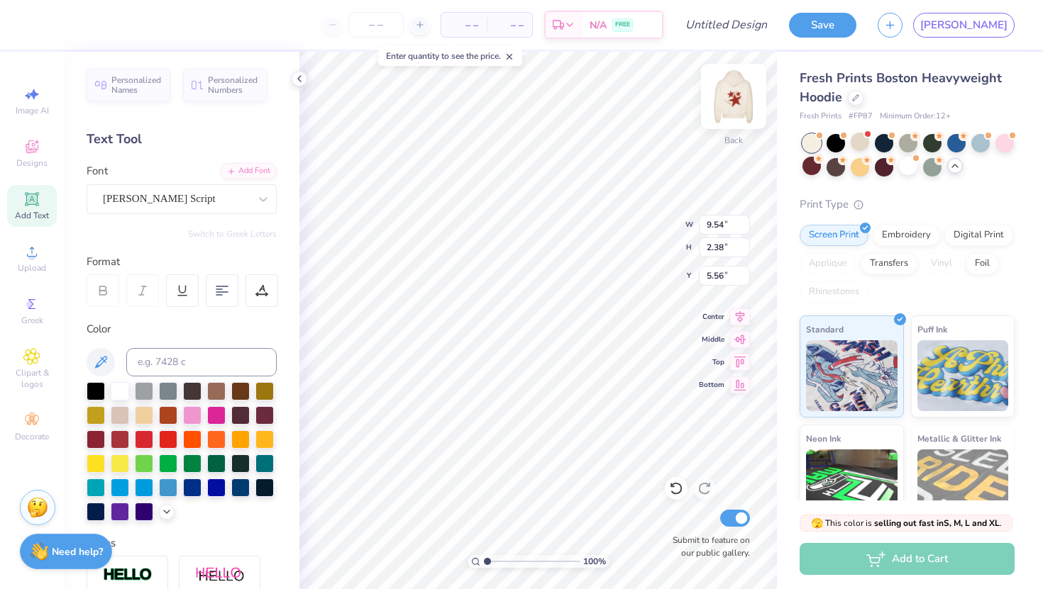
click at [736, 101] on img at bounding box center [733, 96] width 57 height 57
click at [734, 101] on img at bounding box center [733, 96] width 57 height 57
click at [732, 106] on img at bounding box center [733, 96] width 57 height 57
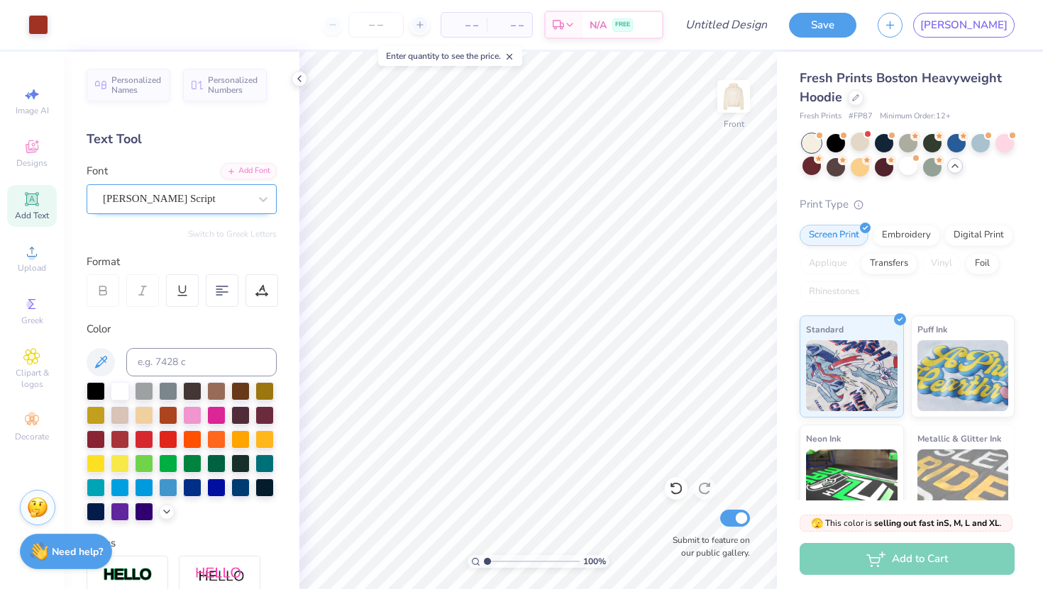
click at [243, 197] on div "[PERSON_NAME] Script" at bounding box center [175, 199] width 149 height 22
click at [243, 197] on div "[PERSON_NAME] Script" at bounding box center [176, 199] width 146 height 16
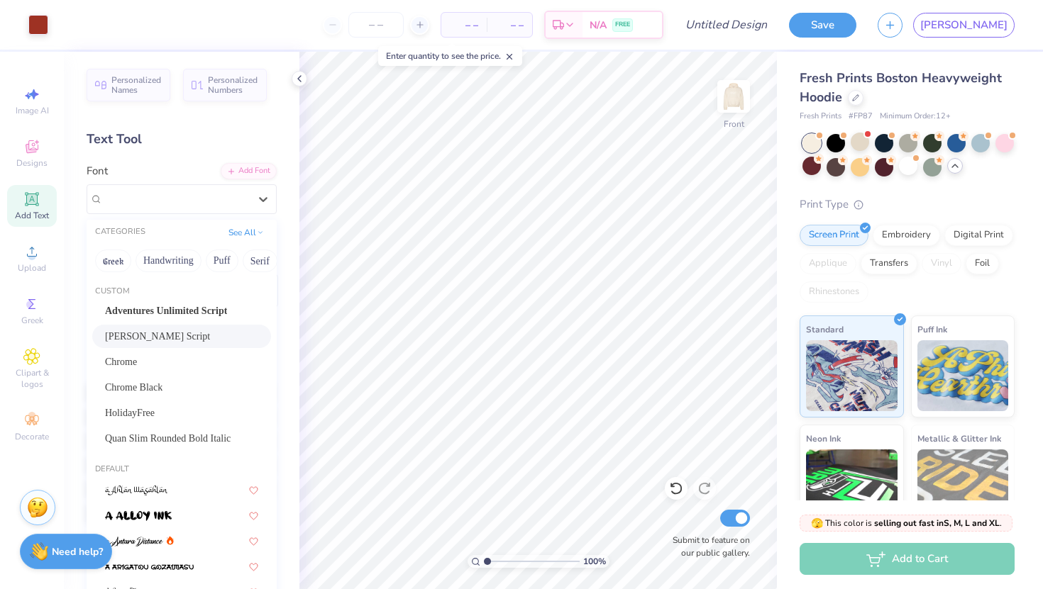
click at [177, 336] on div "[PERSON_NAME] Script" at bounding box center [181, 336] width 153 height 15
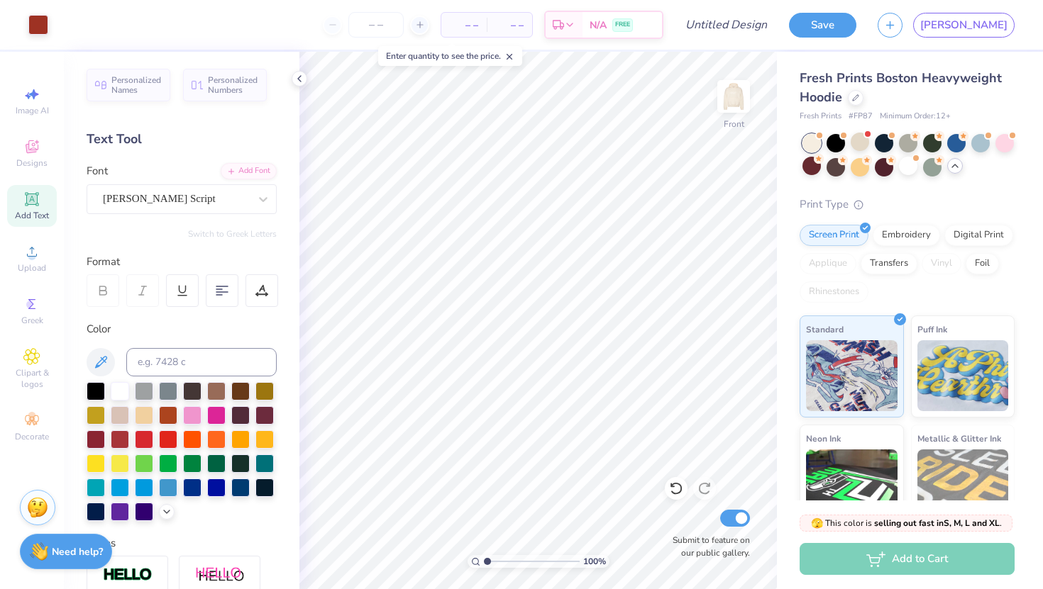
click at [38, 195] on icon at bounding box center [31, 198] width 13 height 13
click at [736, 107] on img at bounding box center [733, 96] width 57 height 57
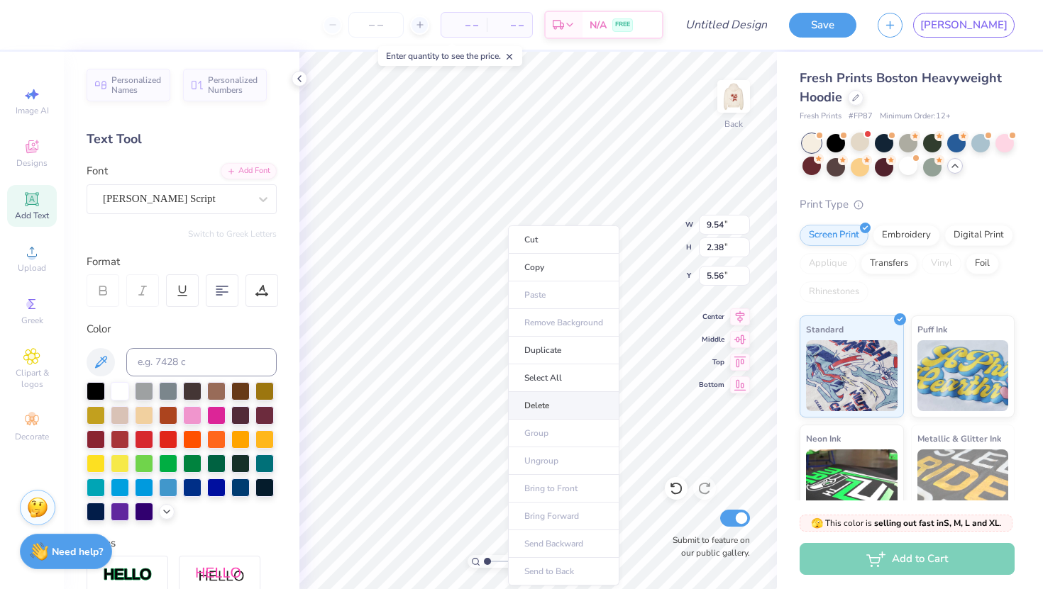
click at [525, 404] on li "Delete" at bounding box center [563, 406] width 111 height 28
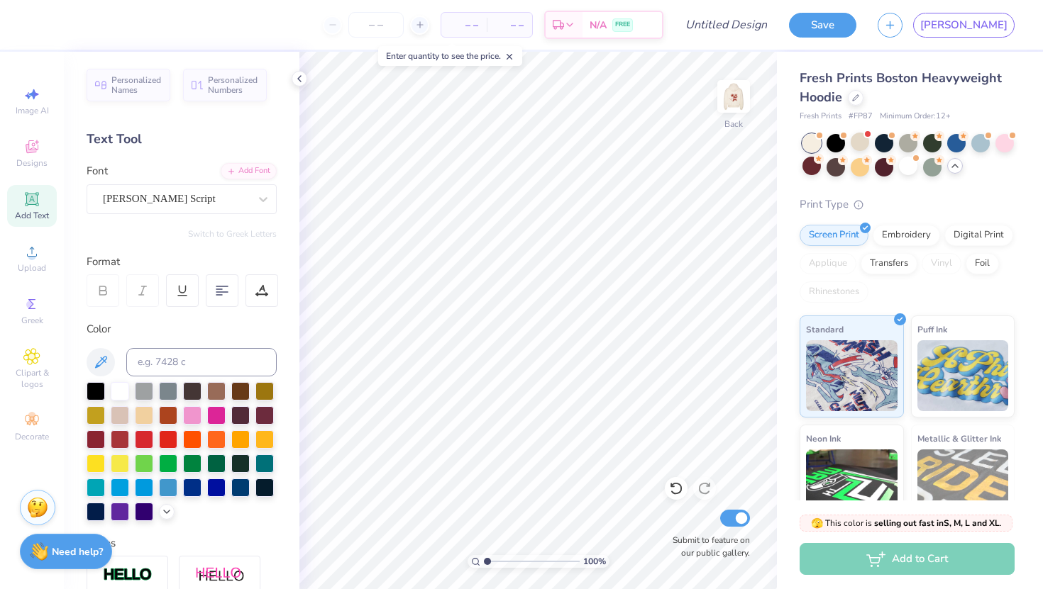
click at [35, 202] on icon at bounding box center [31, 199] width 11 height 11
click at [173, 202] on div "Super Dream" at bounding box center [175, 199] width 149 height 22
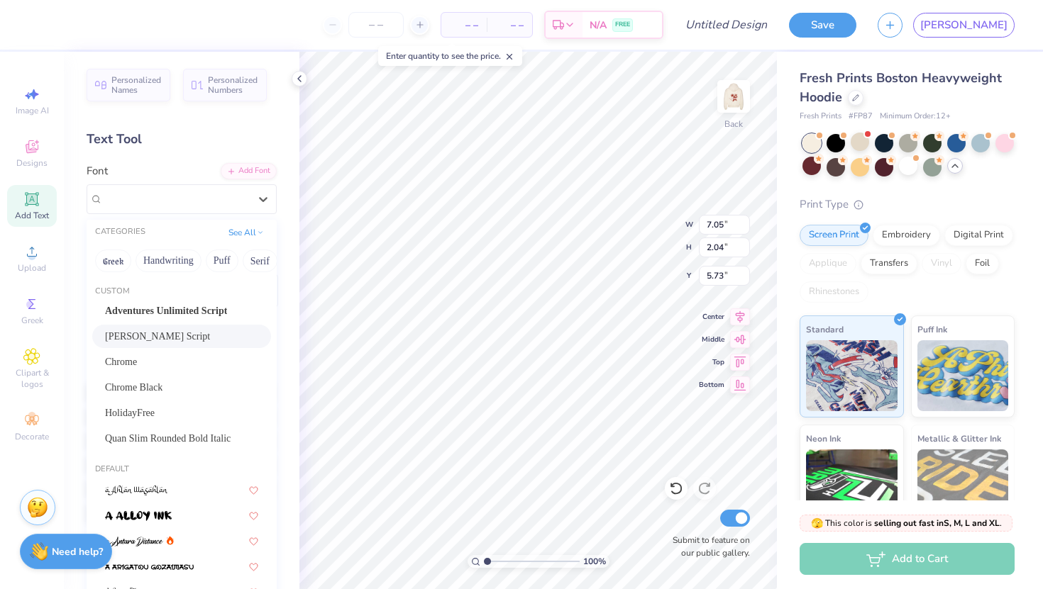
click at [139, 338] on span "[PERSON_NAME] Script" at bounding box center [157, 336] width 105 height 15
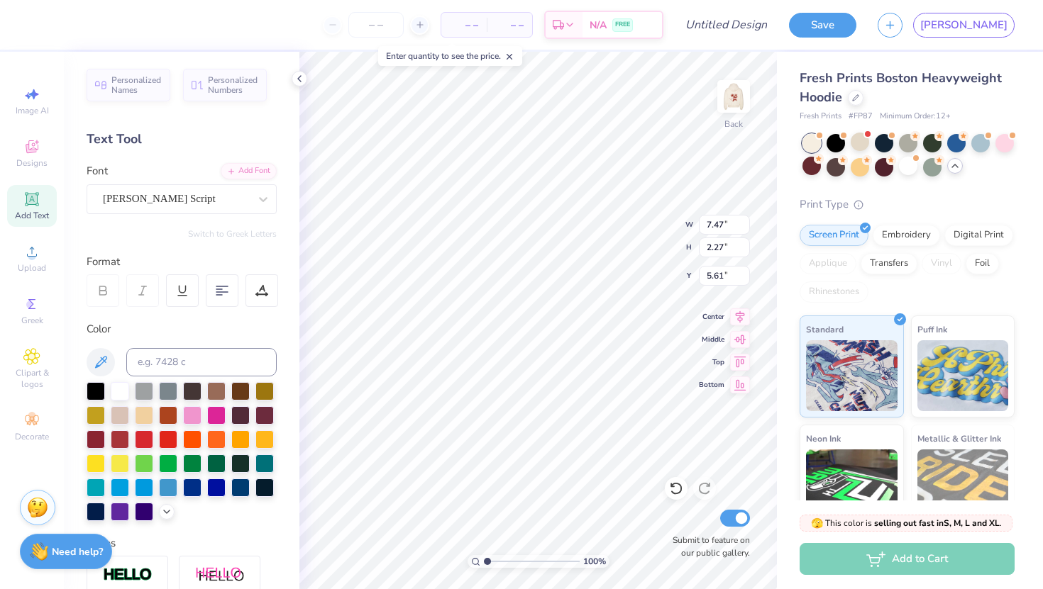
scroll to position [1, 0]
click at [38, 205] on icon at bounding box center [31, 198] width 13 height 13
click at [221, 177] on div "Font Super Dream" at bounding box center [182, 188] width 190 height 51
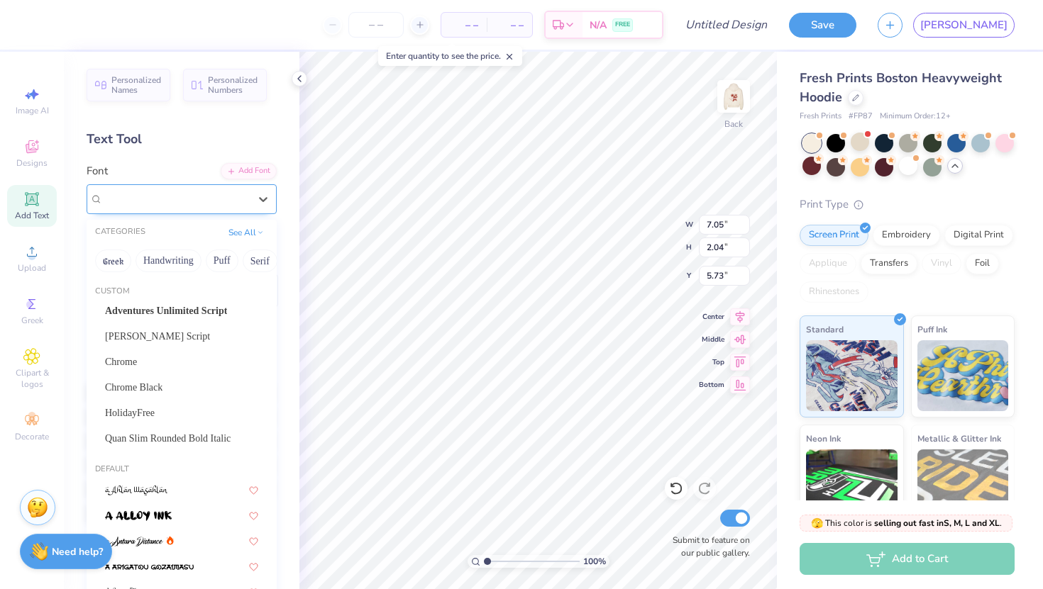
click at [220, 194] on div "Super Dream" at bounding box center [175, 199] width 149 height 22
click at [169, 334] on div "[PERSON_NAME] Script" at bounding box center [181, 336] width 153 height 15
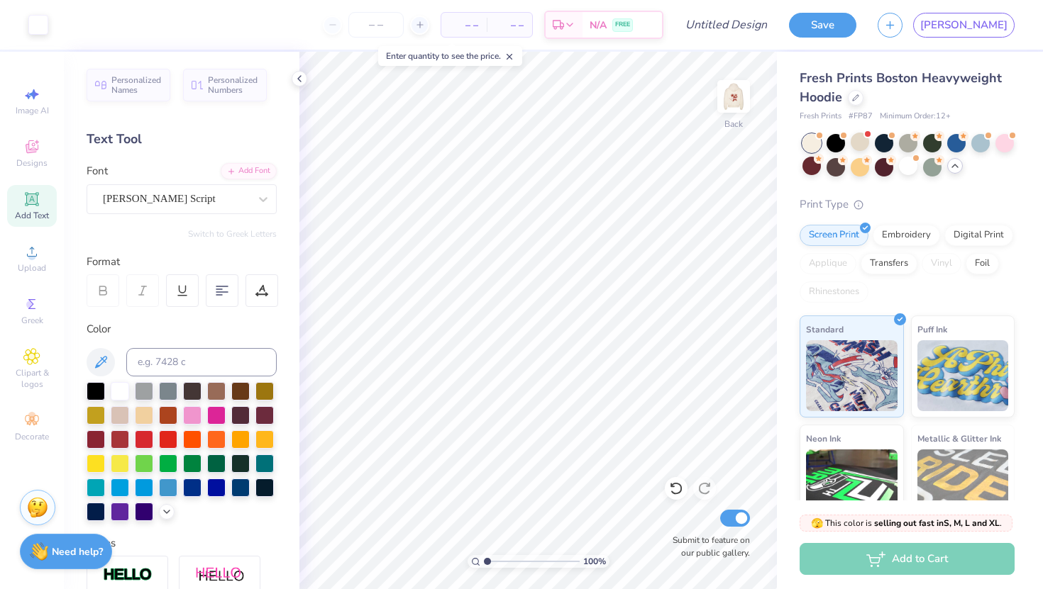
click at [29, 203] on icon at bounding box center [31, 199] width 11 height 11
click at [743, 106] on img at bounding box center [733, 96] width 57 height 57
click at [737, 101] on img at bounding box center [733, 96] width 28 height 28
click at [730, 103] on img at bounding box center [733, 96] width 57 height 57
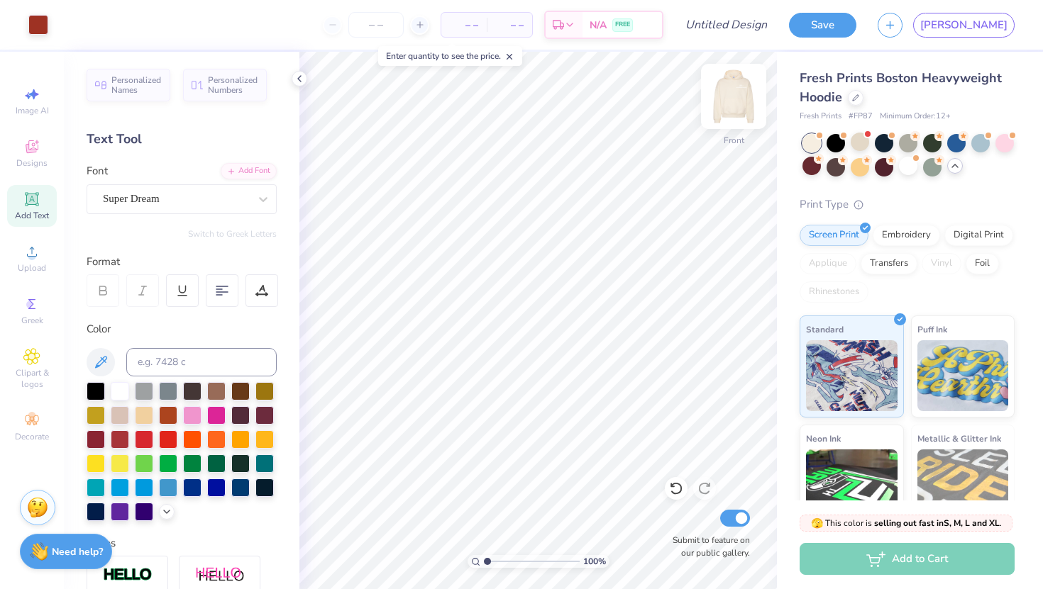
click at [737, 104] on img at bounding box center [733, 96] width 57 height 57
click at [729, 102] on img at bounding box center [733, 96] width 57 height 57
click at [832, 560] on div "Add to Cart" at bounding box center [906, 559] width 215 height 32
click at [839, 566] on div "Add to Cart" at bounding box center [906, 559] width 215 height 32
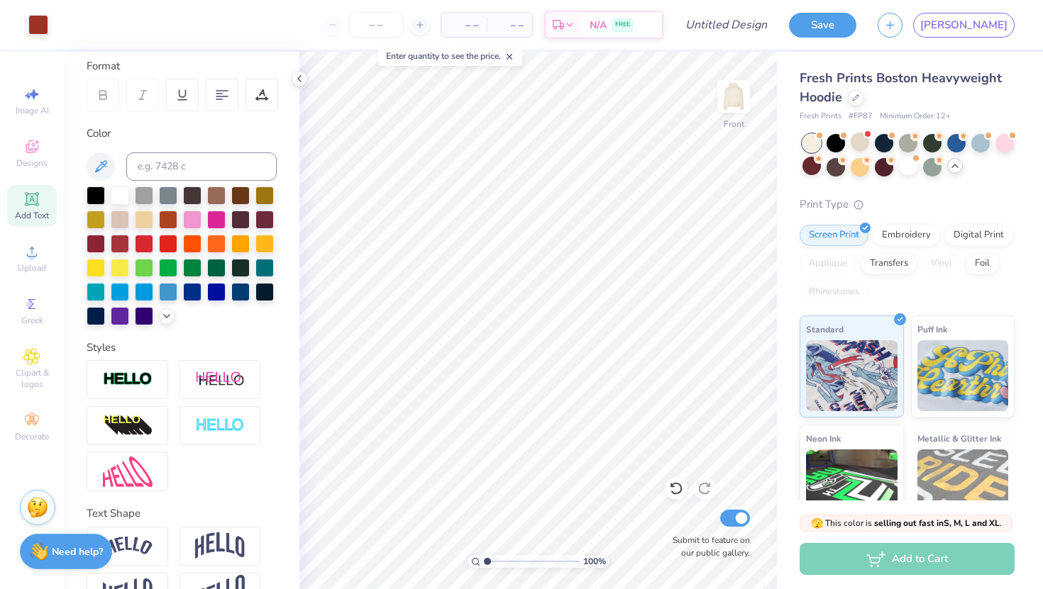
scroll to position [200, 0]
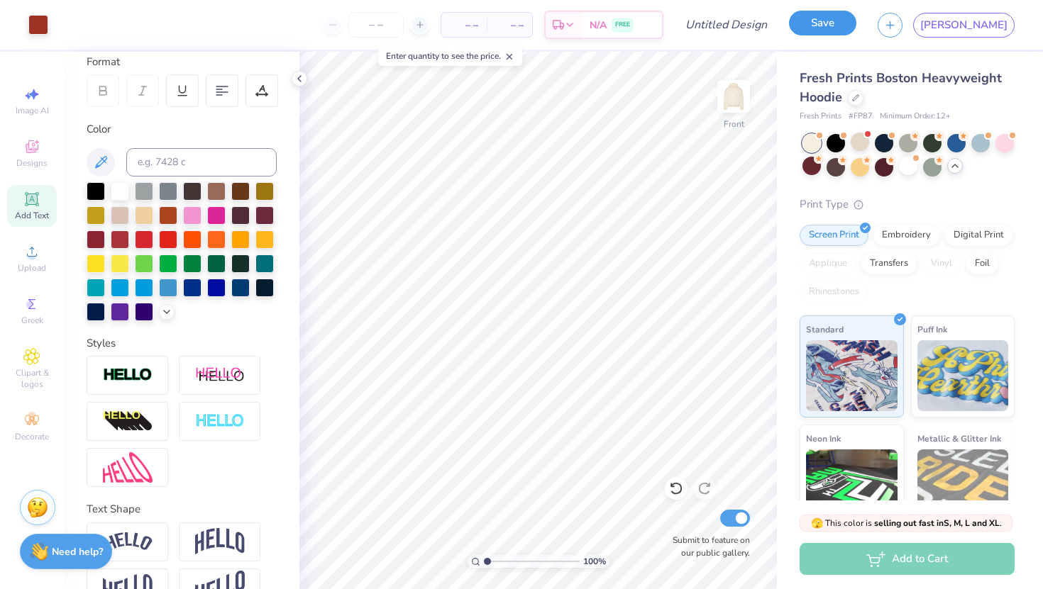
click at [856, 28] on button "Save" at bounding box center [822, 23] width 67 height 25
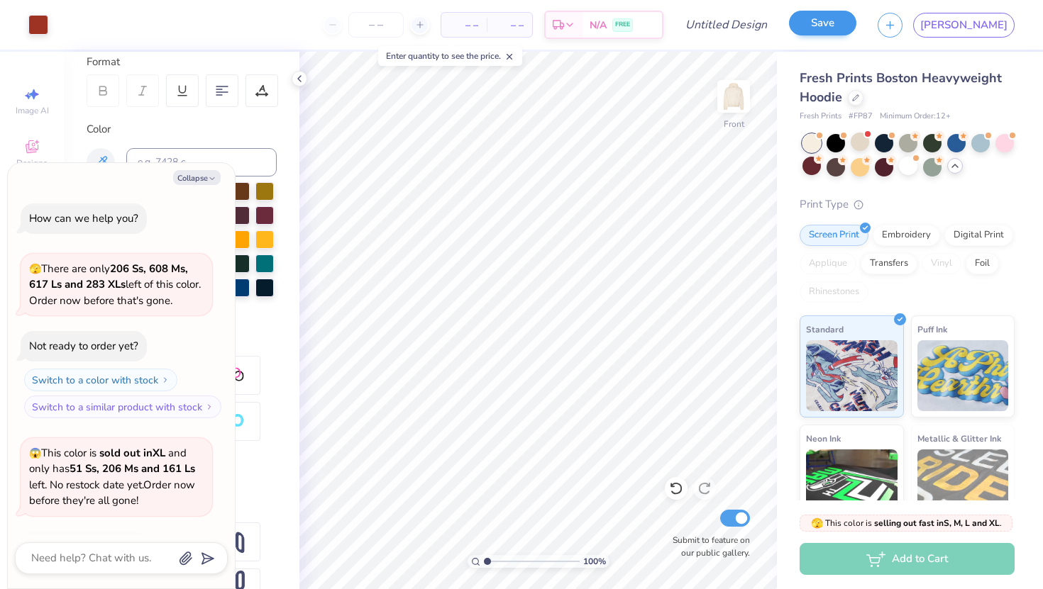
scroll to position [1472, 0]
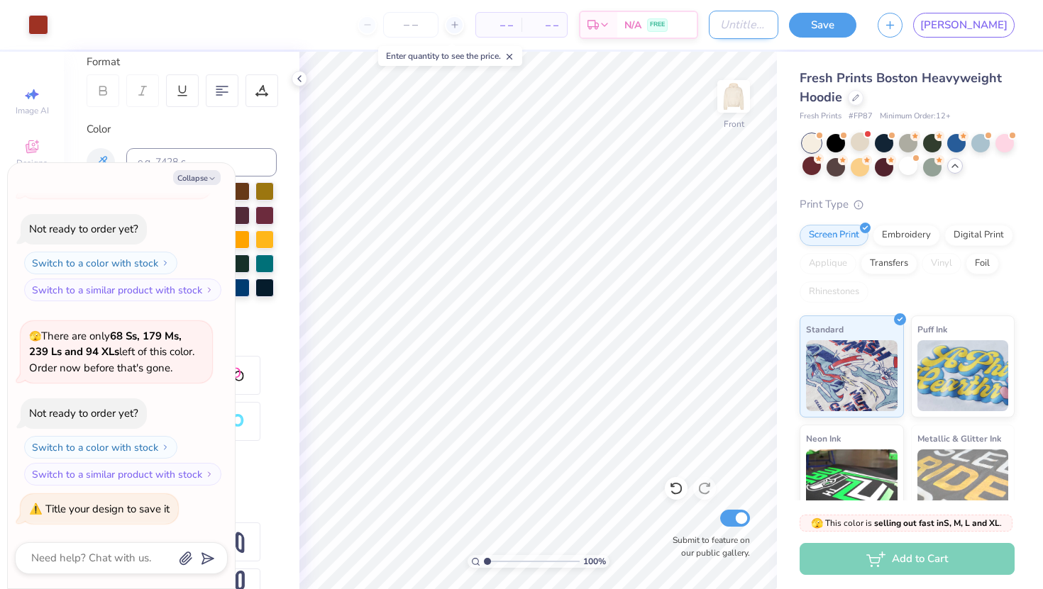
click at [778, 21] on input "Design Title" at bounding box center [744, 25] width 70 height 28
click at [527, 23] on div "– – Per Item – – Total Est. Delivery N/A FREE" at bounding box center [361, 25] width 604 height 50
click at [487, 28] on div "– – Per Item" at bounding box center [463, 25] width 45 height 24
click at [404, 26] on input "number" at bounding box center [375, 25] width 55 height 26
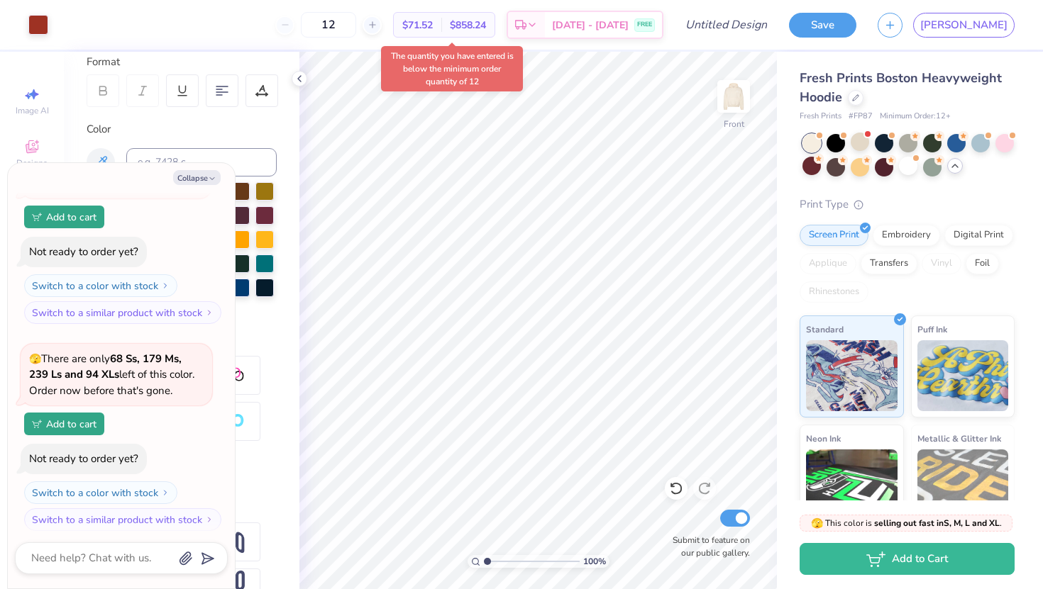
click at [382, 24] on div "12" at bounding box center [328, 25] width 106 height 26
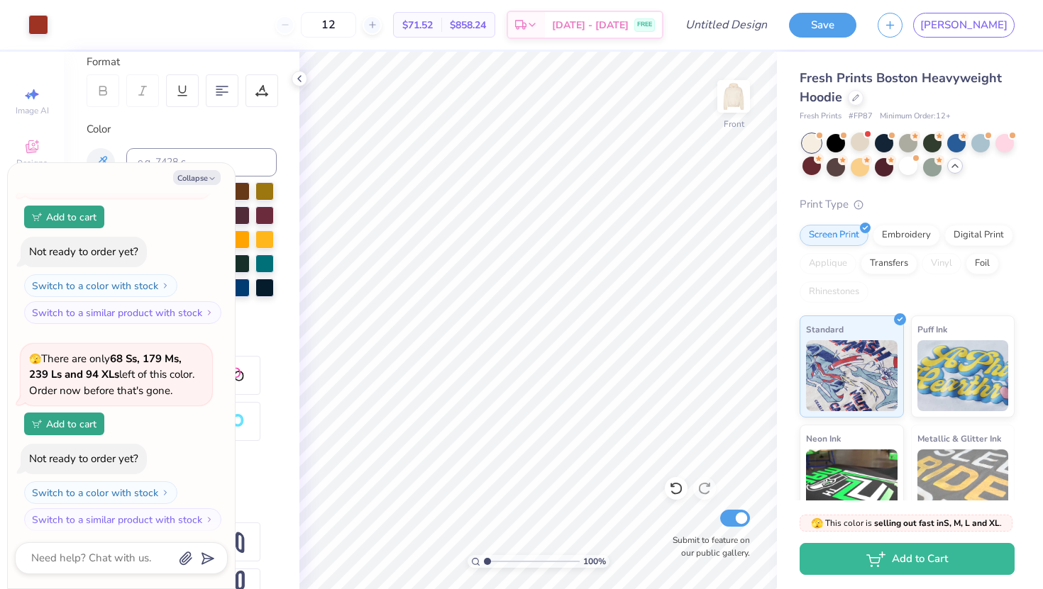
click at [486, 21] on span "$858.24" at bounding box center [468, 25] width 36 height 15
click at [433, 23] on span "$71.52" at bounding box center [417, 25] width 31 height 15
click at [494, 35] on div "$858.24 Total" at bounding box center [467, 25] width 53 height 24
click at [738, 98] on img at bounding box center [733, 96] width 57 height 57
click at [733, 103] on img at bounding box center [733, 96] width 57 height 57
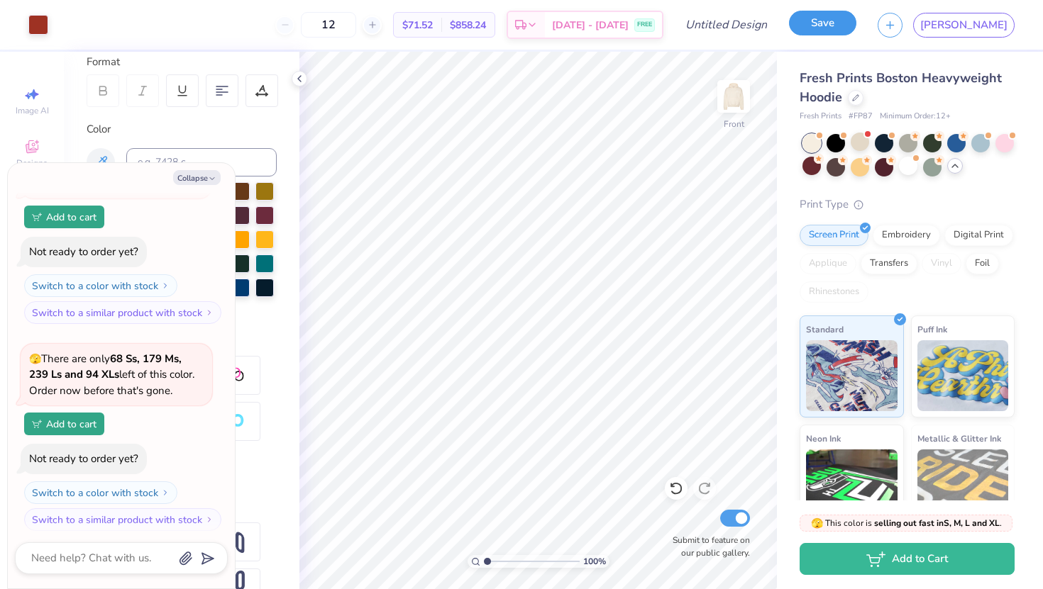
click at [856, 33] on button "Save" at bounding box center [822, 23] width 67 height 25
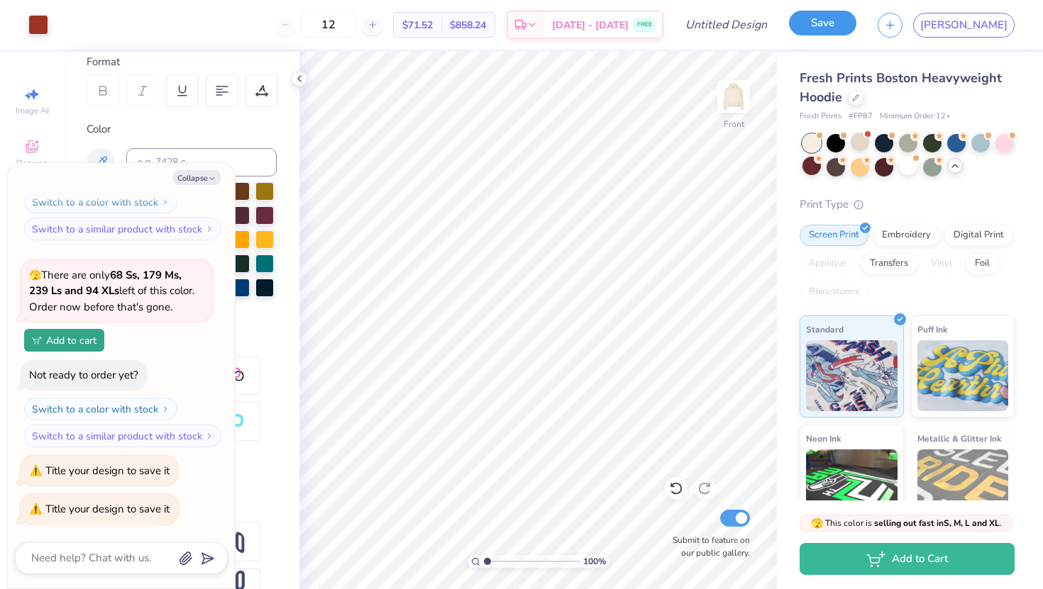
click at [856, 28] on button "Save" at bounding box center [822, 23] width 67 height 25
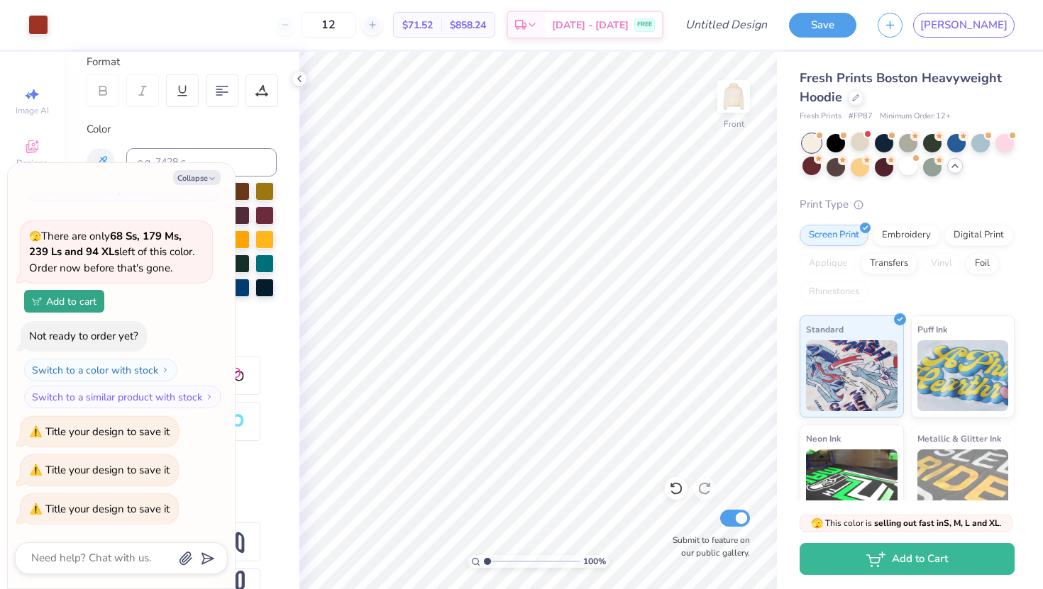
click at [382, 26] on div "12" at bounding box center [328, 25] width 106 height 26
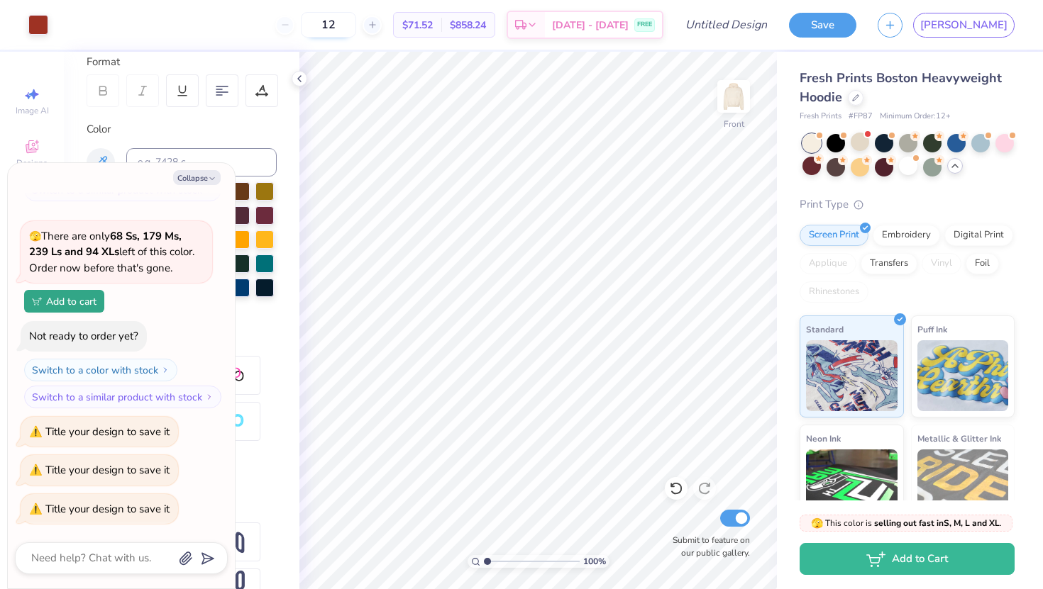
click at [356, 28] on input "12" at bounding box center [328, 25] width 55 height 26
click at [738, 103] on img at bounding box center [733, 96] width 57 height 57
